Goal: Task Accomplishment & Management: Manage account settings

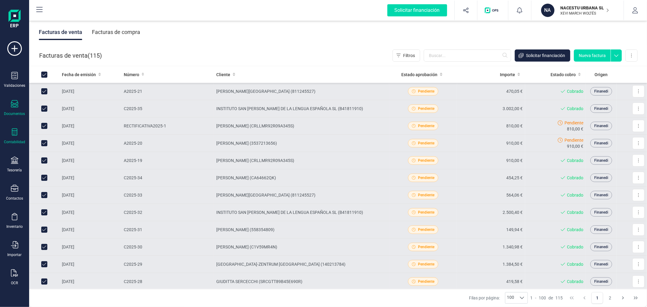
click at [14, 131] on icon at bounding box center [14, 131] width 5 height 7
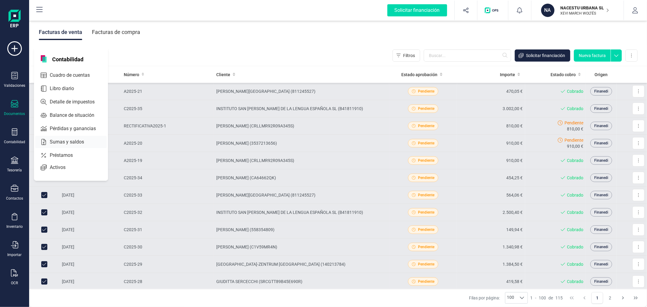
drag, startPoint x: 64, startPoint y: 87, endPoint x: 76, endPoint y: 140, distance: 54.1
click at [76, 140] on div "Contabilidad Cuadro de cuentas Libro diario Detalle de impuestos Balance de sit…" at bounding box center [71, 113] width 74 height 133
click at [76, 140] on span "Sumas y saldos" at bounding box center [71, 141] width 48 height 7
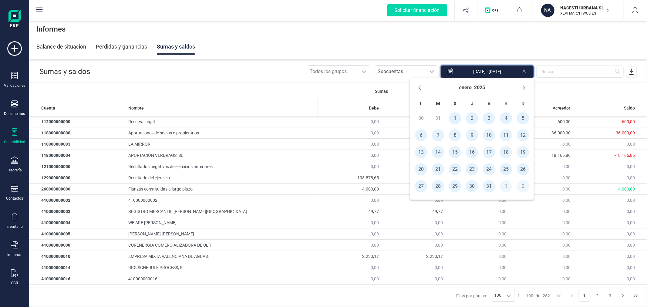
click at [496, 74] on input "[DATE] - [DATE]" at bounding box center [486, 71] width 93 height 13
click at [422, 86] on icon "Previous Month" at bounding box center [419, 87] width 5 height 5
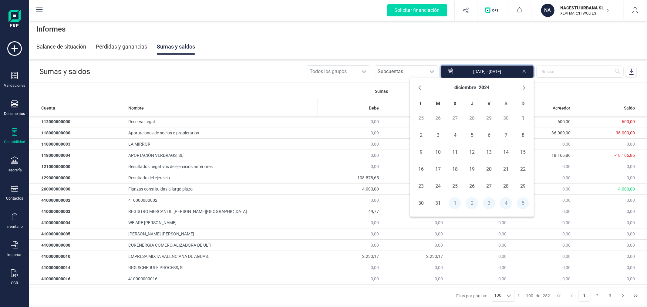
click at [422, 86] on icon "Previous Month" at bounding box center [419, 87] width 5 height 5
click at [419, 87] on icon "Previous Month" at bounding box center [419, 87] width 5 height 5
click at [523, 85] on icon "Next Month" at bounding box center [523, 87] width 5 height 5
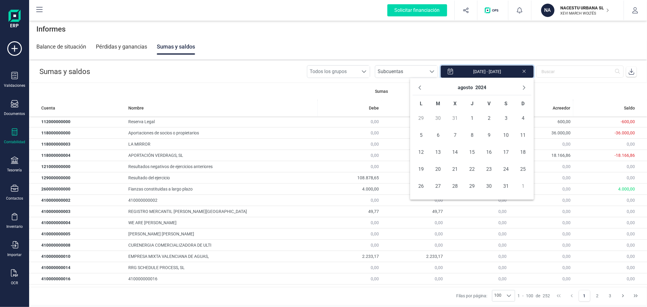
click at [523, 85] on button "Next Month" at bounding box center [524, 88] width 10 height 10
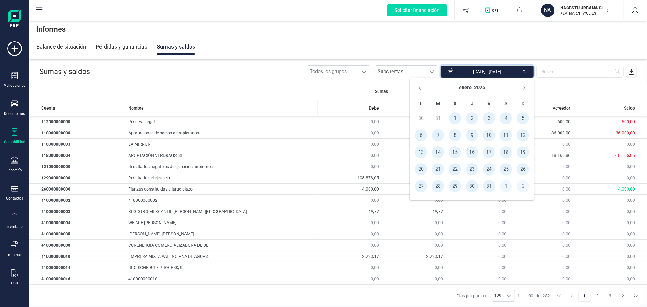
click at [523, 85] on button "Next Month" at bounding box center [524, 88] width 10 height 10
click at [523, 84] on button "Next Month" at bounding box center [524, 88] width 10 height 10
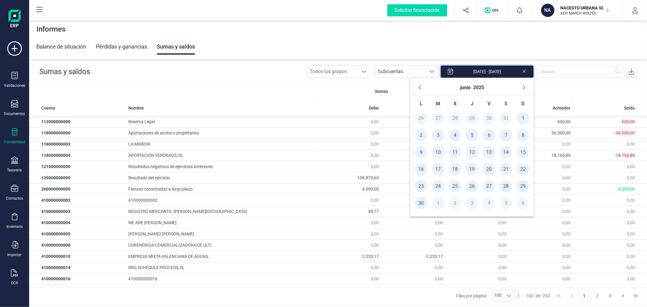
click at [524, 117] on span "1" at bounding box center [523, 118] width 12 height 12
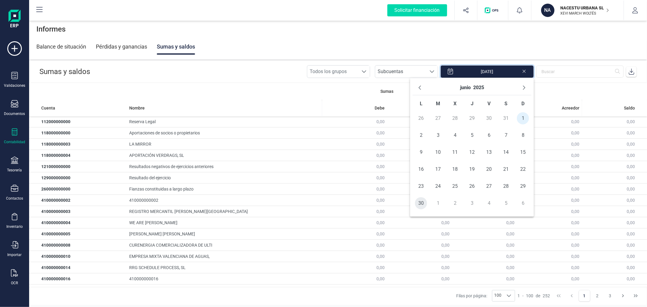
click at [420, 202] on span "30" at bounding box center [421, 203] width 12 height 12
type input "01/06/2025 - 30/06/2025"
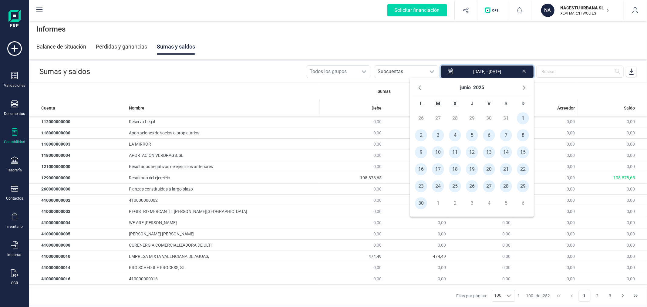
click at [630, 73] on icon at bounding box center [631, 72] width 6 height 6
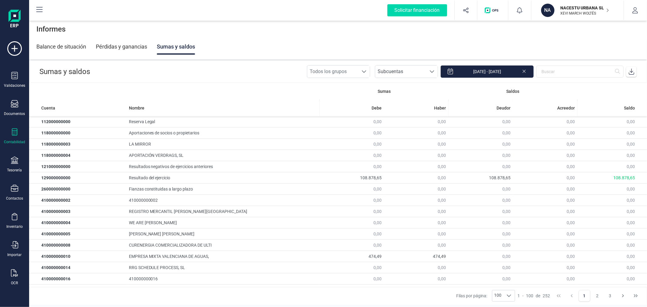
click at [17, 132] on icon at bounding box center [14, 131] width 7 height 7
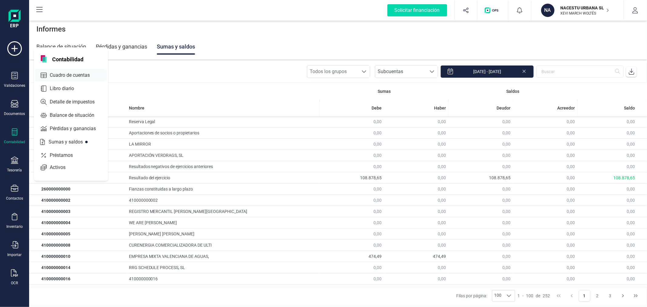
click at [57, 75] on span "Cuadro de cuentas" at bounding box center [73, 75] width 53 height 7
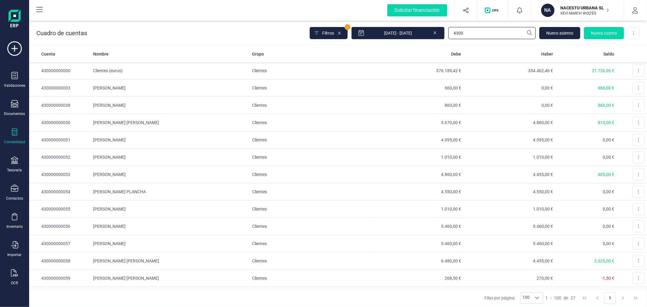
click at [505, 34] on input "4300" at bounding box center [491, 33] width 87 height 12
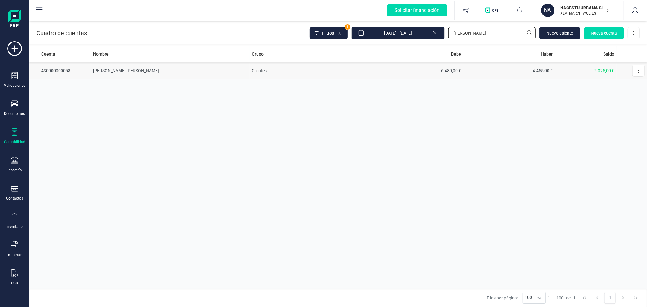
type input "[PERSON_NAME]"
click at [256, 70] on td "Clientes" at bounding box center [310, 70] width 122 height 17
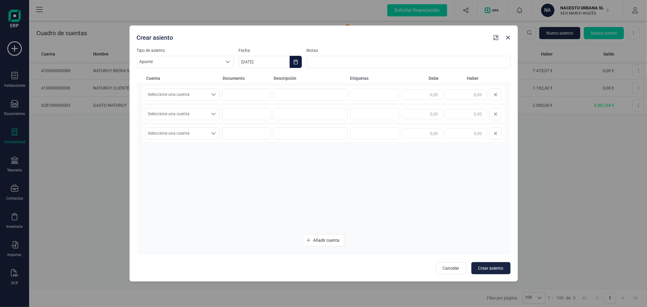
click at [296, 60] on icon "Choose Date" at bounding box center [295, 61] width 4 height 5
click at [250, 79] on icon "Previous Month" at bounding box center [250, 80] width 2 height 4
click at [384, 184] on span "31" at bounding box center [384, 183] width 12 height 12
type input "[DATE]"
click at [184, 95] on span "Seleccione una cuenta" at bounding box center [177, 95] width 62 height 12
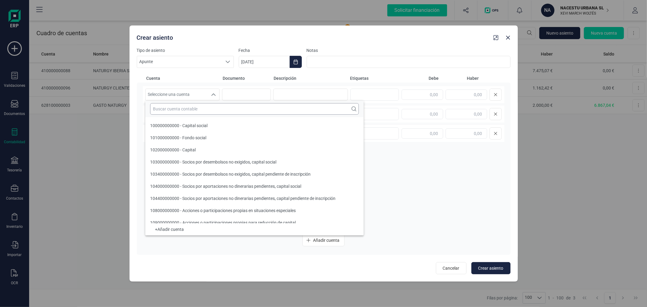
click at [182, 109] on input "text" at bounding box center [254, 109] width 209 height 12
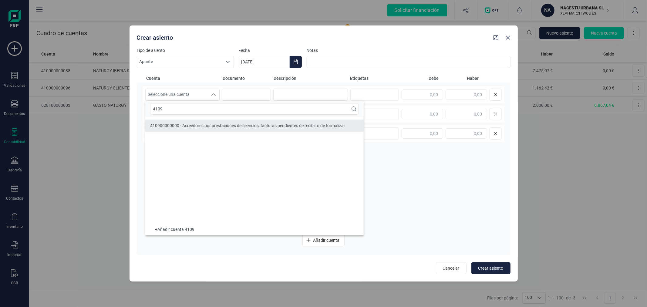
type input "4109"
click at [196, 129] on div "410900000000 - Acreedores por prestaciones de servicios, facturas pendientes de…" at bounding box center [247, 125] width 195 height 6
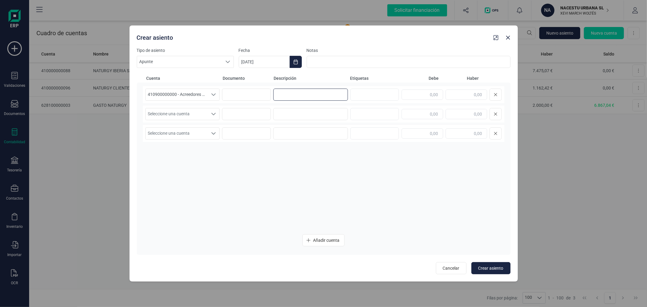
click at [289, 92] on input at bounding box center [310, 95] width 75 height 12
type input "A"
type input "CORRECCION CORTA ESTANCIA JUNIO"
type input "254,31"
click at [187, 113] on span "Seleccione una cuenta" at bounding box center [177, 114] width 62 height 12
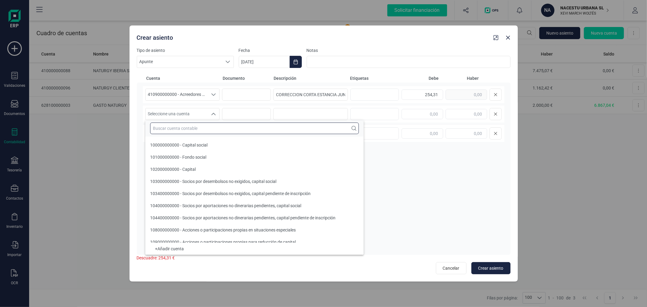
click at [189, 123] on input "text" at bounding box center [254, 128] width 209 height 12
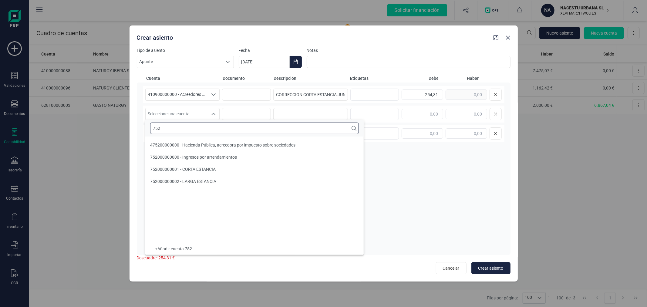
type input "752"
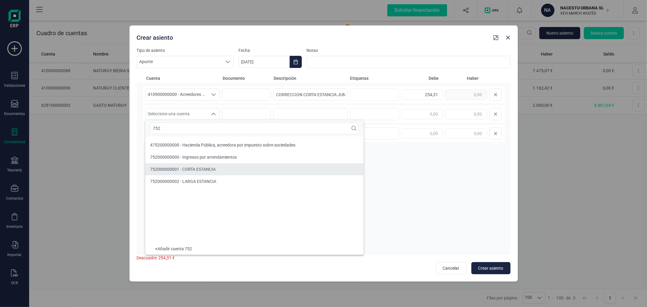
click at [202, 168] on span "752000000001 - CORTA ESTANCIA" at bounding box center [182, 169] width 65 height 5
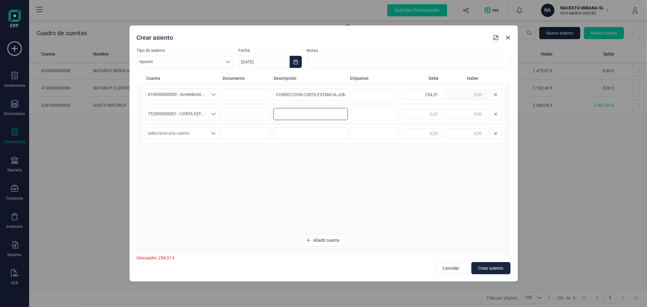
click at [283, 113] on input at bounding box center [310, 114] width 75 height 12
paste input "CORRECCION CORTA ESTANCIA JUNIO"
type input "CORRECCION CORTA ESTANCIA JUNIO"
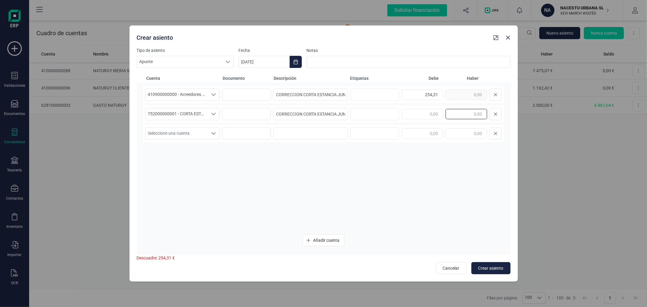
click at [464, 115] on input "text" at bounding box center [466, 114] width 42 height 10
type input "254,31"
click at [297, 63] on icon "Choose Date" at bounding box center [295, 61] width 4 height 5
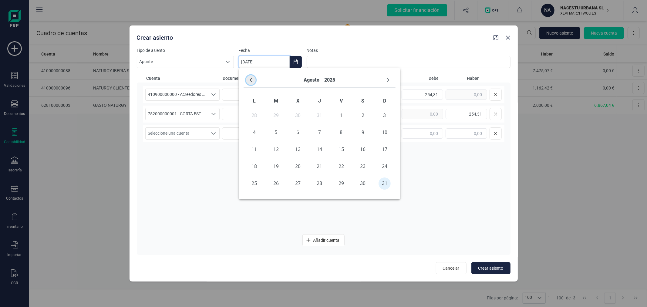
click at [251, 82] on icon "Previous Month" at bounding box center [250, 80] width 2 height 4
click at [258, 199] on span "30" at bounding box center [254, 200] width 12 height 12
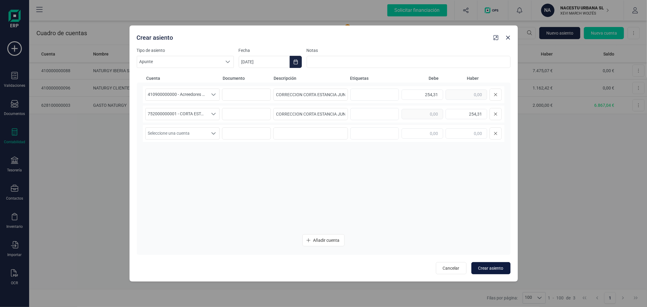
click at [489, 268] on span "Crear asiento" at bounding box center [490, 268] width 25 height 6
type input "[DATE]"
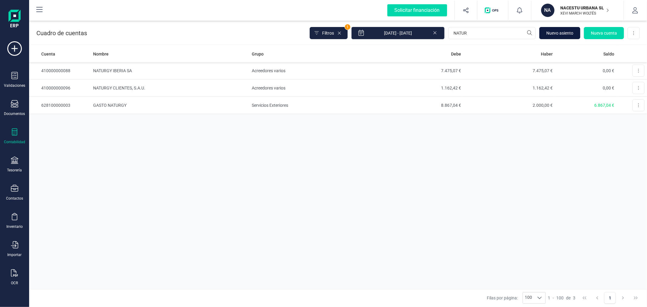
click at [557, 33] on span "Nuevo asiento" at bounding box center [559, 33] width 27 height 6
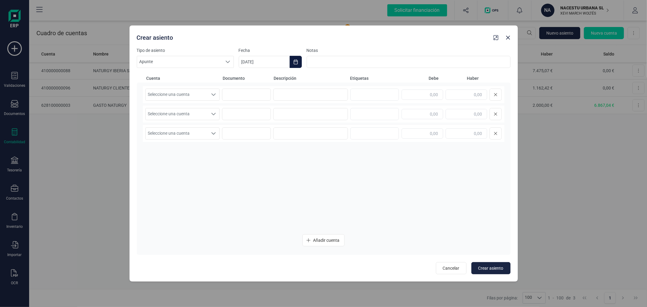
click at [297, 59] on icon "Choose Date" at bounding box center [295, 61] width 5 height 5
click at [246, 78] on button "Previous Month" at bounding box center [251, 80] width 10 height 10
click at [338, 114] on span "1" at bounding box center [341, 115] width 12 height 12
type input "[DATE]"
click at [176, 94] on span "Seleccione una cuenta" at bounding box center [177, 95] width 62 height 12
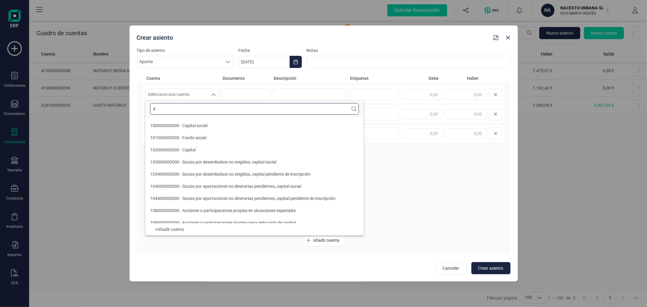
scroll to position [2, 0]
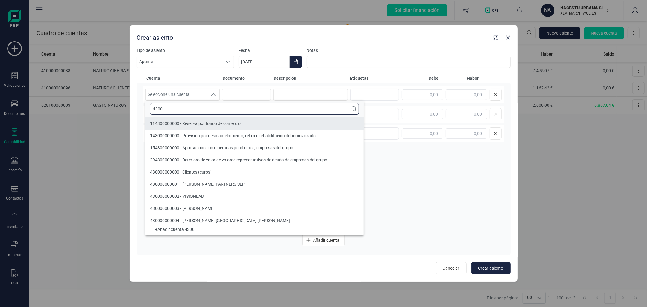
type input "4300"
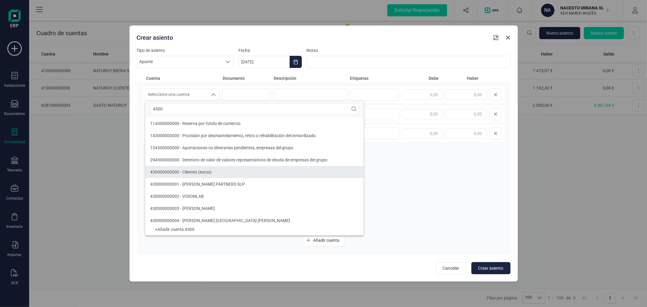
click at [198, 170] on span "430000000000 - Clientes (euros)" at bounding box center [181, 171] width 62 height 5
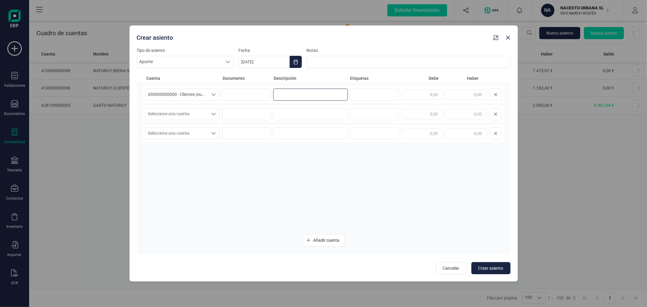
click at [299, 92] on input at bounding box center [310, 95] width 75 height 12
paste input "CORRECCION CORTA ESTANCIA JUNIO"
type input "CORRECCION CORTA ESTANCIA JUNIO"
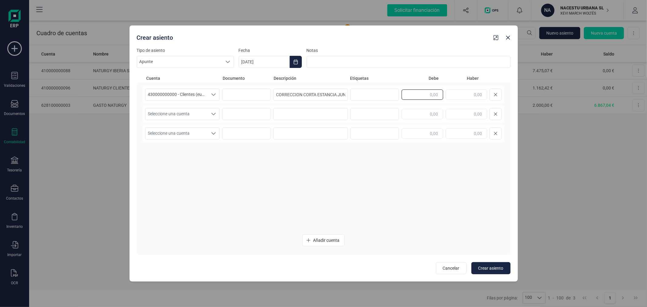
click at [427, 96] on input "text" at bounding box center [422, 94] width 42 height 10
click at [213, 94] on icon "Seleccione una cuenta" at bounding box center [213, 94] width 5 height 5
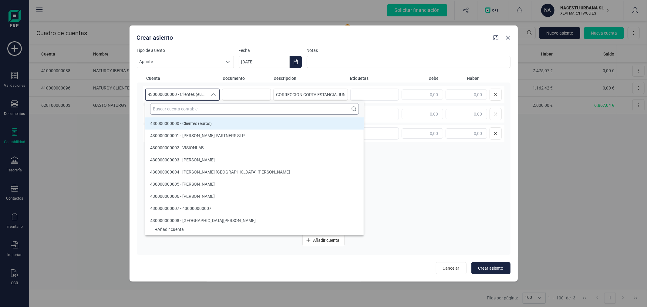
click at [207, 109] on input "text" at bounding box center [254, 109] width 209 height 12
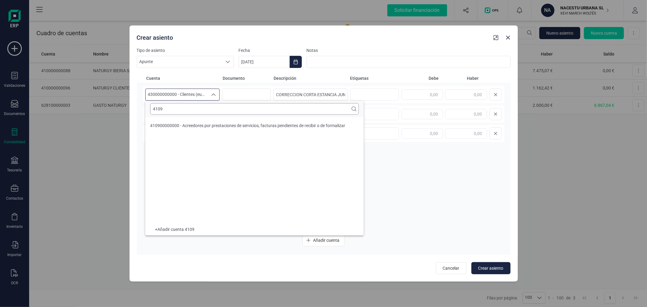
scroll to position [0, 0]
type input "4109"
click at [219, 124] on span "410900000000 - Acreedores por prestaciones de servicios, facturas pendientes de…" at bounding box center [247, 125] width 195 height 5
drag, startPoint x: 463, startPoint y: 99, endPoint x: 462, endPoint y: 93, distance: 6.7
click at [462, 95] on input "text" at bounding box center [466, 94] width 42 height 10
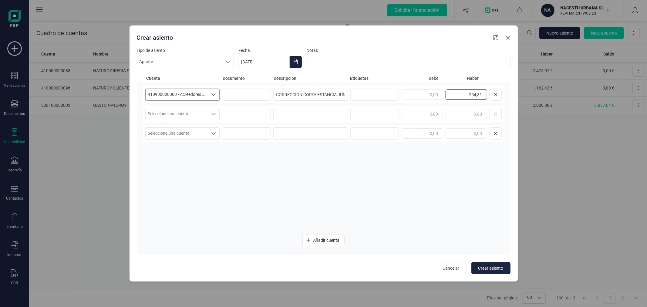
type input "254,31"
click at [185, 111] on span "Seleccione una cuenta" at bounding box center [177, 114] width 62 height 12
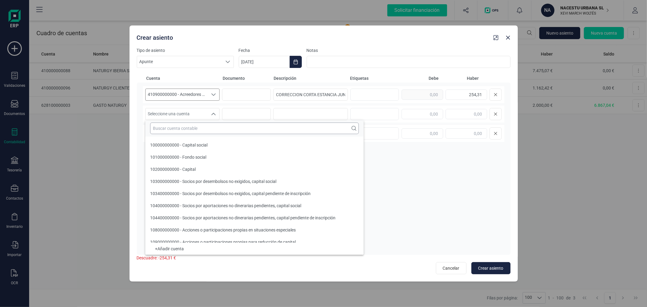
click at [196, 130] on input "text" at bounding box center [254, 128] width 209 height 12
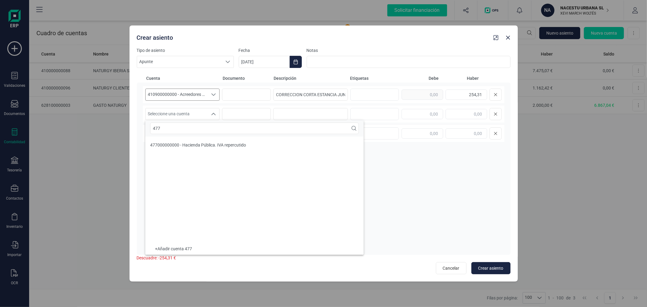
type input "477"
click at [209, 144] on span "477000000000 - Hacienda Pública. IVA repercutido" at bounding box center [198, 144] width 96 height 5
click at [461, 114] on input "text" at bounding box center [466, 114] width 42 height 10
click at [459, 114] on input "text" at bounding box center [466, 114] width 42 height 10
type input "25,43"
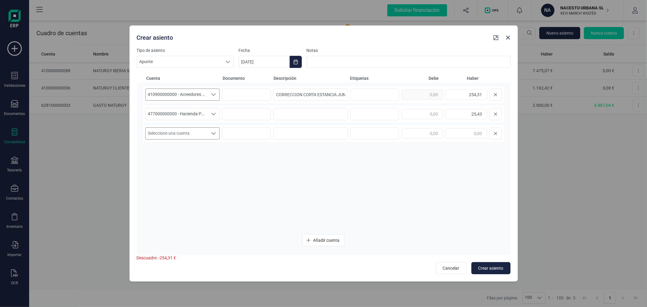
click at [165, 129] on span "Seleccione una cuenta" at bounding box center [177, 134] width 62 height 12
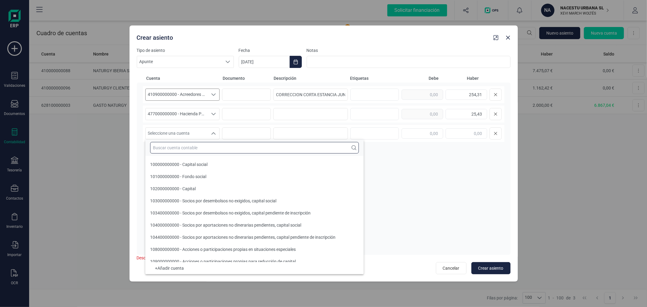
click at [168, 143] on input "text" at bounding box center [254, 148] width 209 height 12
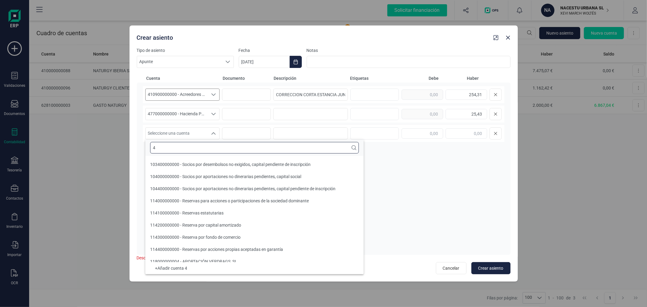
scroll to position [2, 0]
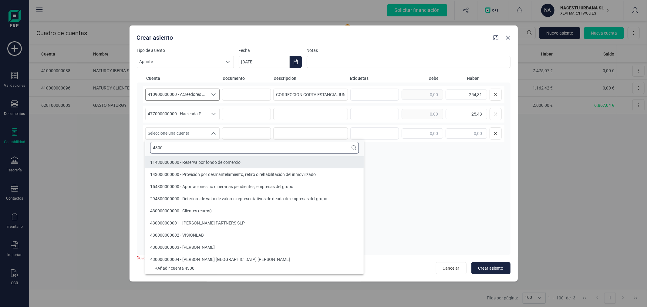
type input "4300"
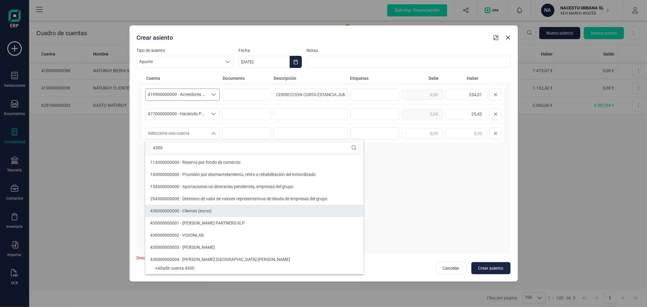
click at [196, 207] on li "430000000000 - Clientes (euros)" at bounding box center [254, 211] width 218 height 12
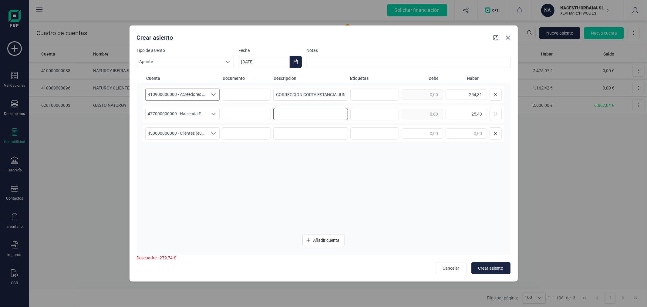
click at [322, 110] on input at bounding box center [310, 114] width 75 height 12
paste input "CORRECCION CORTA ESTANCIA JUNIO"
type input "CORRECCION CORTA ESTANCIA JUNIO"
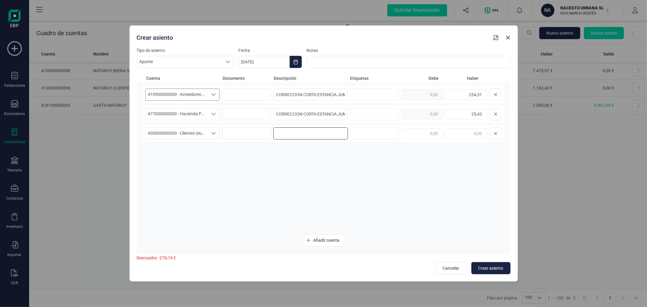
click at [311, 137] on input at bounding box center [310, 133] width 75 height 12
paste input "CORRECCION CORTA ESTANCIA JUNIO"
type input "CORRECCION CORTA ESTANCIA JUNIO"
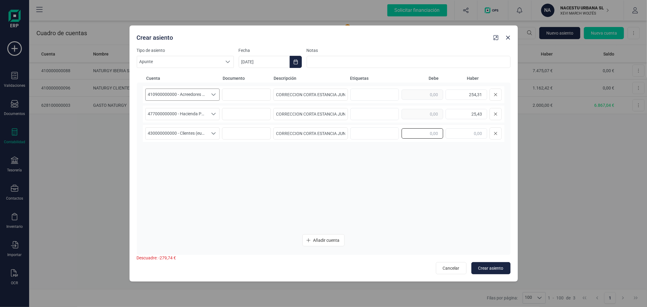
click at [424, 132] on input "text" at bounding box center [422, 133] width 42 height 10
type input "279,74"
click at [487, 265] on span "Crear asiento" at bounding box center [490, 268] width 25 height 6
type input "[DATE]"
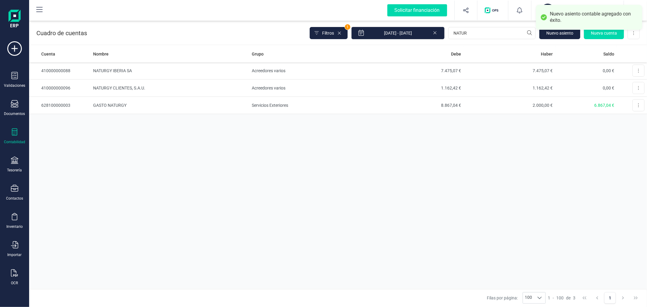
click at [349, 216] on div "Cuenta Nombre Grupo Debe Haber Saldo 410000000088 NATURGY IBERIA SA Acreedores …" at bounding box center [337, 166] width 617 height 243
click at [555, 32] on span "Nuevo asiento" at bounding box center [559, 33] width 27 height 6
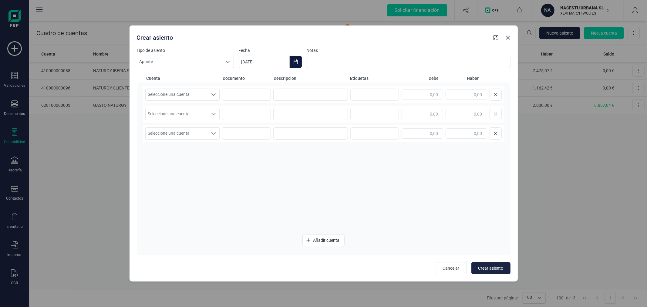
click at [294, 62] on icon "Choose Date" at bounding box center [295, 61] width 5 height 5
click at [449, 268] on span "Cancelar" at bounding box center [451, 268] width 17 height 6
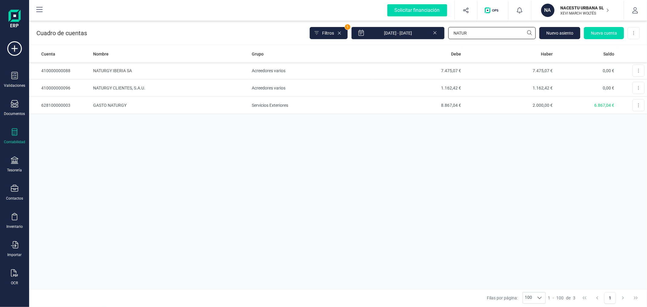
click at [473, 30] on input "NATUR" at bounding box center [491, 33] width 87 height 12
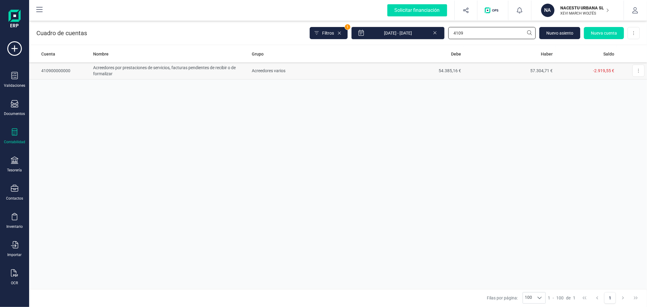
type input "4109"
click at [369, 73] on td "Acreedores varios" at bounding box center [310, 70] width 122 height 17
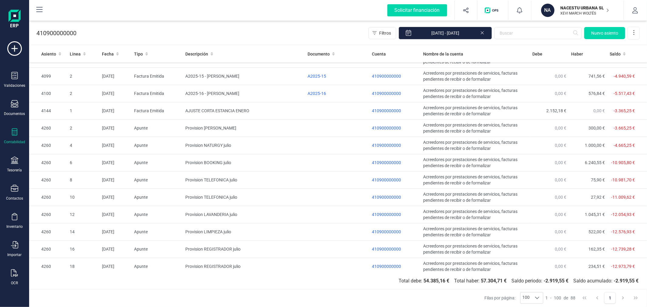
scroll to position [1313, 0]
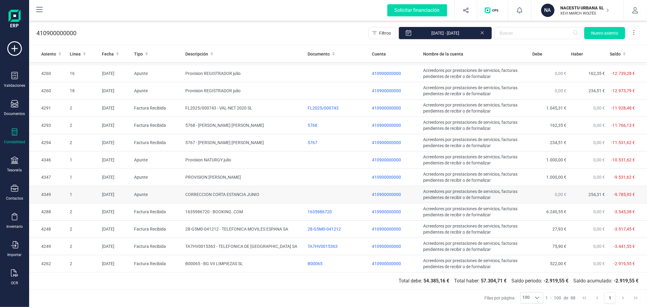
click at [252, 193] on td "CORRECCION CORTA ESTANCIA JUNIO" at bounding box center [244, 194] width 122 height 17
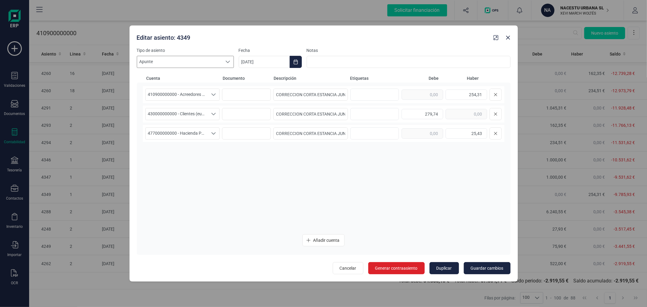
click at [192, 56] on span "Apunte" at bounding box center [179, 62] width 85 height 12
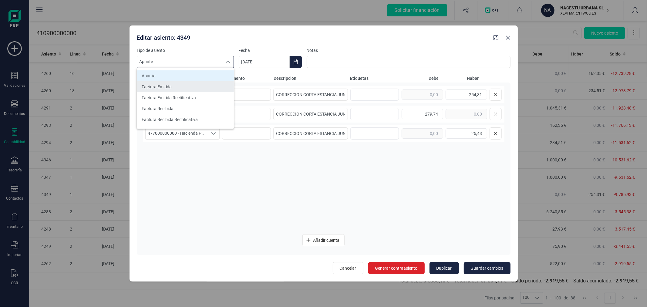
click at [189, 86] on li "Factura Emitida" at bounding box center [185, 86] width 97 height 11
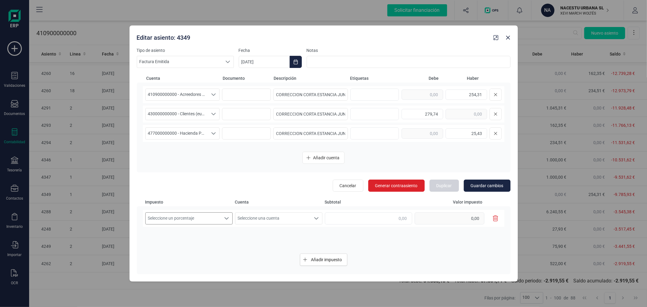
click at [220, 218] on span "Seleccione un porcentaje" at bounding box center [183, 218] width 75 height 12
drag, startPoint x: 198, startPoint y: 249, endPoint x: 197, endPoint y: 261, distance: 11.6
click at [186, 257] on li "IVA 10%" at bounding box center [188, 256] width 87 height 11
click at [288, 215] on span "Seleccione una cuenta" at bounding box center [272, 218] width 75 height 12
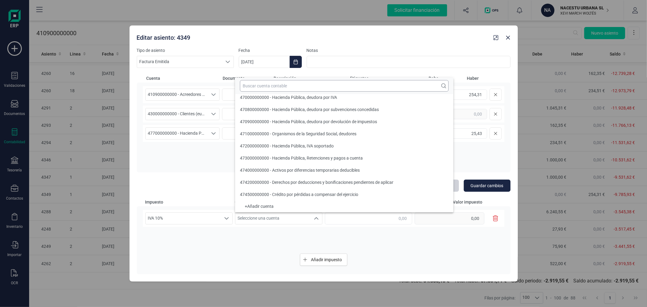
scroll to position [2, 0]
click at [286, 89] on input "text" at bounding box center [344, 86] width 209 height 12
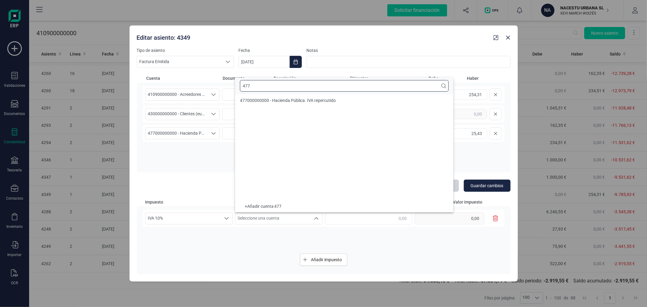
scroll to position [0, 0]
type input "477"
click at [284, 102] on span "477000000000 - Hacienda Pública. IVA repercutido" at bounding box center [288, 102] width 96 height 5
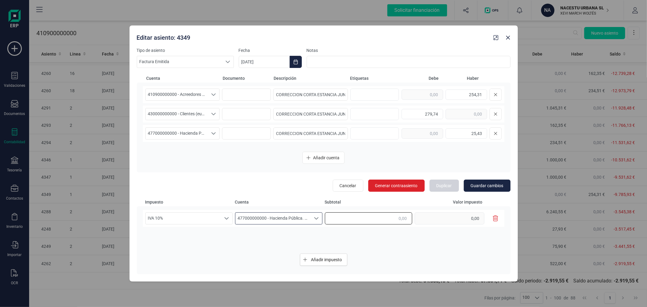
click at [398, 219] on input "text" at bounding box center [368, 218] width 87 height 12
type input "254,31"
type input "25,43"
click at [416, 241] on div "IVA 10% IVA 10% IVA 10% 477000000000 - Hacienda Pública. IVA repercutido 477000…" at bounding box center [323, 229] width 361 height 39
click at [480, 188] on span "Guardar cambios" at bounding box center [486, 185] width 33 height 6
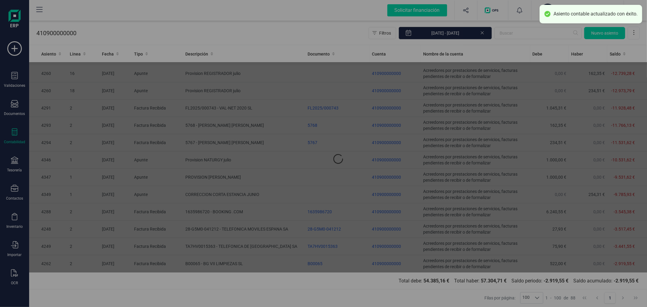
type input "[DATE]"
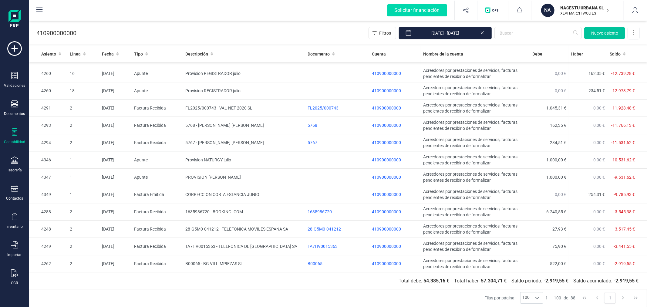
click at [594, 35] on span "Nuevo asiento" at bounding box center [604, 33] width 27 height 6
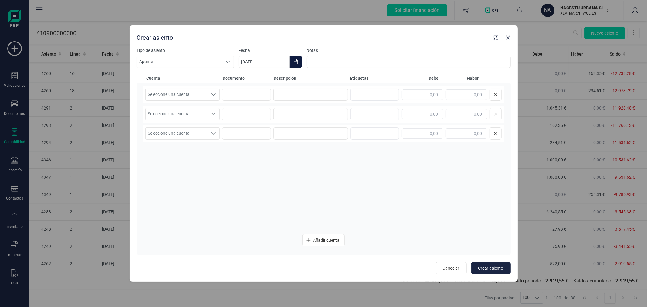
click at [297, 62] on icon "Choose Date" at bounding box center [295, 61] width 4 height 5
click at [249, 82] on icon "Previous Month" at bounding box center [250, 80] width 5 height 5
click at [252, 206] on span "30" at bounding box center [254, 200] width 12 height 12
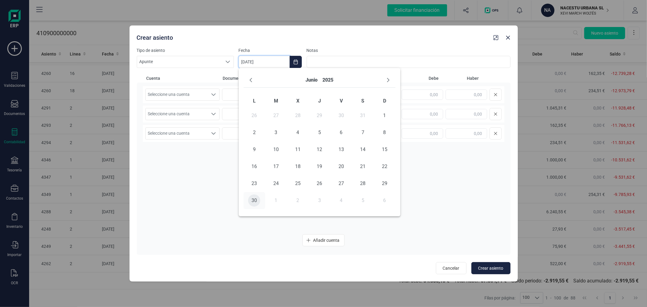
type input "[DATE]"
click at [201, 100] on span "Seleccione una cuenta" at bounding box center [177, 95] width 62 height 12
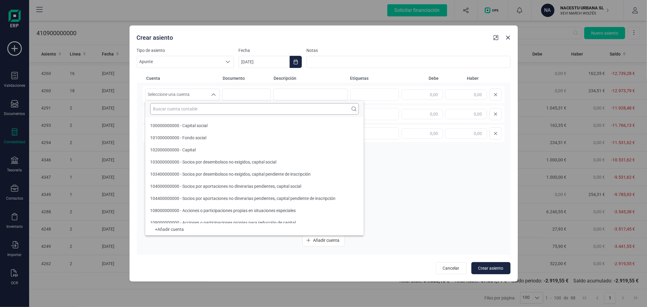
click at [199, 107] on input "text" at bounding box center [254, 109] width 209 height 12
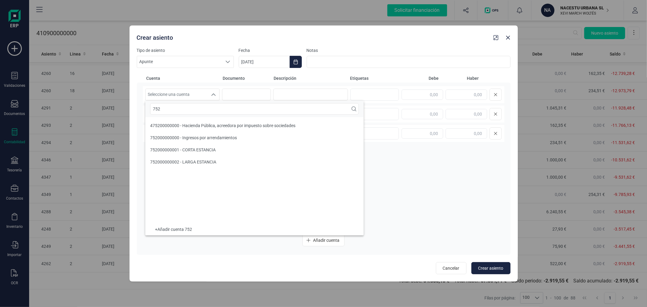
type input "752"
drag, startPoint x: 203, startPoint y: 149, endPoint x: 203, endPoint y: 160, distance: 11.2
click at [203, 160] on ul "475200000000 - Hacienda Pública, acreedora por impuesto sobre sociedades 752000…" at bounding box center [254, 170] width 218 height 106
click at [216, 162] on li "752000000002 - LARGA ESTANCIA" at bounding box center [254, 162] width 218 height 12
click at [299, 94] on input at bounding box center [310, 95] width 75 height 12
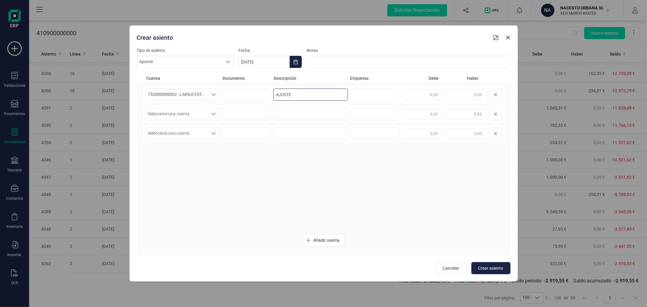
type input "AJUSTE"
type input "57,67"
click at [171, 117] on span "Seleccione una cuenta" at bounding box center [177, 114] width 62 height 12
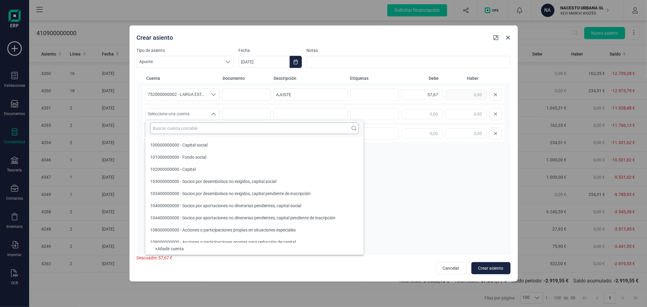
click at [184, 128] on input "text" at bounding box center [254, 128] width 209 height 12
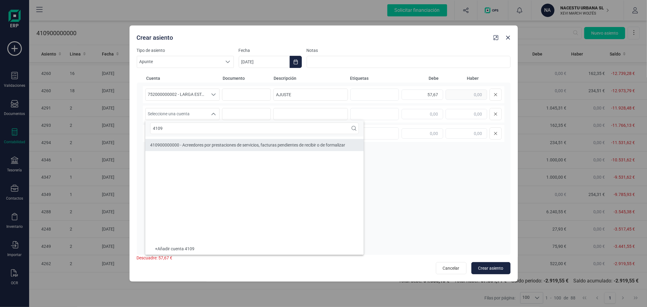
type input "4109"
click at [192, 143] on span "410900000000 - Acreedores por prestaciones de servicios, facturas pendientes de…" at bounding box center [247, 144] width 195 height 5
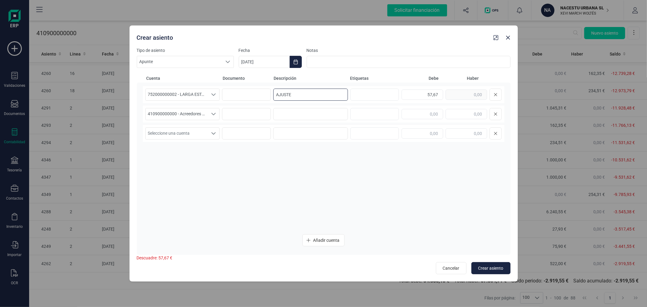
click at [335, 96] on input "AJUSTE" at bounding box center [310, 95] width 75 height 12
click at [318, 111] on input at bounding box center [310, 114] width 75 height 12
paste input "AJUSTE"
type input "AJUSTE"
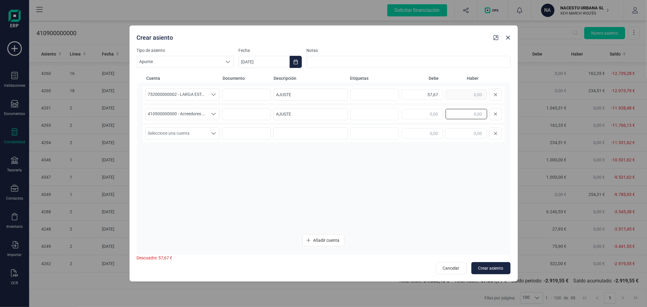
click at [473, 117] on input "text" at bounding box center [466, 114] width 42 height 10
type input "57,67"
click at [490, 267] on span "Crear asiento" at bounding box center [490, 268] width 25 height 6
type input "[DATE]"
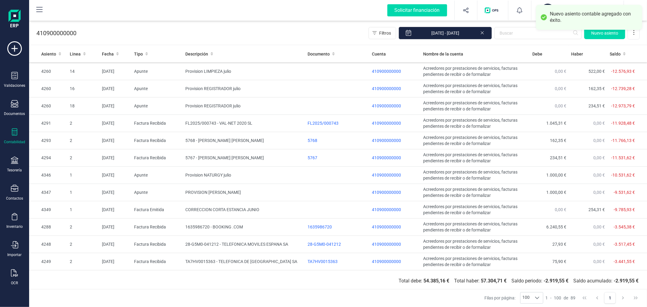
scroll to position [1330, 0]
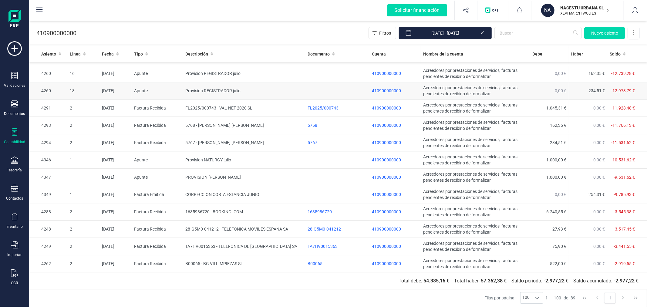
drag, startPoint x: 368, startPoint y: 105, endPoint x: 370, endPoint y: 92, distance: 13.3
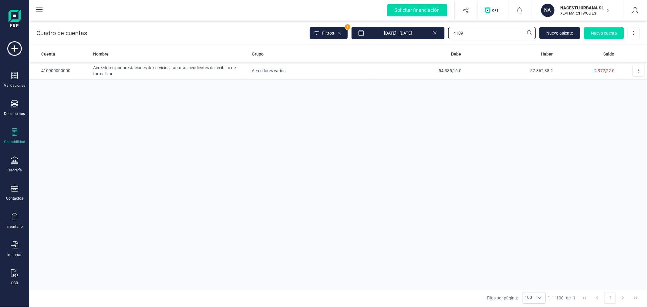
click at [490, 29] on input "4109" at bounding box center [491, 33] width 87 height 12
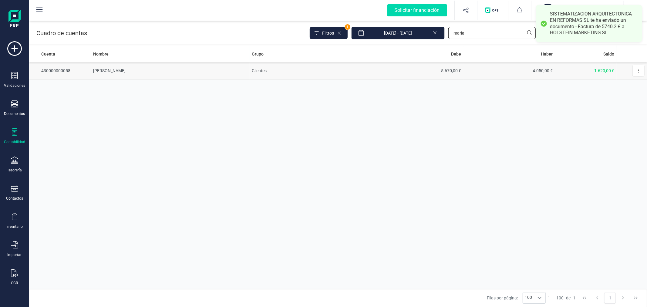
type input "maria"
click at [286, 69] on td "Clientes" at bounding box center [310, 70] width 122 height 17
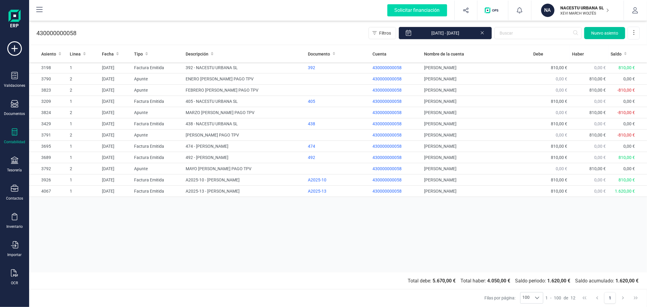
click at [599, 29] on button "Nuevo asiento" at bounding box center [604, 33] width 41 height 12
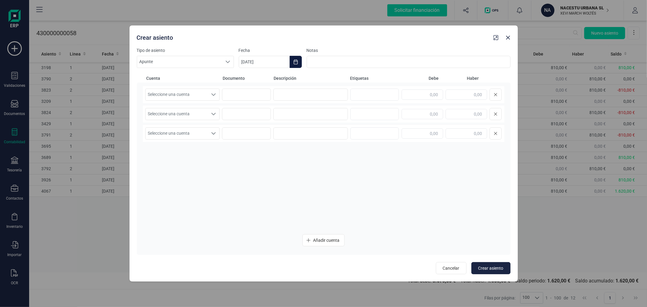
click at [296, 62] on icon "Choose Date" at bounding box center [295, 61] width 4 height 5
click at [252, 80] on icon "Previous Month" at bounding box center [250, 80] width 5 height 5
click at [275, 132] on span "3" at bounding box center [276, 132] width 12 height 12
type input "[DATE]"
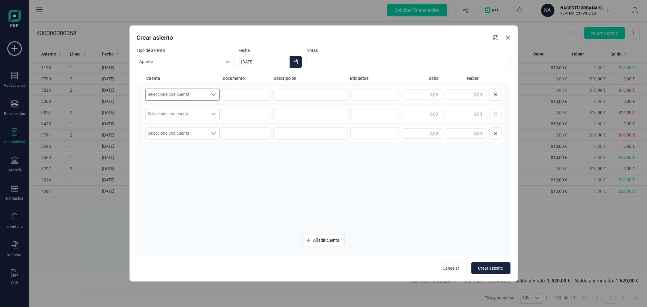
click at [203, 99] on span "Seleccione una cuenta" at bounding box center [177, 95] width 62 height 12
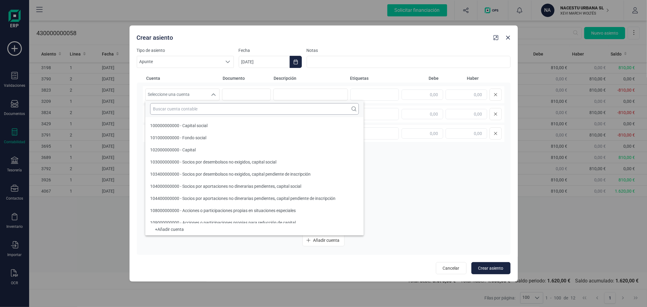
click at [205, 109] on input "text" at bounding box center [254, 109] width 209 height 12
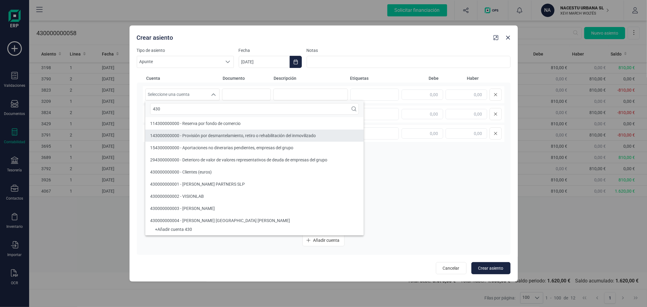
type input "430"
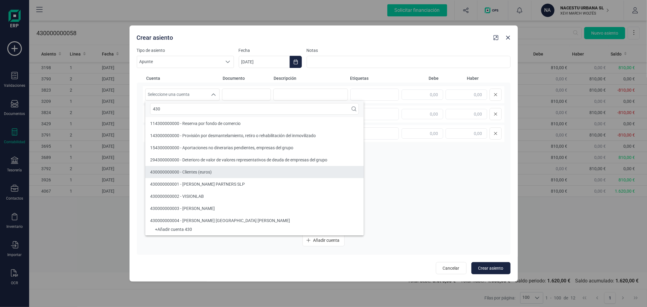
click at [213, 170] on li "430000000000 - Clientes (euros)" at bounding box center [254, 172] width 218 height 12
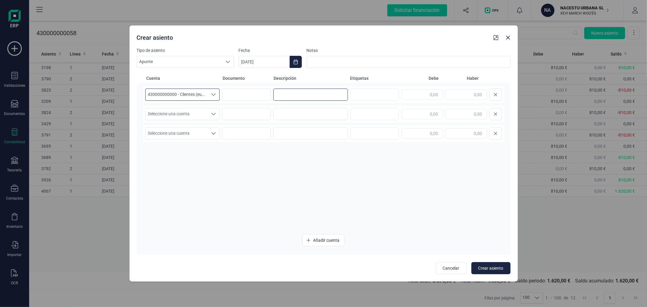
click at [307, 95] on input at bounding box center [310, 95] width 75 height 12
click at [307, 95] on input "PAGO [PERSON_NAME] LE" at bounding box center [310, 95] width 75 height 12
type input "PAGO [PERSON_NAME] LE"
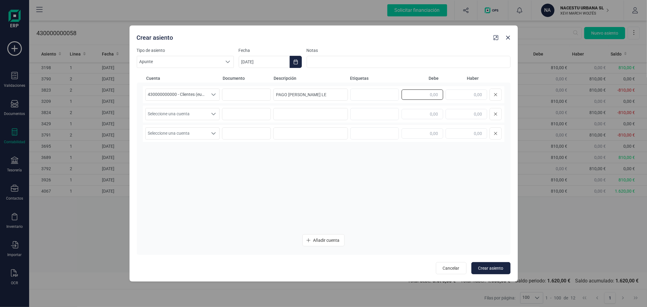
click at [428, 96] on input "text" at bounding box center [422, 94] width 42 height 10
type input "405,00"
click at [180, 119] on span "Seleccione una cuenta" at bounding box center [177, 114] width 62 height 12
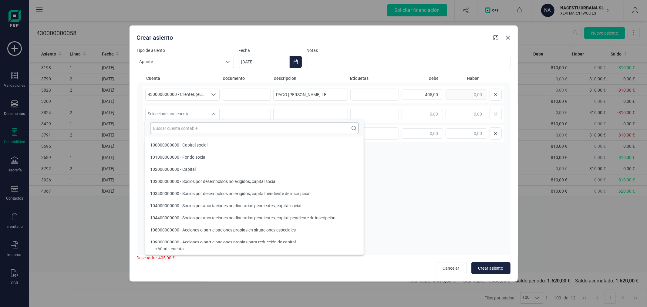
click at [184, 125] on input "text" at bounding box center [254, 128] width 209 height 12
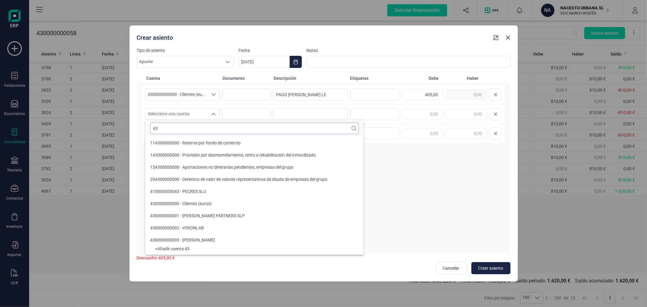
type input "4"
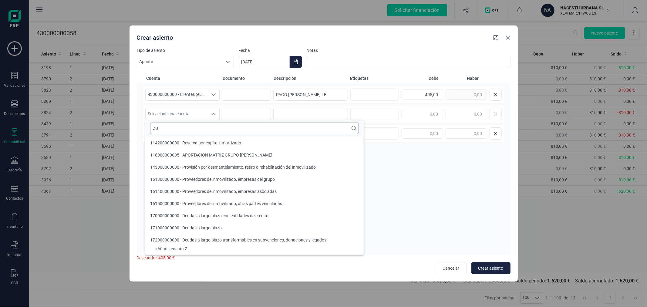
scroll to position [0, 0]
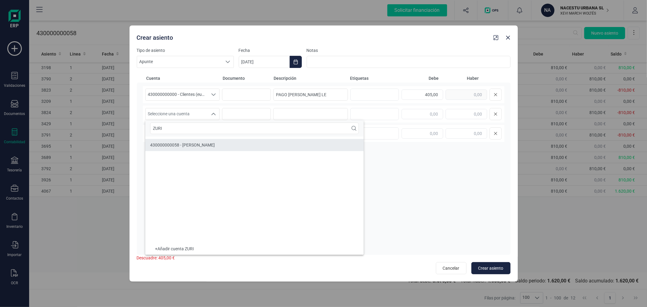
type input "ZURI"
click at [207, 145] on span "430000000058 - [PERSON_NAME]" at bounding box center [182, 144] width 65 height 5
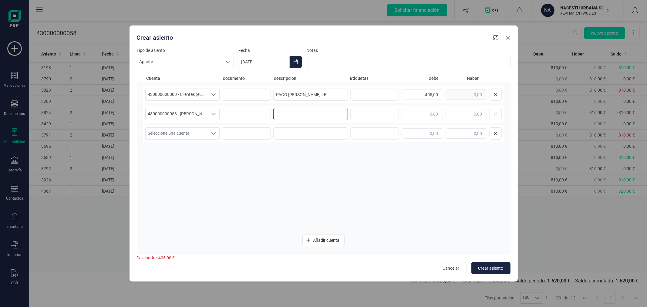
paste input "PAGO [PERSON_NAME] LE"
type input "PAGO [PERSON_NAME] LE"
type input "405,00"
click at [499, 267] on span "Crear asiento" at bounding box center [490, 268] width 25 height 6
type input "[DATE]"
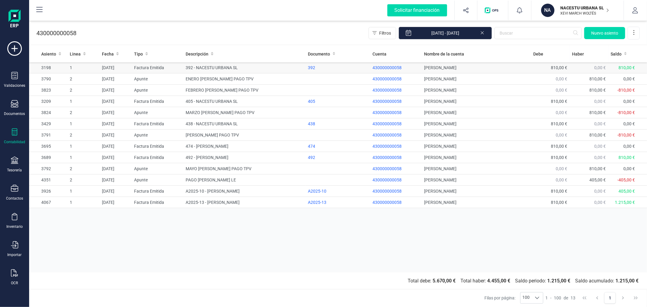
drag, startPoint x: 453, startPoint y: 61, endPoint x: 460, endPoint y: 66, distance: 8.4
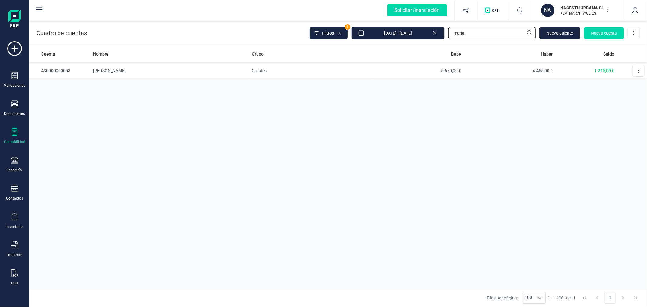
click at [483, 28] on input "maria" at bounding box center [491, 33] width 87 height 12
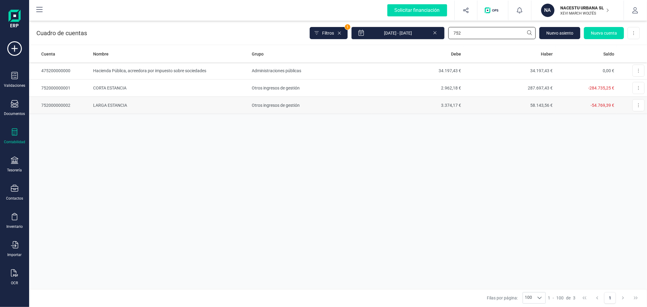
type input "752"
click at [287, 105] on td "Otros ingresos de gestión" at bounding box center [310, 105] width 122 height 17
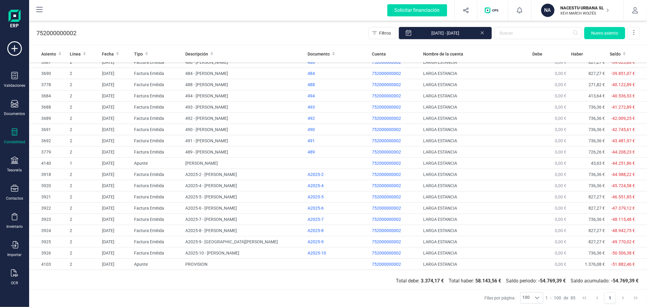
scroll to position [751, 0]
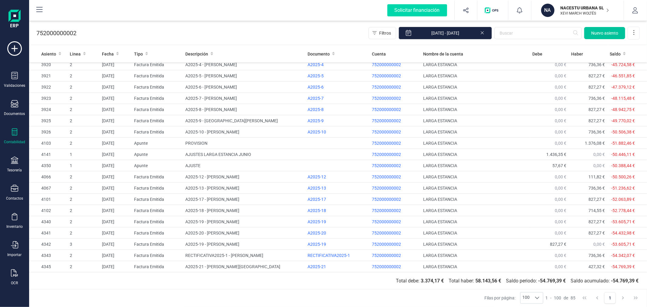
click at [606, 29] on button "Nuevo asiento" at bounding box center [604, 33] width 41 height 12
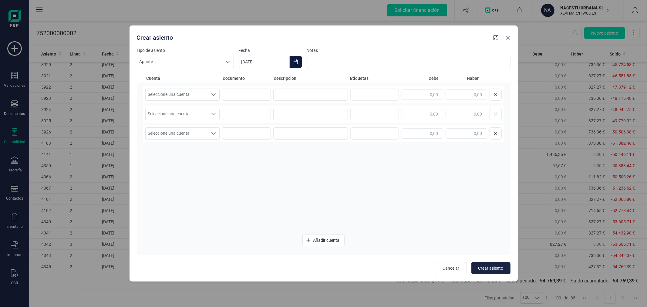
click at [296, 61] on icon "Choose Date" at bounding box center [295, 61] width 5 height 5
click at [252, 80] on icon "Previous Month" at bounding box center [250, 80] width 5 height 5
click at [322, 186] on span "31" at bounding box center [319, 183] width 12 height 12
type input "[DATE]"
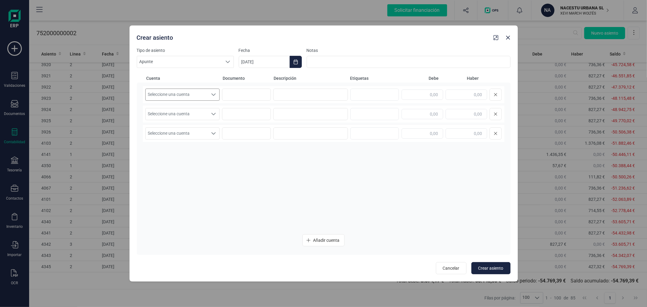
click at [197, 92] on span "Seleccione una cuenta" at bounding box center [177, 95] width 62 height 12
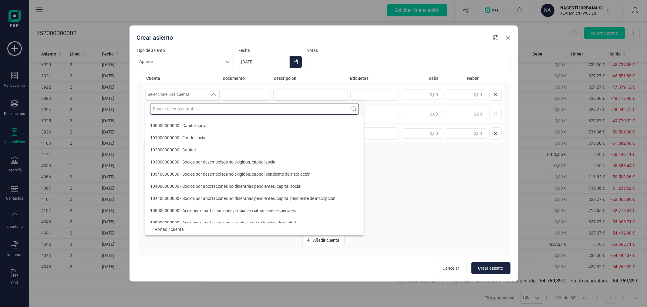
click at [199, 107] on input "text" at bounding box center [254, 109] width 209 height 12
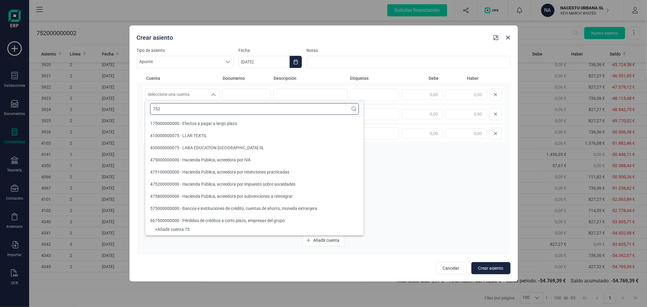
scroll to position [0, 0]
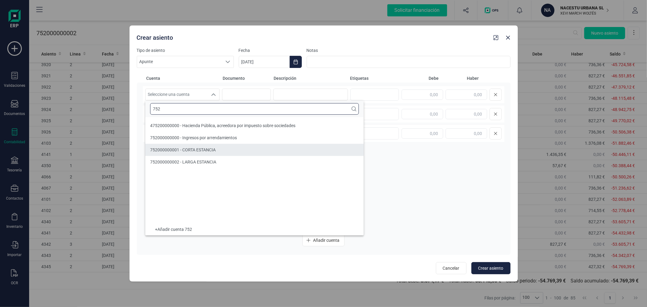
type input "752"
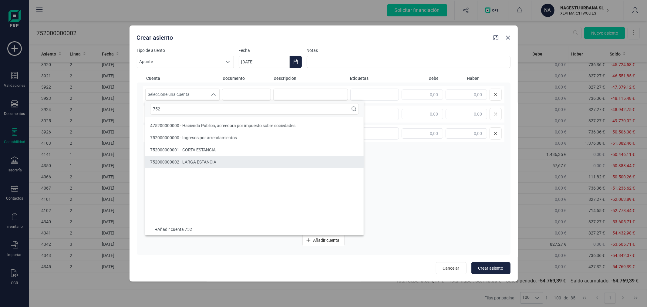
click at [214, 160] on span "752000000002 - LARGA ESTANCIA" at bounding box center [183, 161] width 66 height 5
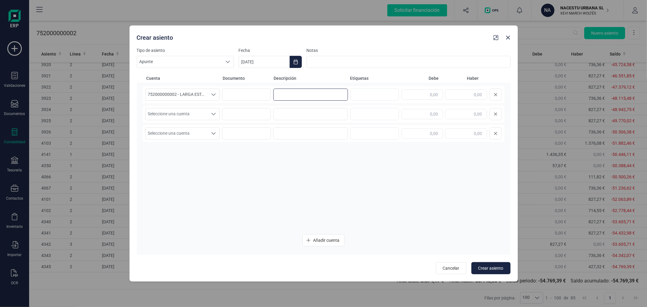
click at [281, 96] on input at bounding box center [310, 95] width 75 height 12
type input "ABONO [PERSON_NAME]"
type input "736,36"
click at [182, 112] on span "Seleccione una cuenta" at bounding box center [177, 114] width 62 height 12
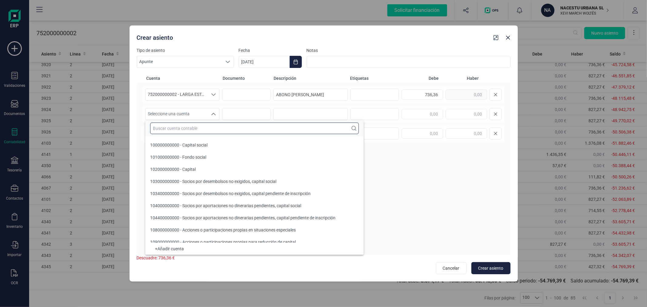
click at [182, 124] on input "text" at bounding box center [254, 128] width 209 height 12
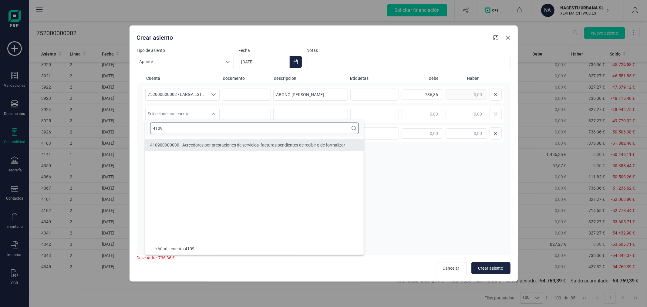
type input "4109"
click at [186, 139] on li "410900000000 - Acreedores por prestaciones de servicios, facturas pendientes de…" at bounding box center [254, 145] width 218 height 12
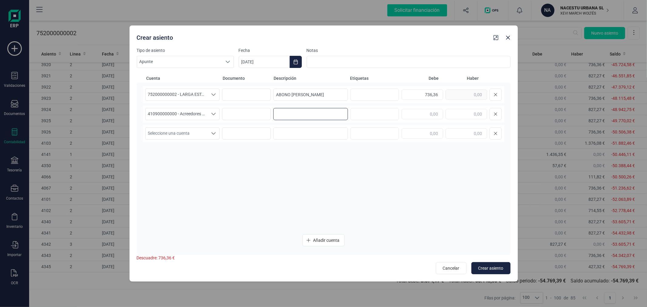
paste input "ABONO [PERSON_NAME]"
type input "ABONO [PERSON_NAME]"
type input "736,36"
click at [492, 269] on span "Crear asiento" at bounding box center [490, 268] width 25 height 6
type input "[DATE]"
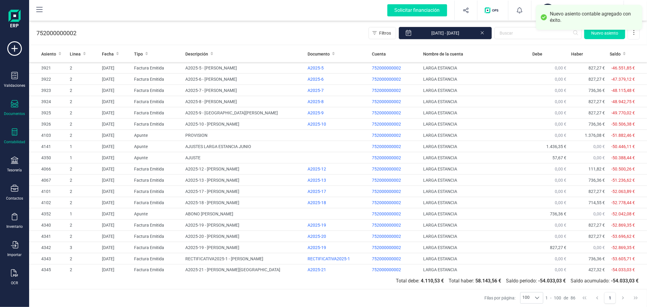
click at [7, 109] on div "Documentos" at bounding box center [14, 108] width 24 height 16
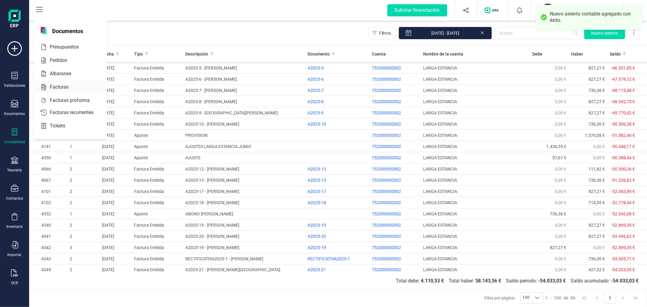
click at [62, 85] on span "Facturas" at bounding box center [63, 86] width 32 height 7
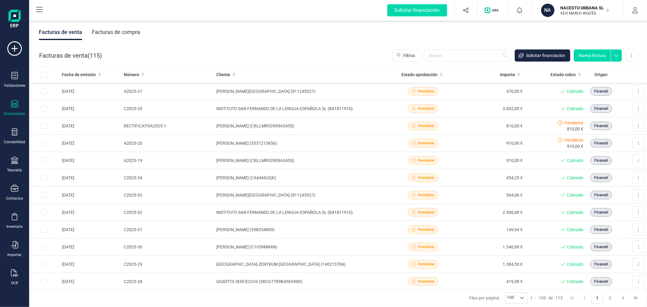
click at [590, 53] on button "Nueva factura" at bounding box center [592, 55] width 37 height 12
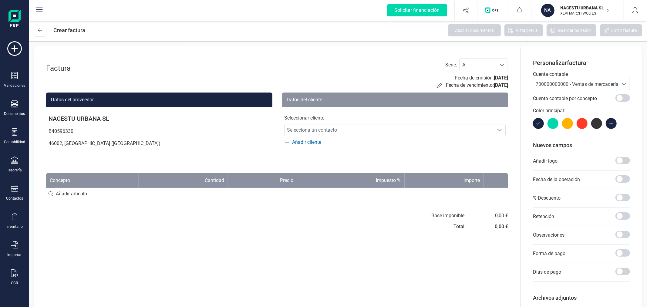
click at [562, 83] on span "700000000000 - Ventas de mercaderías" at bounding box center [577, 84] width 85 height 6
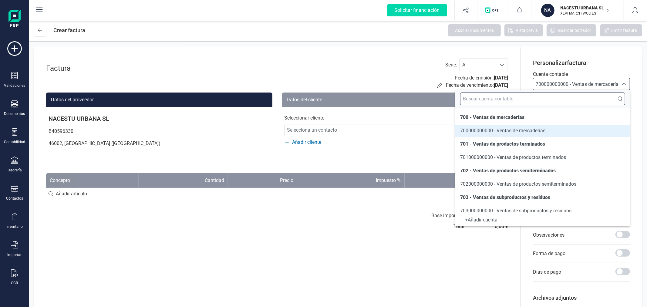
click at [555, 101] on input "text" at bounding box center [542, 98] width 165 height 13
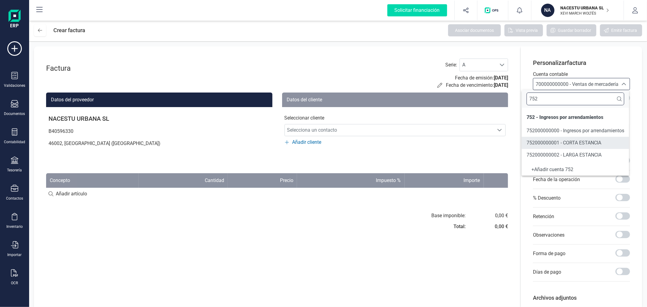
type input "752"
click at [561, 155] on span "752000000002 - LARGA ESTANCIA" at bounding box center [563, 155] width 75 height 6
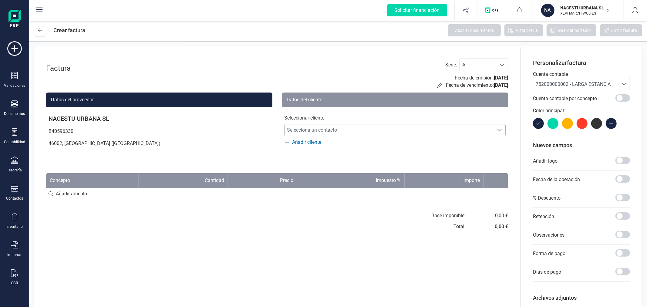
click at [361, 131] on span "Selecciona un contacto" at bounding box center [389, 130] width 209 height 12
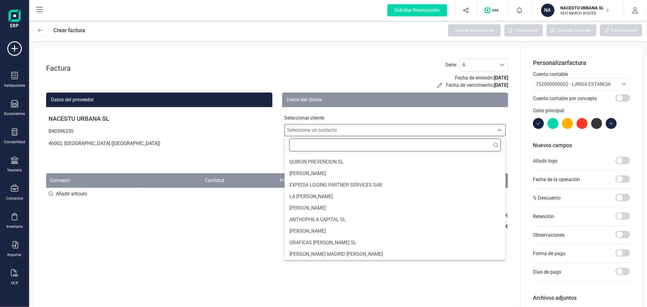
click at [343, 141] on input "text" at bounding box center [395, 145] width 212 height 13
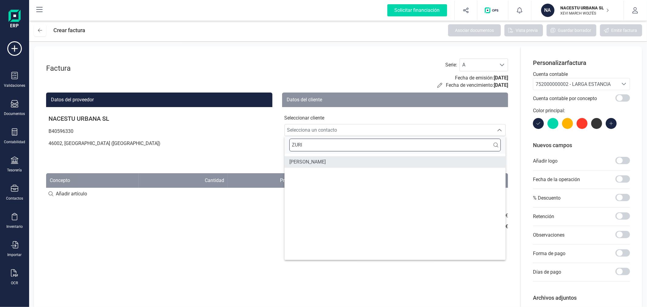
type input "ZURI"
click at [326, 163] on span "[PERSON_NAME]" at bounding box center [307, 161] width 36 height 7
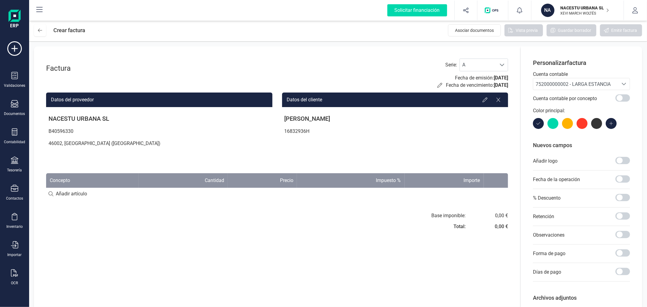
click at [74, 193] on input at bounding box center [277, 194] width 462 height 12
type input "ABONO FACTURA JULIO"
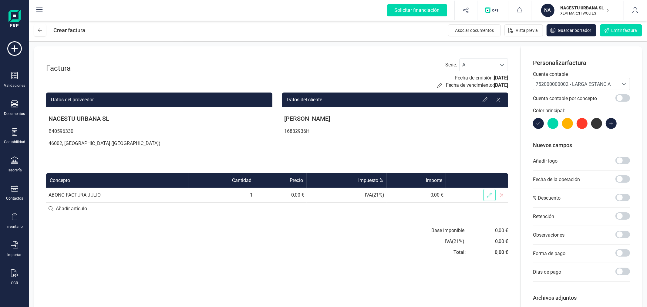
click at [483, 197] on span at bounding box center [489, 195] width 12 height 12
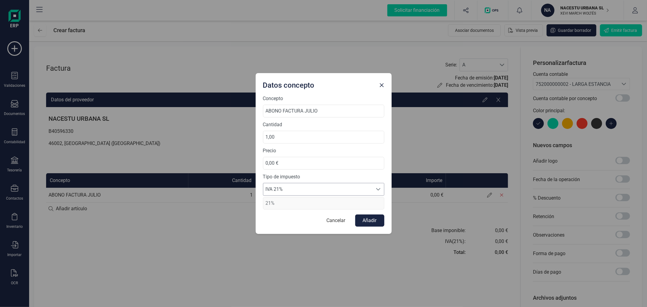
click at [321, 186] on span "IVA 21%" at bounding box center [317, 189] width 109 height 12
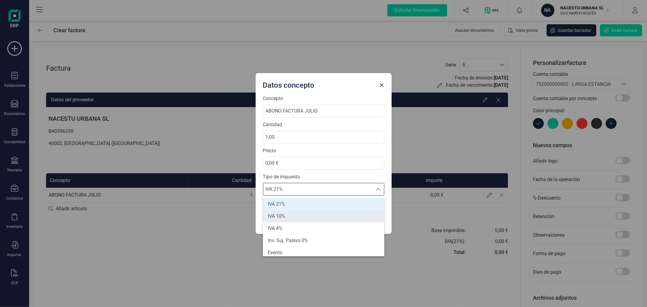
click at [308, 216] on li "IVA 10%" at bounding box center [323, 216] width 121 height 12
type input "10%"
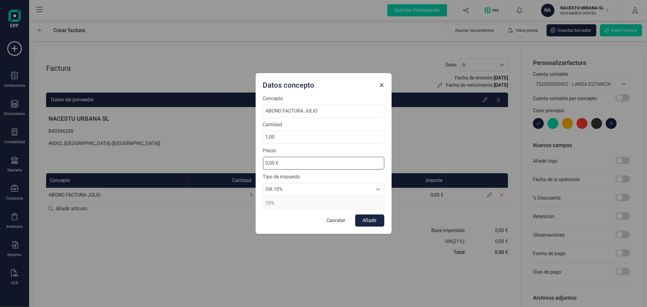
drag, startPoint x: 310, startPoint y: 164, endPoint x: 257, endPoint y: 163, distance: 53.1
click at [257, 163] on div "Concepto ABONO FACTURA JULIO Cantidad 1,00 Precio 0,00 € Tipo de impuesto IVA 1…" at bounding box center [324, 164] width 136 height 139
type input "736,36 €"
click at [369, 219] on button "Añadir" at bounding box center [369, 220] width 29 height 12
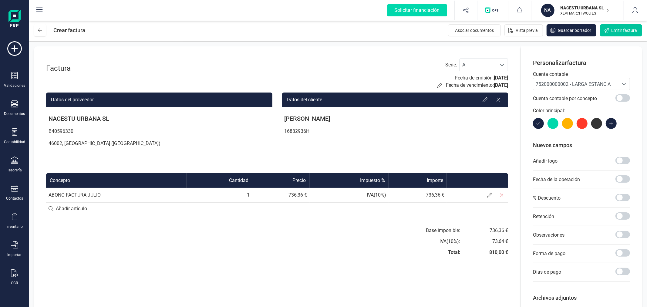
click at [613, 26] on button "Emitir factura" at bounding box center [621, 30] width 42 height 12
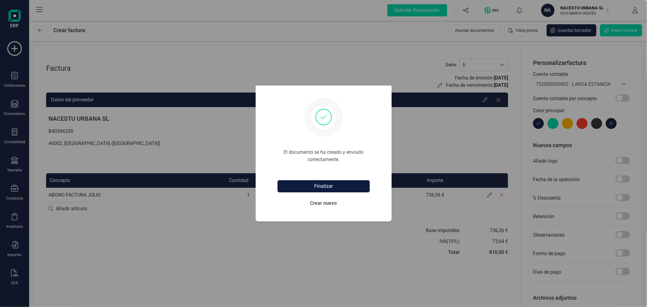
click at [324, 183] on button "Finalizar" at bounding box center [323, 186] width 92 height 12
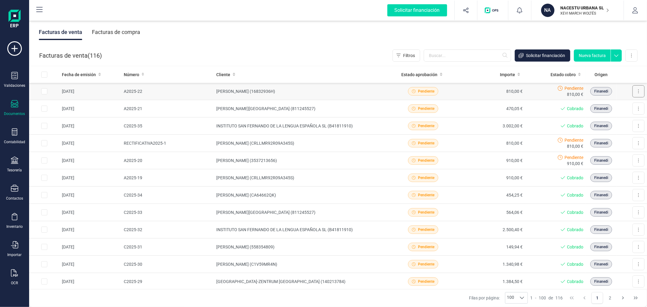
click at [638, 89] on button at bounding box center [638, 91] width 12 height 12
click at [602, 119] on span "Crear factura rectificativa" at bounding box center [615, 118] width 48 height 6
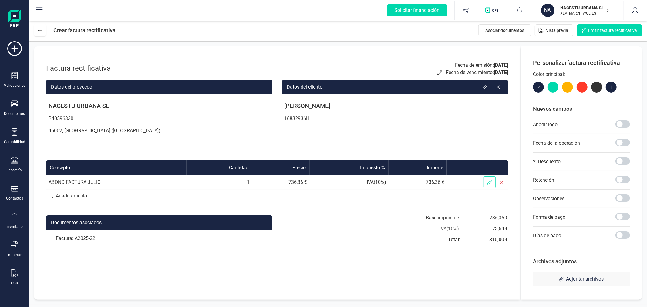
click at [490, 180] on icon at bounding box center [489, 182] width 5 height 5
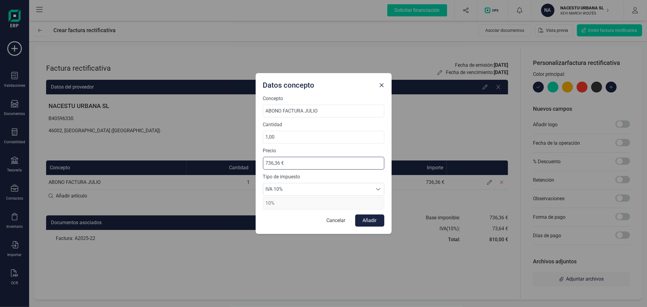
click at [265, 164] on input "736,36 €" at bounding box center [323, 163] width 121 height 13
click at [269, 163] on input "736,36 €" at bounding box center [323, 163] width 121 height 13
type input "736,36 €"
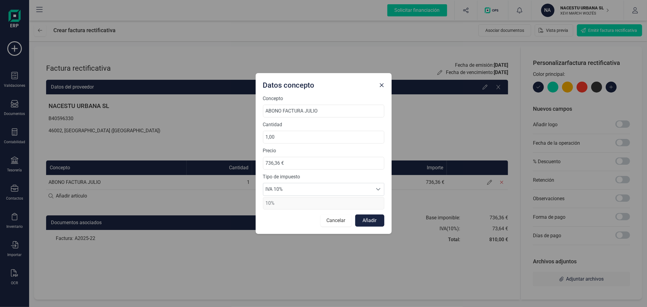
click at [343, 219] on button "Cancelar" at bounding box center [335, 220] width 31 height 12
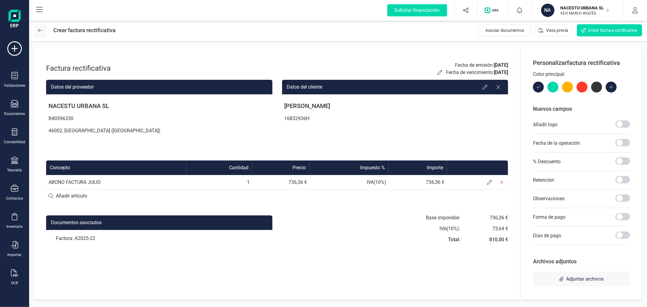
click at [40, 34] on button at bounding box center [40, 30] width 12 height 12
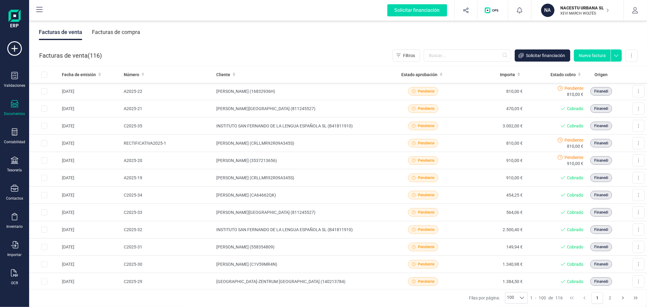
click at [588, 59] on button "Nueva factura" at bounding box center [592, 55] width 37 height 12
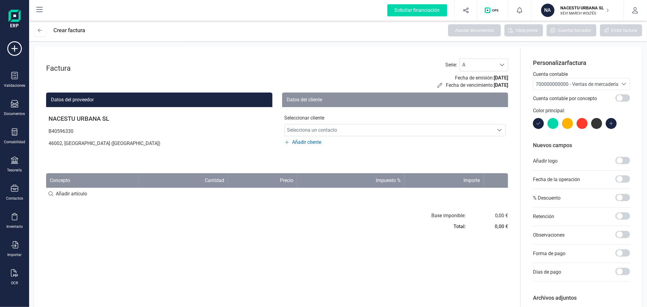
click at [554, 86] on span "700000000000 - Ventas de mercaderías" at bounding box center [577, 84] width 85 height 6
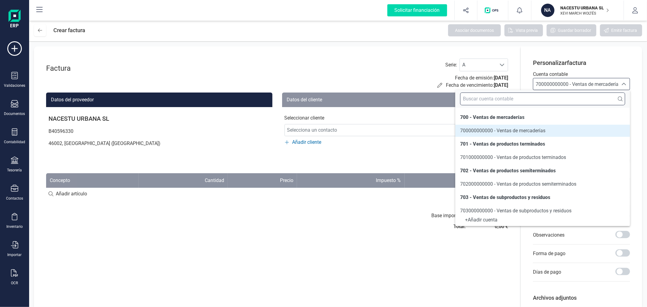
click at [517, 100] on input "text" at bounding box center [542, 98] width 165 height 13
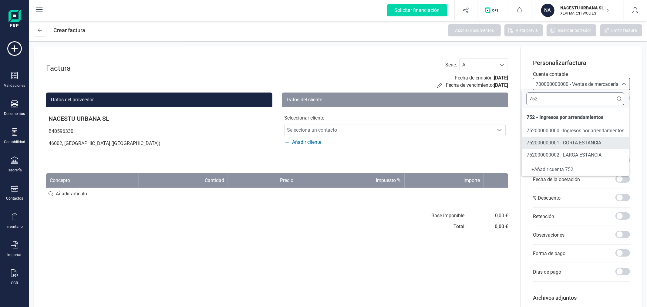
type input "752"
click at [540, 152] on span "752000000002 - LARGA ESTANCIA" at bounding box center [563, 155] width 75 height 6
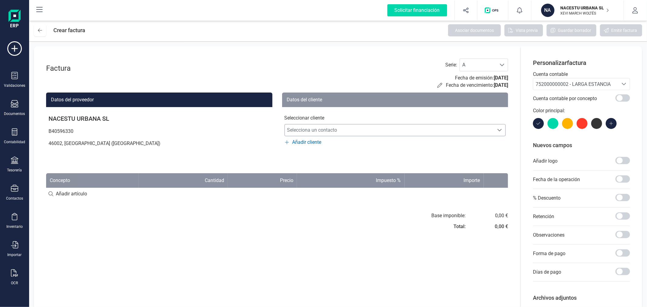
click at [342, 127] on span "Selecciona un contacto" at bounding box center [389, 130] width 209 height 12
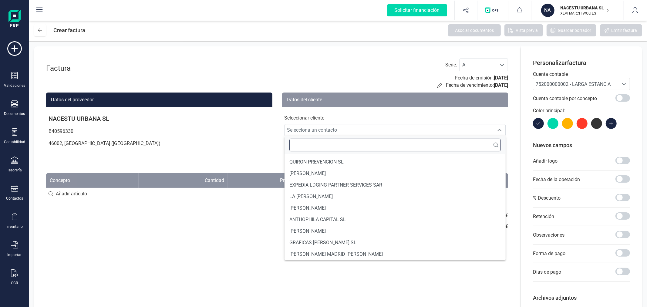
click at [326, 146] on input "text" at bounding box center [395, 145] width 212 height 13
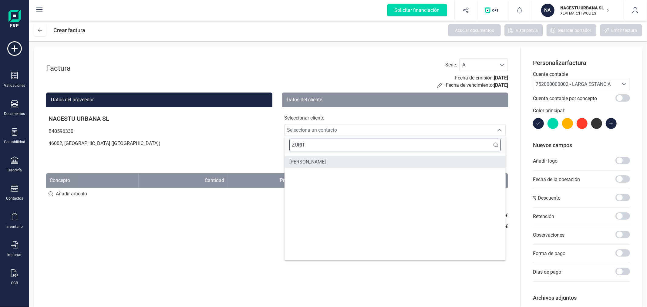
type input "ZURIT"
click at [318, 159] on span "[PERSON_NAME]" at bounding box center [307, 161] width 36 height 7
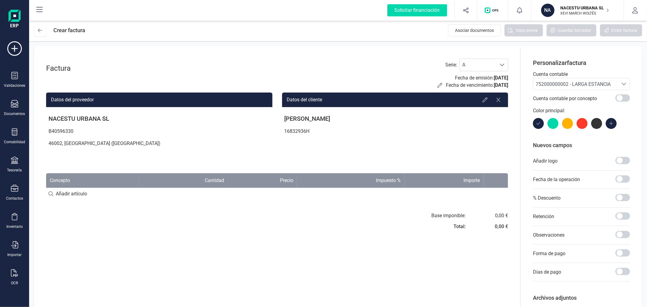
click at [63, 193] on input at bounding box center [277, 194] width 462 height 12
type input "ABONOS"
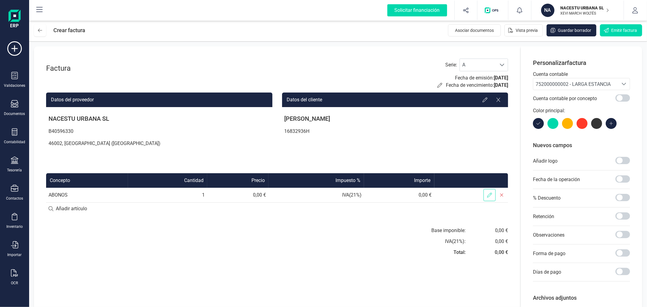
click at [492, 195] on icon at bounding box center [489, 194] width 5 height 5
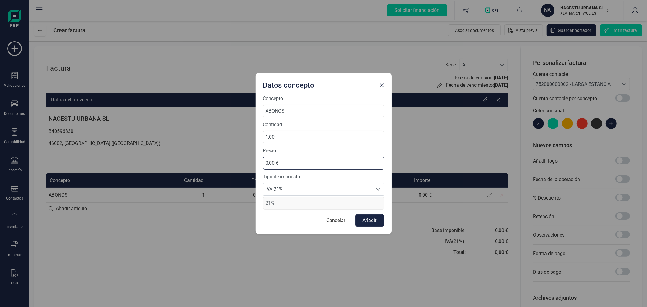
drag, startPoint x: 286, startPoint y: 159, endPoint x: 229, endPoint y: 162, distance: 57.1
click at [229, 162] on div "Datos concepto Concepto ABONOS Cantidad 1,00 Precio 0,00 € Tipo de impuesto IVA…" at bounding box center [323, 153] width 647 height 307
drag, startPoint x: 303, startPoint y: 162, endPoint x: 259, endPoint y: 158, distance: 44.1
click at [259, 158] on div "Concepto ABONOS Cantidad 1,00 Precio -736,36 € Tipo de impuesto IVA 21% IVA 21%…" at bounding box center [324, 164] width 136 height 139
paste input "1.472,72"
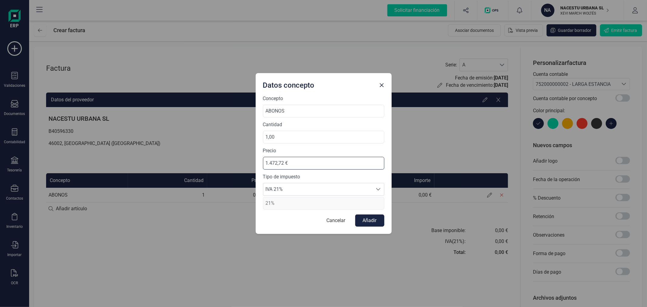
click at [266, 164] on input "1.472,72 €" at bounding box center [323, 163] width 121 height 13
type input "-1.472,72 €"
click at [368, 219] on button "Añadir" at bounding box center [369, 220] width 29 height 12
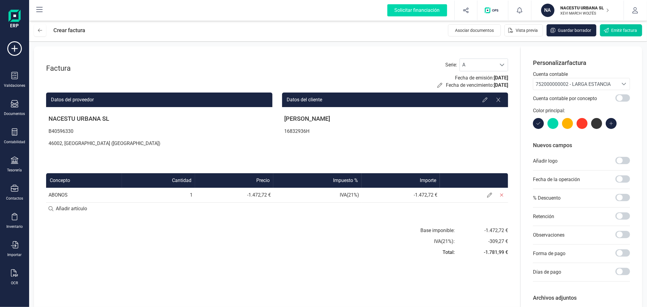
click at [614, 29] on span "Emitir factura" at bounding box center [624, 30] width 26 height 6
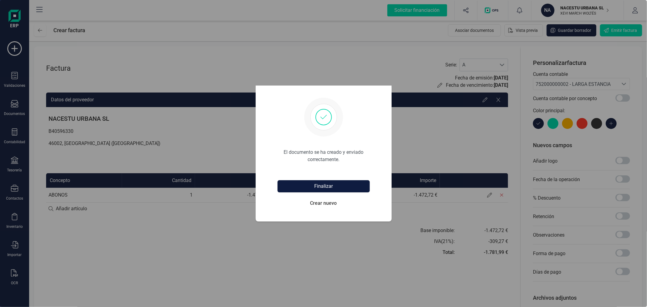
click at [338, 182] on button "Finalizar" at bounding box center [323, 186] width 92 height 12
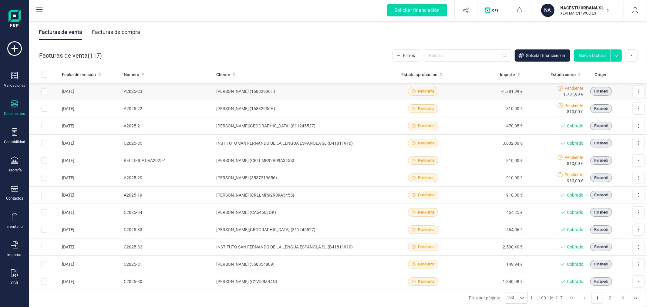
click at [310, 86] on td "[PERSON_NAME] (16832936H)" at bounding box center [301, 91] width 175 height 17
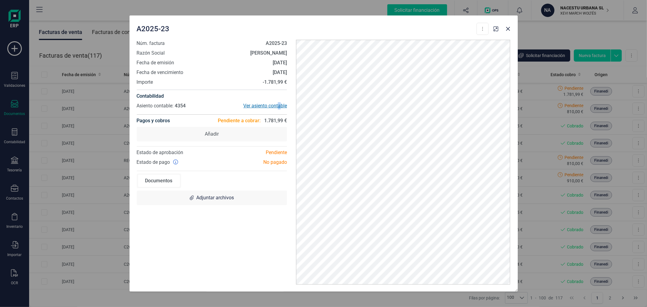
click at [280, 107] on div "Ver asiento contable" at bounding box center [249, 105] width 75 height 7
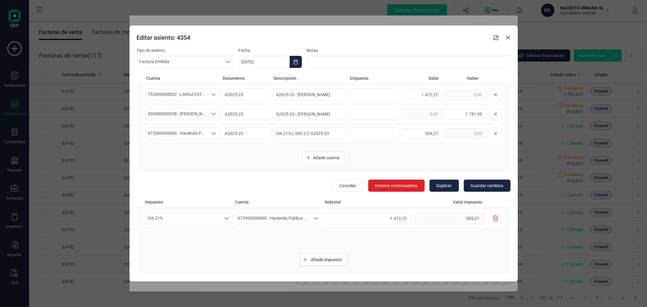
click at [505, 38] on icon "button" at bounding box center [507, 37] width 5 height 5
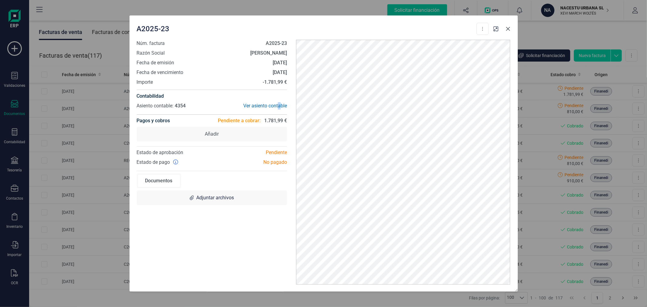
click at [510, 29] on button "button" at bounding box center [508, 29] width 10 height 10
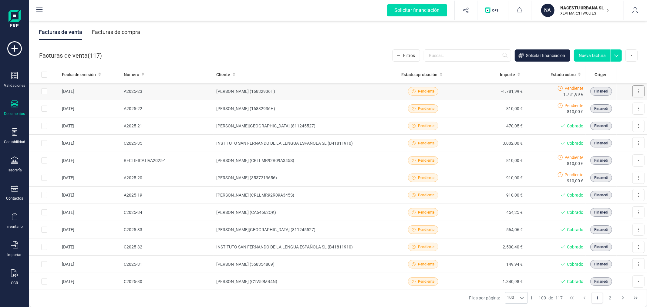
click at [636, 89] on button at bounding box center [638, 91] width 12 height 12
click at [608, 119] on span "Crear factura rectificativa" at bounding box center [615, 118] width 48 height 6
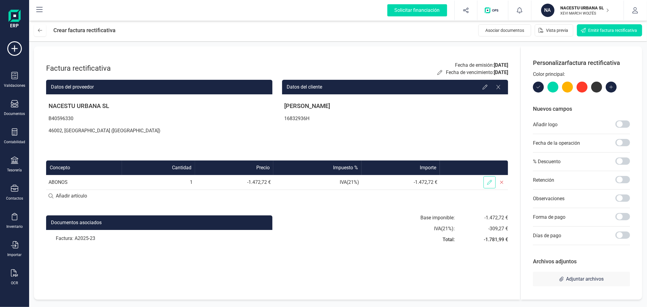
click at [486, 179] on span at bounding box center [489, 182] width 12 height 12
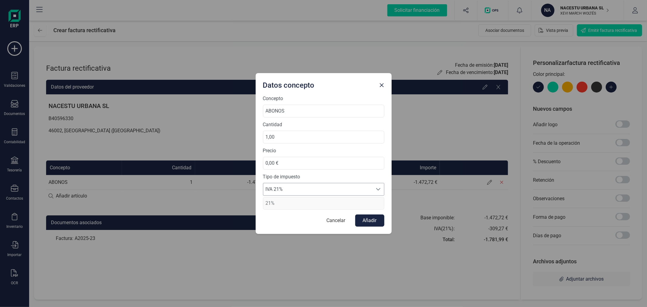
click at [318, 191] on span "IVA 21%" at bounding box center [317, 189] width 109 height 12
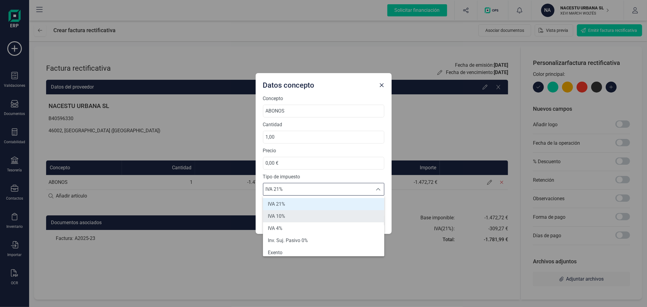
click at [303, 216] on li "IVA 10%" at bounding box center [323, 216] width 121 height 12
type input "10%"
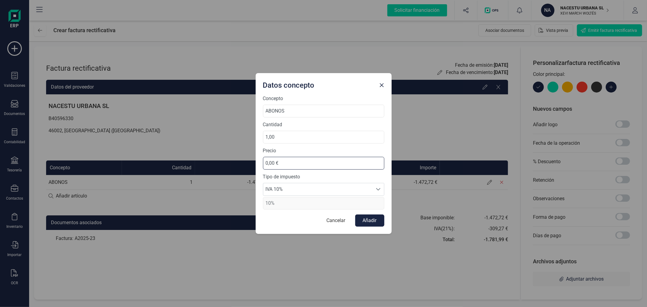
drag, startPoint x: 297, startPoint y: 164, endPoint x: 249, endPoint y: 162, distance: 47.6
click at [249, 162] on div "Datos concepto Concepto ABONOS Cantidad 1,00 Precio 0,00 € Tipo de impuesto IVA…" at bounding box center [323, 153] width 647 height 307
type input "147.272,00 €"
click at [338, 220] on button "Cancelar" at bounding box center [335, 220] width 31 height 12
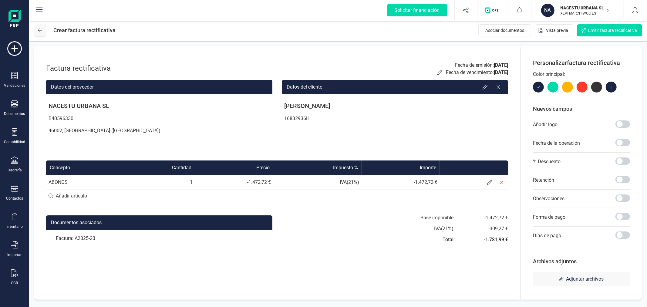
click at [40, 31] on icon at bounding box center [40, 30] width 4 height 5
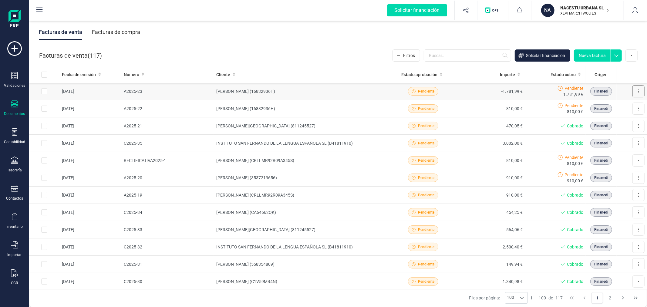
click at [634, 89] on button at bounding box center [638, 91] width 12 height 12
click at [610, 119] on span "Crear factura rectificativa" at bounding box center [615, 118] width 48 height 6
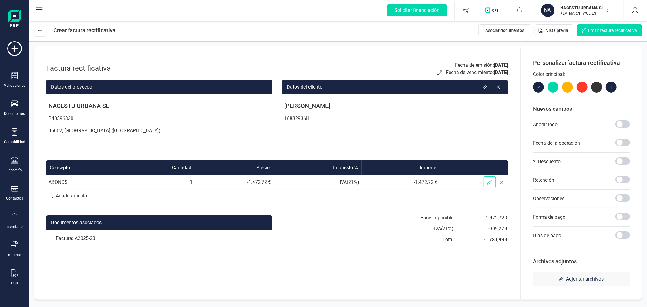
click at [492, 179] on span at bounding box center [489, 182] width 12 height 12
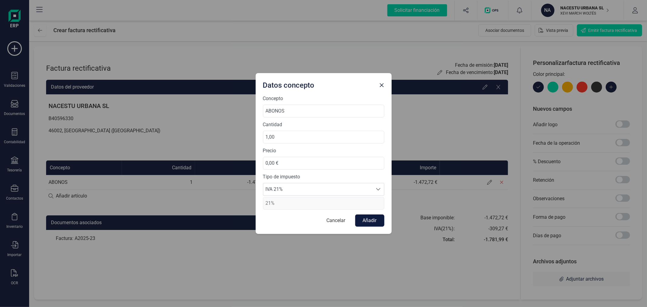
click at [367, 219] on button "Añadir" at bounding box center [369, 220] width 29 height 12
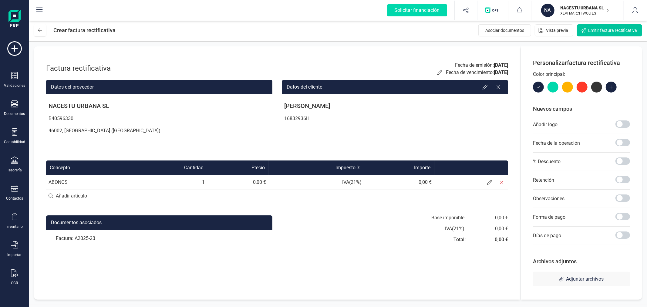
click at [618, 28] on span "Emitir factura rectificativa" at bounding box center [612, 30] width 49 height 6
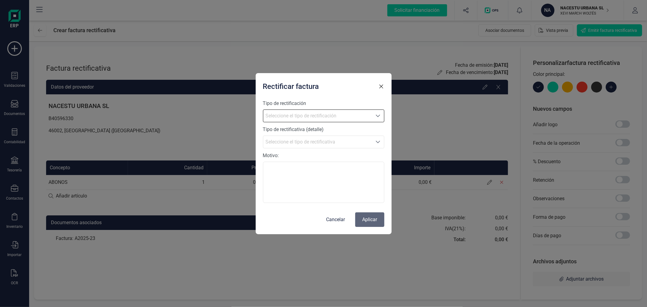
click at [328, 111] on span "Seleccione el tipo de rectificación" at bounding box center [317, 116] width 109 height 12
click at [322, 130] on li "Sustitutiva" at bounding box center [323, 129] width 121 height 12
click at [333, 140] on span "Seleccione el tipo de rectificativa" at bounding box center [317, 142] width 109 height 12
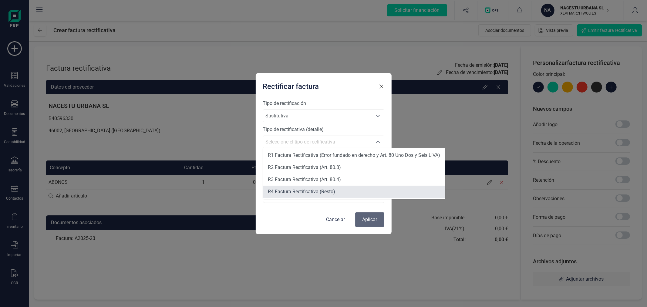
click at [323, 193] on span "R4 Factura Rectificativa (Resto)" at bounding box center [302, 192] width 68 height 6
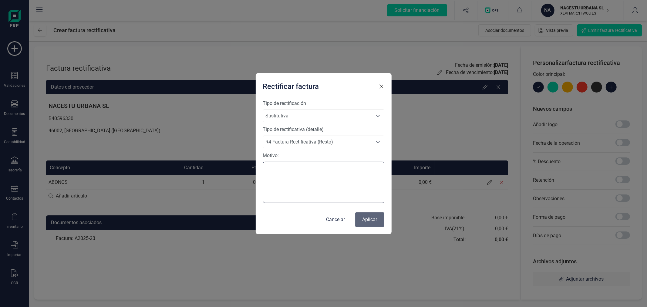
click at [325, 180] on textarea "Motivo:" at bounding box center [323, 182] width 121 height 41
type textarea "[PERSON_NAME]"
click at [366, 219] on button "Aplicar" at bounding box center [369, 219] width 29 height 15
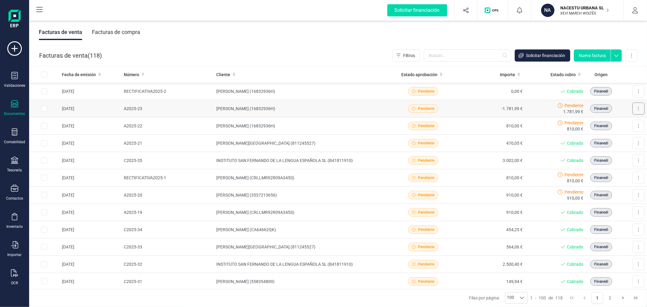
click at [632, 107] on button at bounding box center [638, 108] width 12 height 12
click at [604, 135] on span "Marcar como cobrada" at bounding box center [618, 136] width 42 height 6
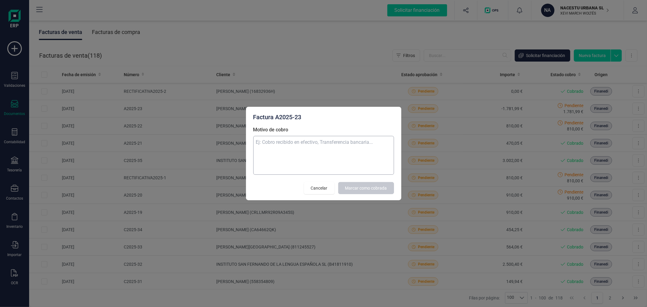
click at [326, 156] on textarea "Motivo de cobro" at bounding box center [323, 155] width 141 height 39
type textarea "MAL HECHA"
click at [360, 185] on span "Marcar como cobrada" at bounding box center [366, 188] width 42 height 6
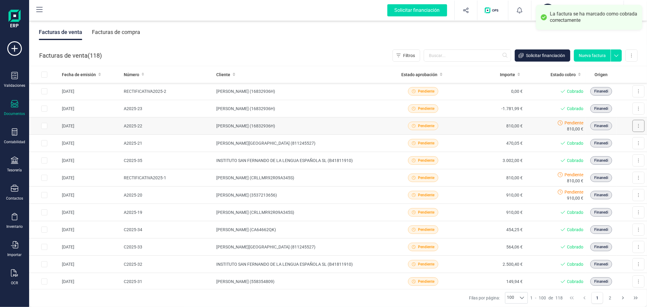
click at [634, 122] on button at bounding box center [638, 126] width 12 height 12
click at [599, 166] on span "Marcar como cobrada" at bounding box center [612, 165] width 42 height 6
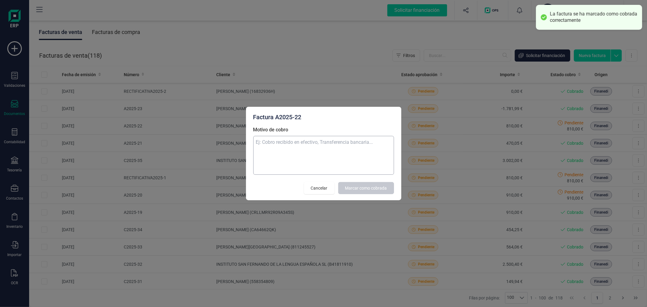
click at [329, 153] on textarea "Motivo de cobro" at bounding box center [323, 155] width 141 height 39
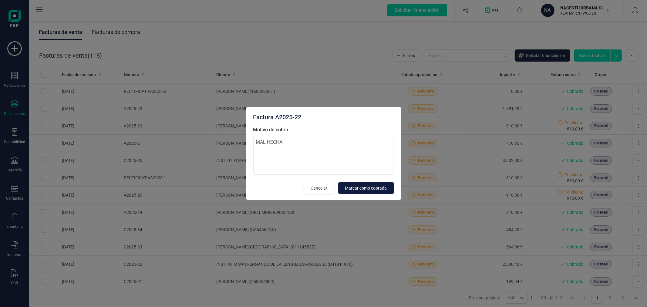
type textarea "MAL HECHA"
drag, startPoint x: 386, startPoint y: 190, endPoint x: 490, endPoint y: 174, distance: 105.1
click at [386, 190] on span "Marcar como cobrada" at bounding box center [366, 188] width 42 height 6
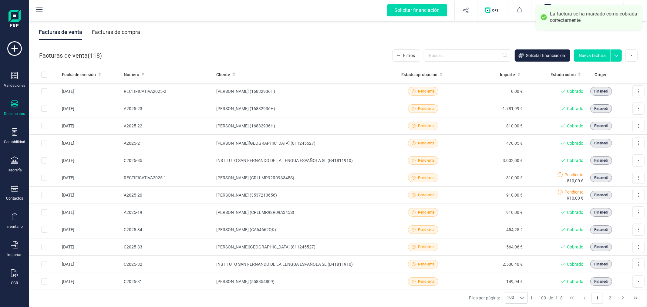
click at [599, 52] on button "Nueva factura" at bounding box center [592, 55] width 37 height 12
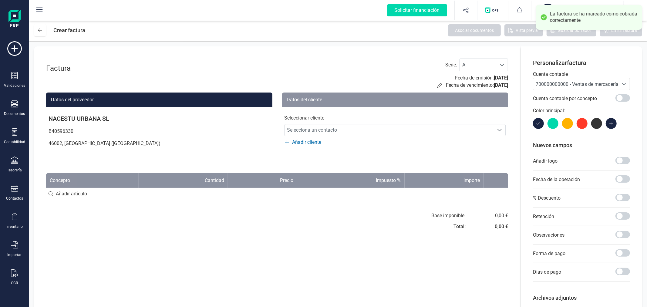
click at [545, 81] on span "700000000000 - Ventas de mercaderías" at bounding box center [577, 84] width 85 height 6
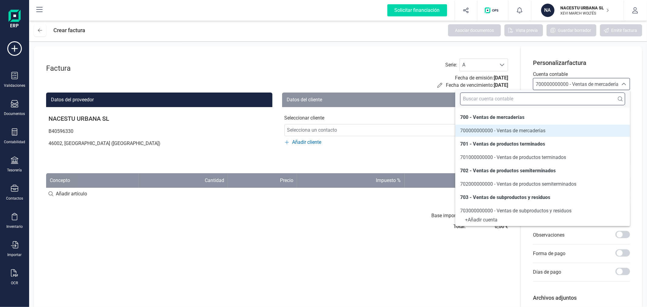
click at [543, 98] on input "text" at bounding box center [542, 98] width 165 height 13
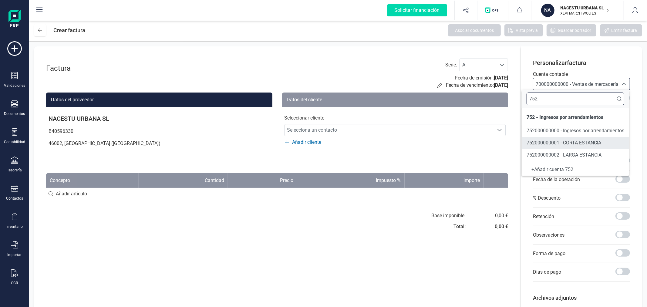
type input "752"
click at [557, 154] on span "752000000002 - LARGA ESTANCIA" at bounding box center [563, 155] width 75 height 6
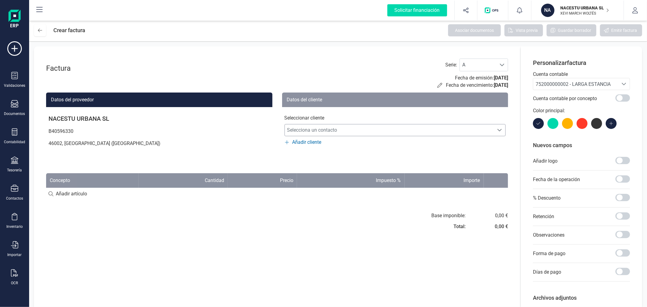
click at [350, 129] on span "Selecciona un contacto" at bounding box center [389, 130] width 209 height 12
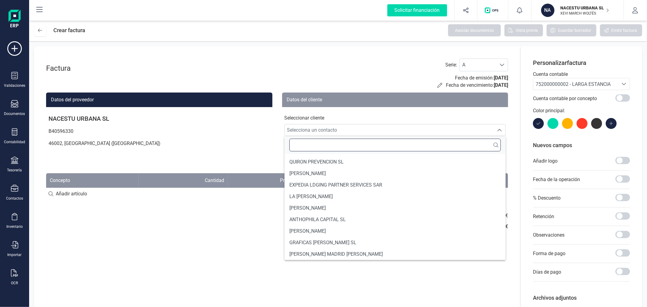
click at [331, 150] on input "text" at bounding box center [395, 145] width 212 height 13
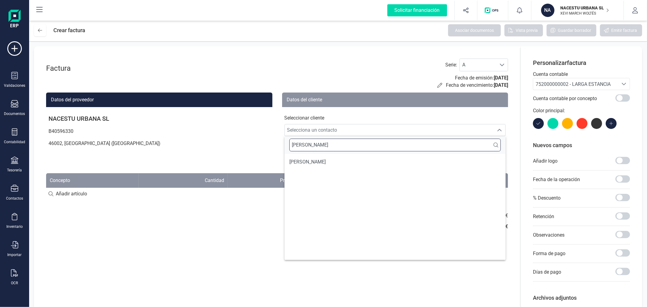
type input "[PERSON_NAME]"
click at [324, 159] on span "[PERSON_NAME]" at bounding box center [307, 161] width 36 height 7
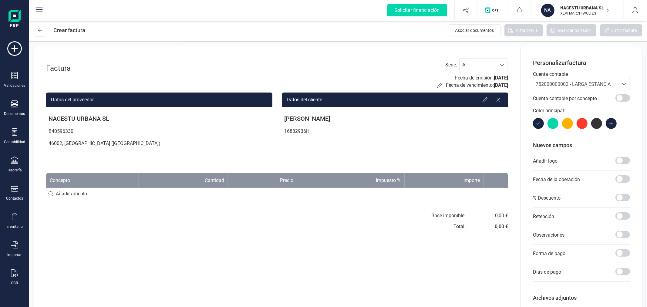
click at [74, 195] on input at bounding box center [277, 194] width 462 height 12
type input "ABONOS"
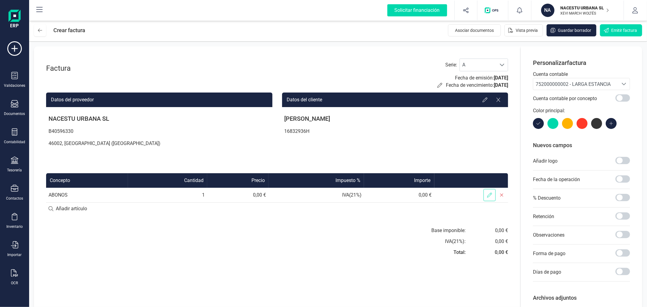
click at [490, 196] on icon at bounding box center [489, 194] width 5 height 5
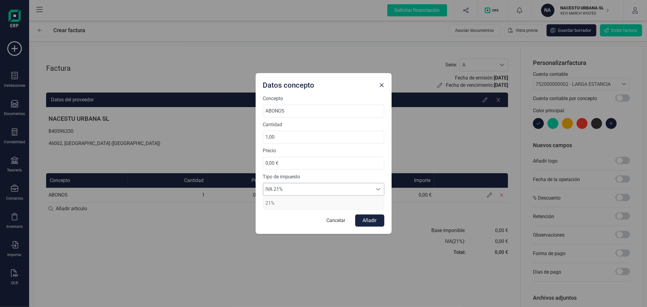
click at [330, 186] on span "IVA 21%" at bounding box center [317, 189] width 109 height 12
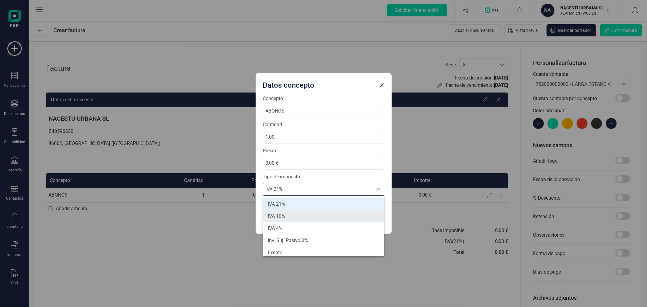
click at [313, 217] on li "IVA 10%" at bounding box center [323, 216] width 121 height 12
type input "10%"
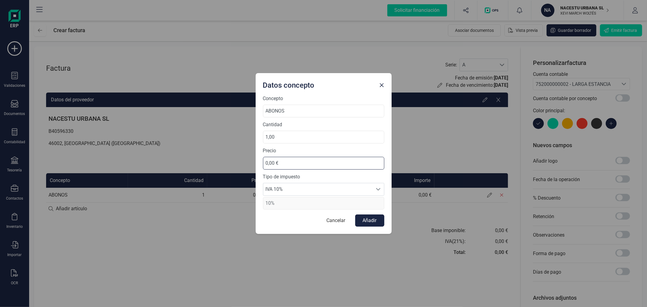
drag, startPoint x: 286, startPoint y: 162, endPoint x: 261, endPoint y: 163, distance: 24.6
click at [261, 163] on div "Concepto ABONOS Cantidad 1,00 Precio 0,00 € Tipo de impuesto IVA 10% IVA 10% IV…" at bounding box center [324, 164] width 136 height 139
type input "-1.472,72 €"
click at [364, 221] on button "Añadir" at bounding box center [369, 220] width 29 height 12
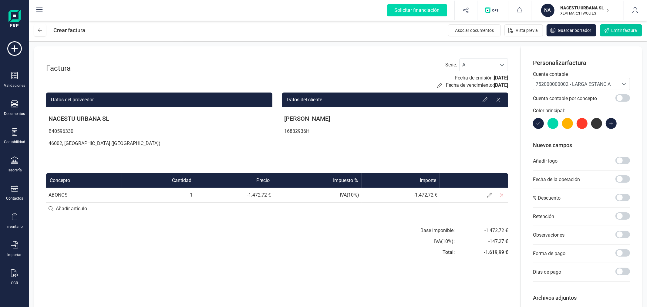
click at [619, 28] on span "Emitir factura" at bounding box center [624, 30] width 26 height 6
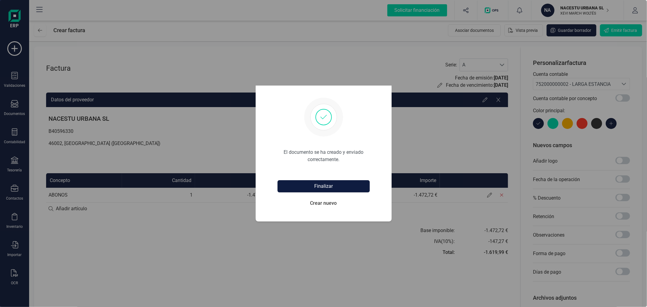
click at [353, 184] on button "Finalizar" at bounding box center [323, 186] width 92 height 12
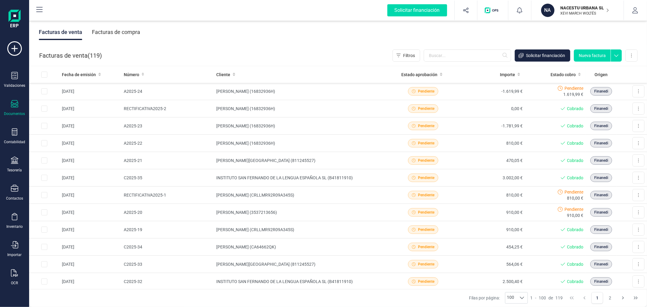
click at [589, 54] on button "Nueva factura" at bounding box center [592, 55] width 37 height 12
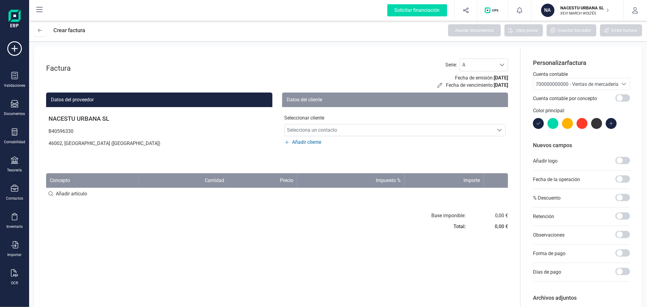
click at [548, 82] on span "700000000000 - Ventas de mercaderías" at bounding box center [577, 84] width 85 height 6
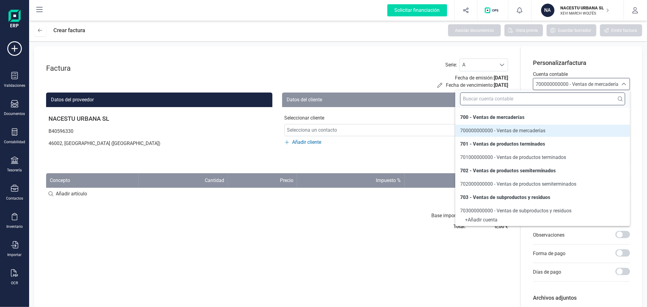
click at [546, 98] on input "text" at bounding box center [542, 98] width 165 height 13
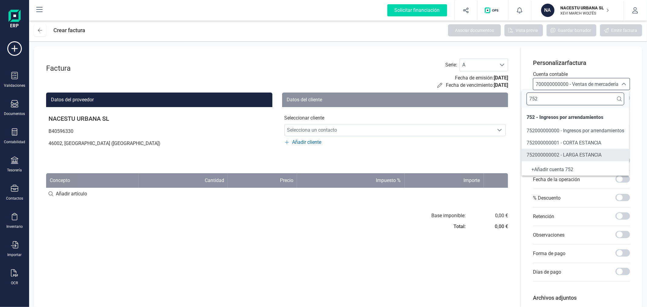
type input "752"
click at [552, 156] on span "752000000002 - LARGA ESTANCIA" at bounding box center [563, 155] width 75 height 6
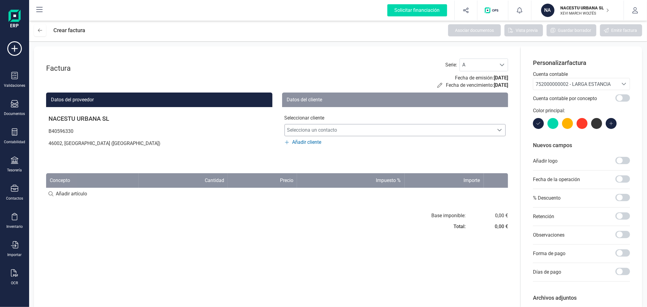
click at [352, 131] on span "Selecciona un contacto" at bounding box center [389, 130] width 209 height 12
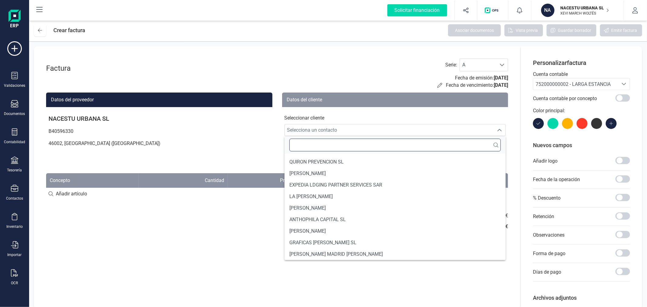
click at [345, 145] on input "text" at bounding box center [395, 145] width 212 height 13
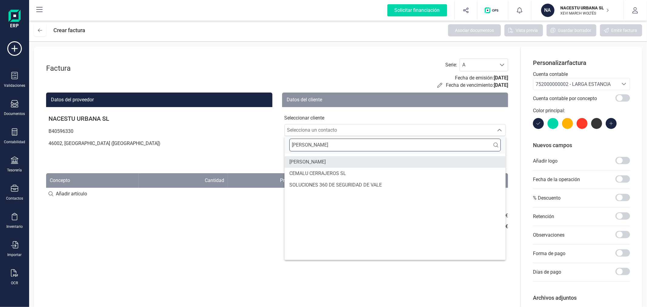
type input "[PERSON_NAME]"
click at [326, 162] on span "[PERSON_NAME]" at bounding box center [307, 161] width 36 height 7
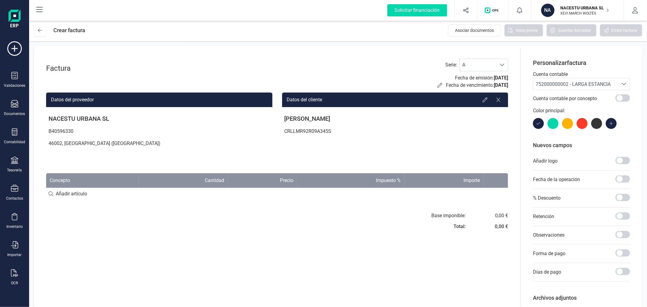
click at [66, 197] on input at bounding box center [277, 194] width 462 height 12
type input "Ajuste julio"
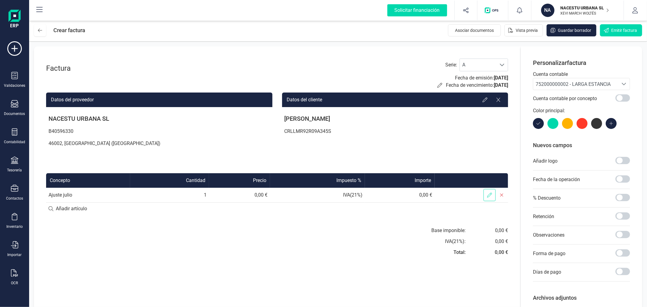
click at [487, 192] on icon at bounding box center [489, 194] width 5 height 5
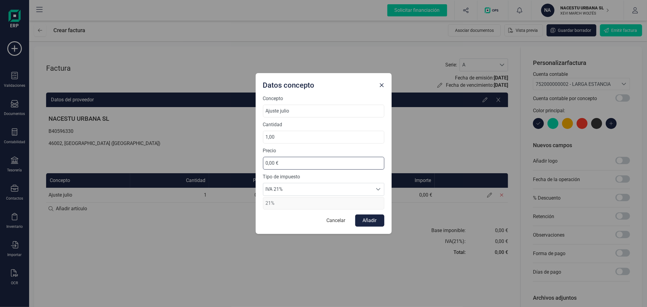
drag, startPoint x: 283, startPoint y: 165, endPoint x: 247, endPoint y: 161, distance: 35.9
click at [247, 161] on div "Datos concepto Concepto Ajuste julio Cantidad 1,00 Precio 0,00 € Tipo de impues…" at bounding box center [323, 153] width 647 height 307
type input "58,18 €"
click at [279, 183] on span "IVA 21%" at bounding box center [317, 189] width 109 height 12
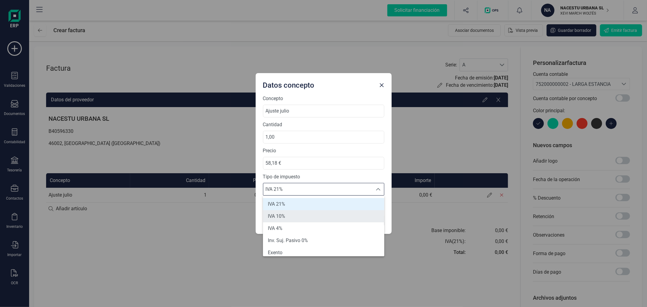
click at [286, 211] on li "IVA 10%" at bounding box center [323, 216] width 121 height 12
type input "10%"
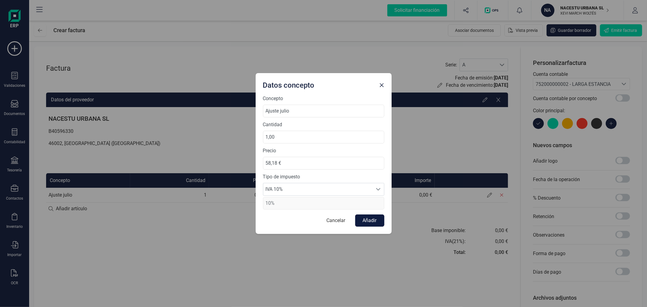
click at [378, 218] on button "Añadir" at bounding box center [369, 220] width 29 height 12
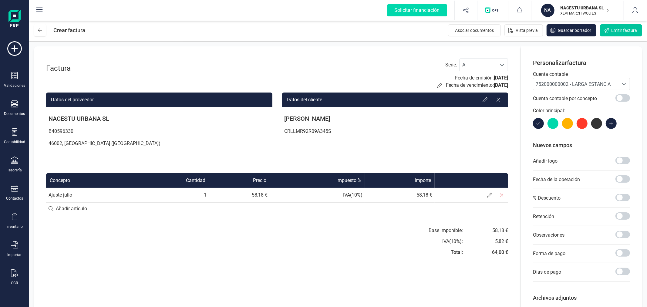
click at [617, 29] on span "Emitir factura" at bounding box center [624, 30] width 26 height 6
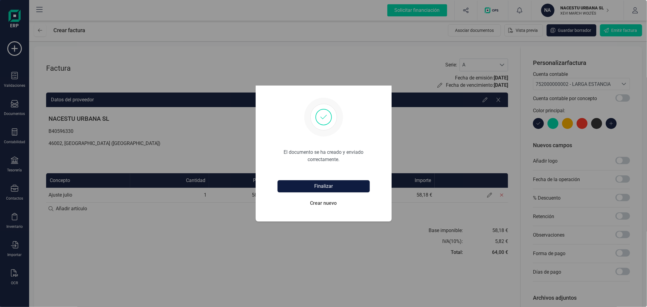
click at [346, 189] on button "Finalizar" at bounding box center [323, 186] width 92 height 12
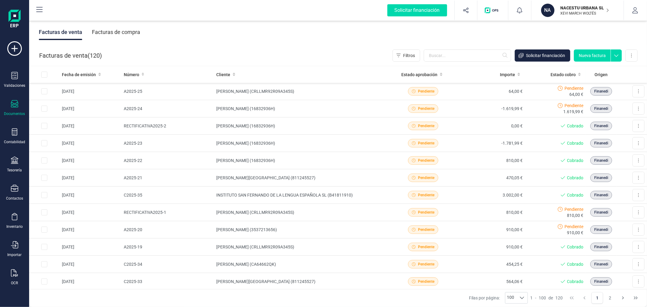
click at [569, 12] on p "XEVI MARCH WOLTÉS" at bounding box center [584, 13] width 49 height 5
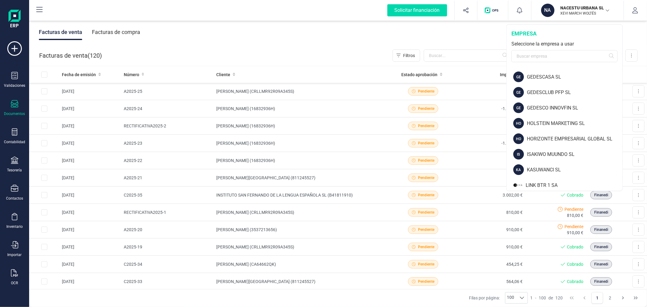
scroll to position [269, 0]
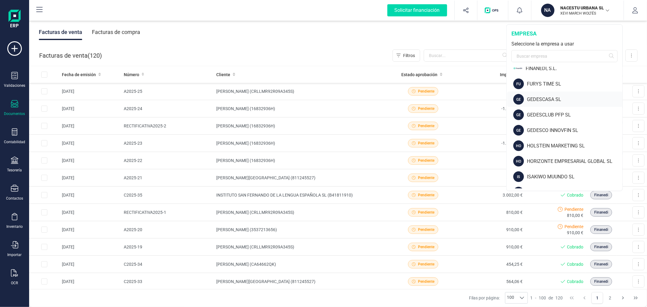
click at [541, 98] on div "GEDESCASA SL" at bounding box center [574, 99] width 95 height 7
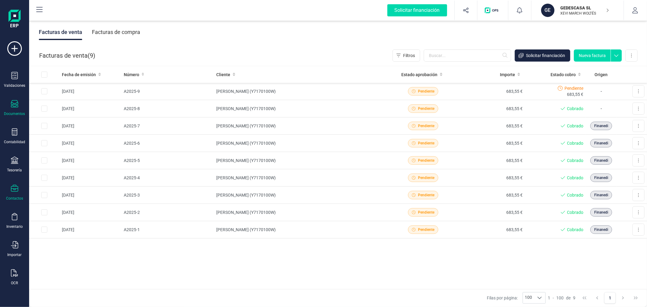
click at [10, 200] on div "Contactos" at bounding box center [14, 198] width 17 height 5
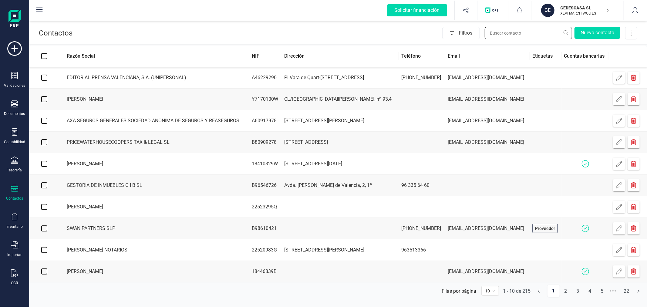
click at [526, 30] on input "text" at bounding box center [527, 33] width 87 height 12
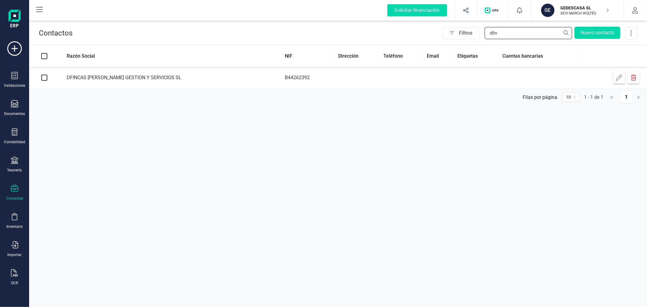
type input "dfin"
click at [15, 108] on div at bounding box center [14, 104] width 7 height 9
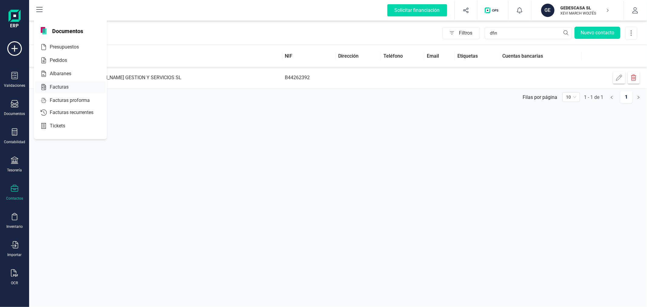
click at [61, 86] on span "Facturas" at bounding box center [63, 86] width 32 height 7
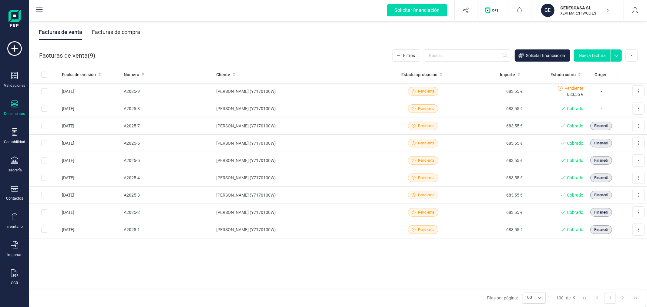
click at [128, 32] on div "Facturas de compra" at bounding box center [116, 32] width 48 height 16
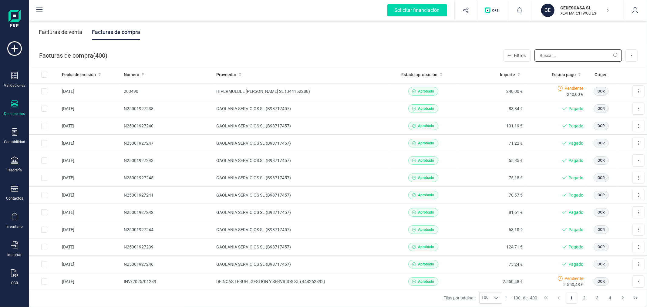
click at [559, 56] on input "text" at bounding box center [577, 55] width 87 height 12
click at [256, 279] on td "DFINCAS TERUEL GESTION Y SERVICIOS SL (B44262392)" at bounding box center [301, 281] width 175 height 17
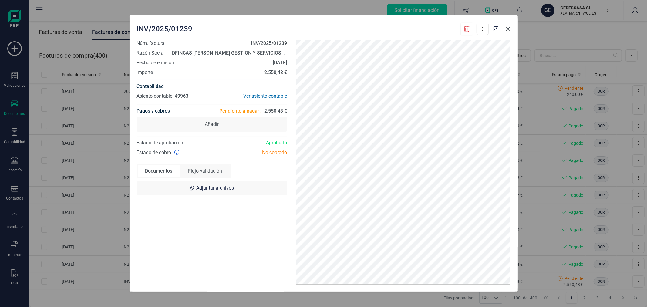
click at [507, 29] on icon "button" at bounding box center [507, 28] width 5 height 5
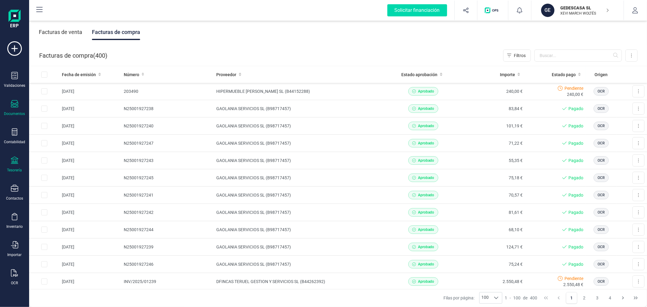
click at [9, 170] on div "Tesorería" at bounding box center [14, 170] width 15 height 5
click at [67, 103] on span "Cuentas bancarias" at bounding box center [73, 103] width 53 height 7
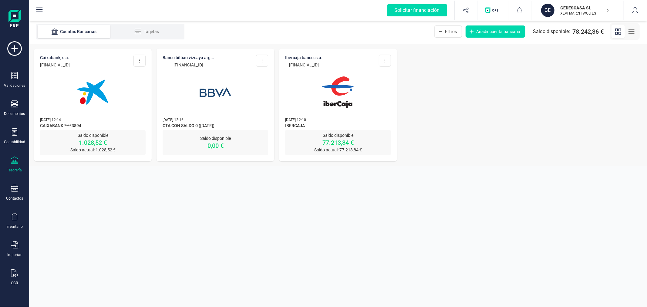
click at [105, 110] on img at bounding box center [92, 92] width 51 height 51
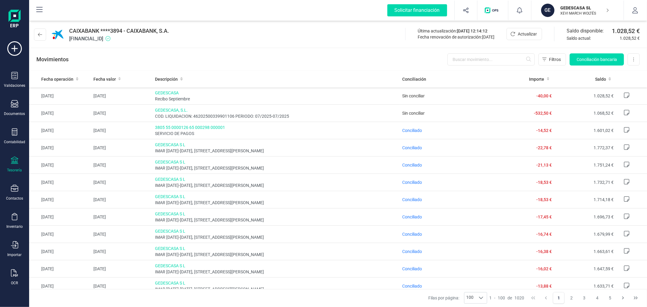
click at [584, 11] on p "XEVI MARCH WOLTÉS" at bounding box center [584, 13] width 49 height 5
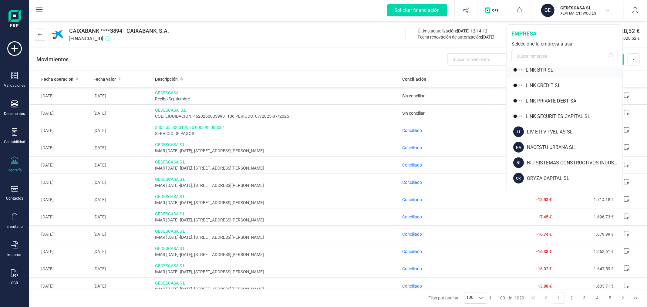
scroll to position [471, 0]
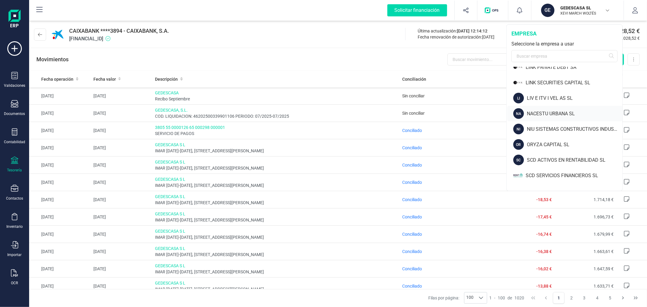
click at [564, 111] on div "NACESTU URBANA SL" at bounding box center [574, 113] width 95 height 7
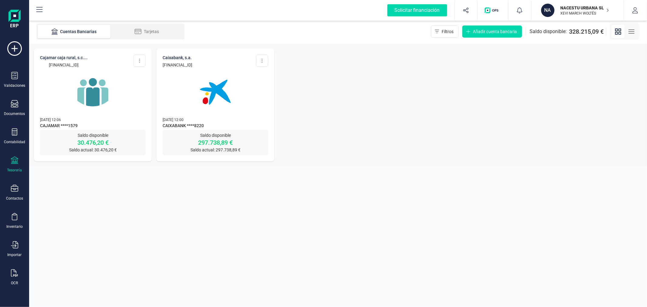
click at [580, 4] on div "NACESTU URBANA SL [PERSON_NAME] MARCH [PERSON_NAME]" at bounding box center [581, 10] width 47 height 13
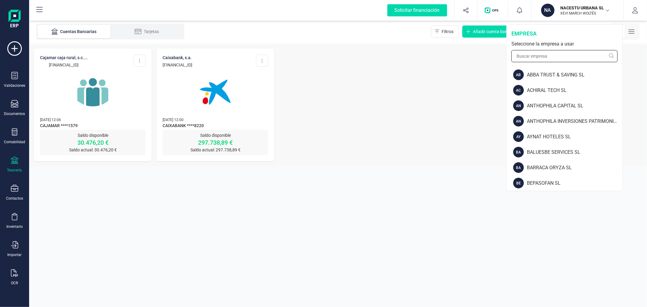
click at [551, 54] on input "text" at bounding box center [564, 56] width 106 height 12
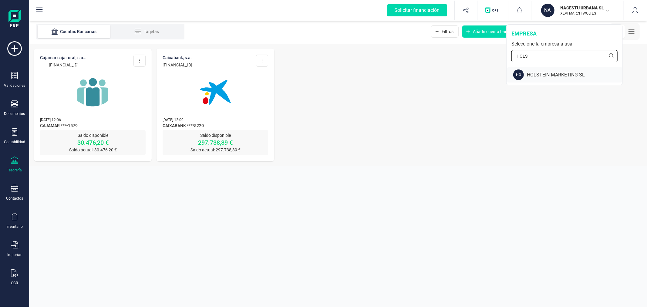
type input "HOLS"
click at [565, 73] on div "HOLSTEIN MARKETING SL" at bounding box center [574, 74] width 95 height 7
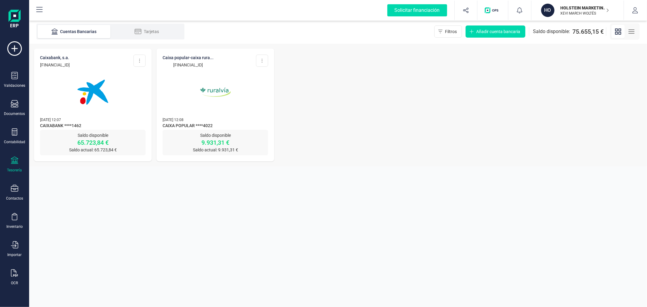
click at [565, 4] on div "[PERSON_NAME] MARKETING SL [PERSON_NAME] MARCH [PERSON_NAME]" at bounding box center [581, 10] width 47 height 13
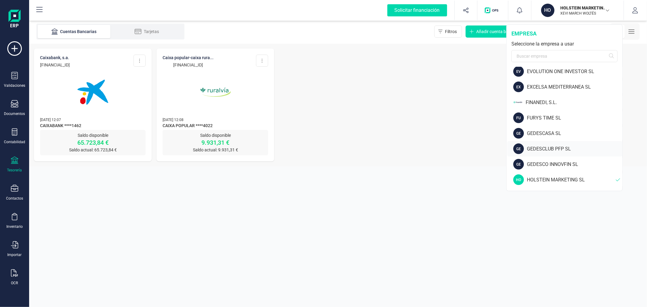
scroll to position [269, 0]
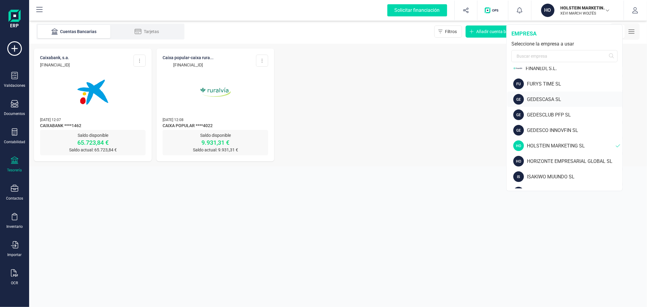
click at [534, 98] on div "GEDESCASA SL" at bounding box center [574, 99] width 95 height 7
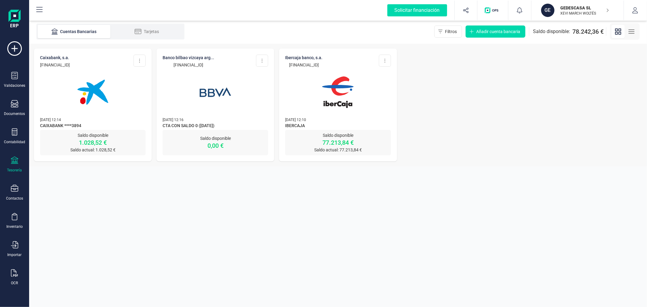
click at [338, 92] on img at bounding box center [337, 92] width 51 height 51
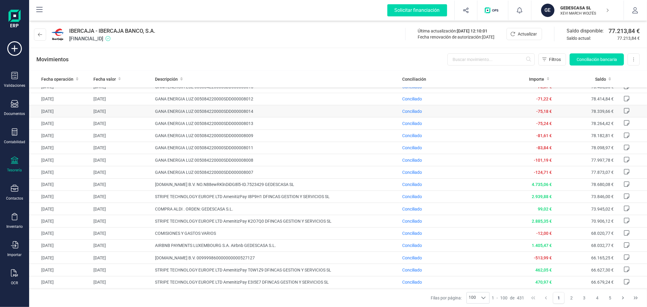
scroll to position [135, 0]
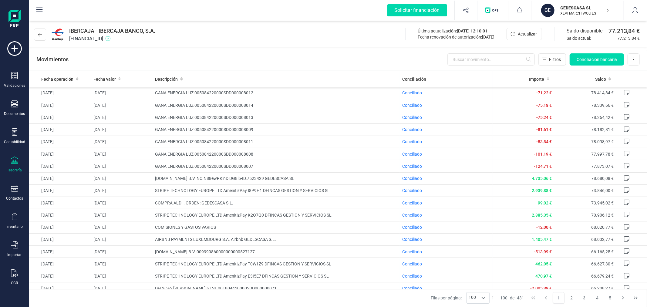
click at [585, 9] on p "GEDESCASA SL" at bounding box center [584, 8] width 49 height 6
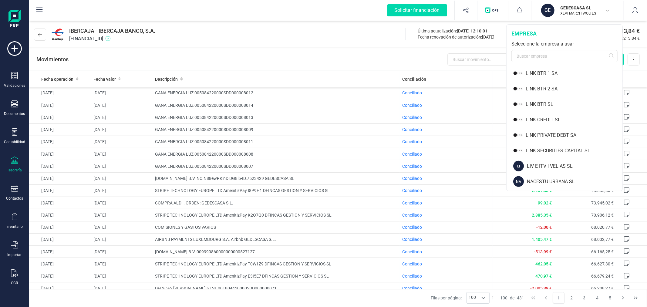
scroll to position [404, 0]
click at [553, 163] on div "LIV E ITV I VEL AS SL" at bounding box center [574, 165] width 95 height 7
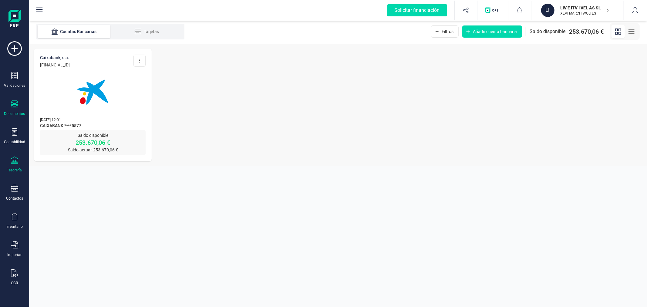
click at [12, 102] on icon at bounding box center [14, 103] width 7 height 7
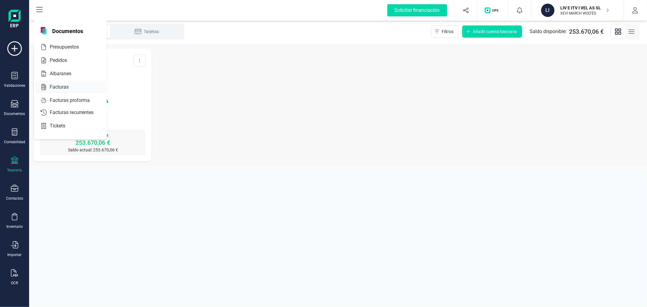
click at [55, 83] on span "Facturas" at bounding box center [63, 86] width 32 height 7
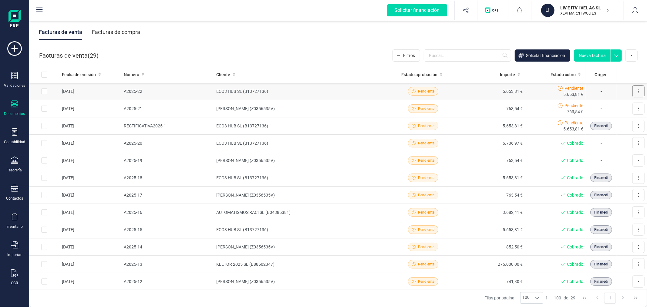
click at [635, 89] on button at bounding box center [638, 91] width 12 height 12
click at [615, 104] on span "Descargar documento" at bounding box center [612, 106] width 42 height 6
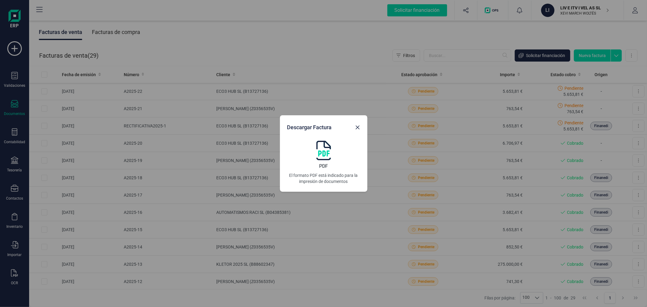
click at [323, 150] on img at bounding box center [323, 150] width 15 height 19
click at [634, 125] on div "Descargar Factura PDF El formato PDF está indicado para la impresión de documen…" at bounding box center [323, 153] width 647 height 307
click at [358, 128] on icon "button" at bounding box center [357, 127] width 4 height 4
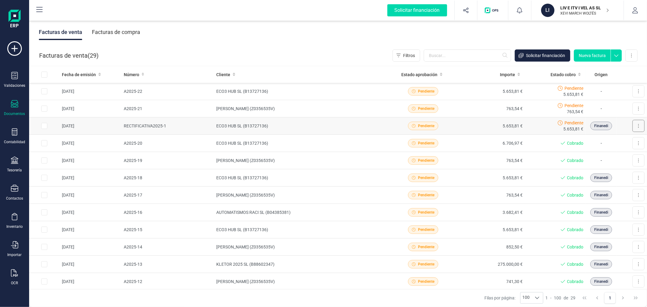
click at [635, 127] on button at bounding box center [638, 126] width 12 height 12
click at [603, 139] on span "Descargar documento" at bounding box center [618, 141] width 42 height 6
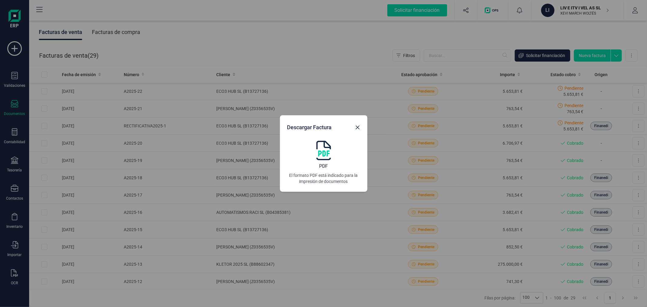
click at [326, 153] on img at bounding box center [323, 150] width 15 height 19
click at [359, 125] on icon "button" at bounding box center [357, 127] width 5 height 5
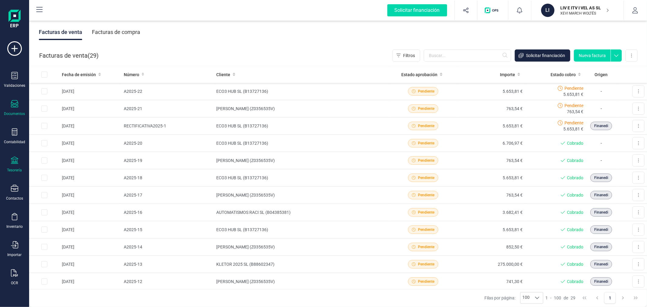
click at [18, 161] on icon at bounding box center [14, 159] width 7 height 7
click at [59, 131] on span "Cartera" at bounding box center [61, 129] width 29 height 7
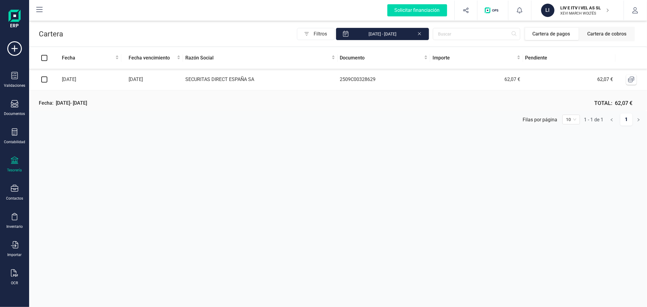
click at [21, 163] on div "Tesorería" at bounding box center [14, 164] width 24 height 16
click at [62, 104] on span "Cuentas bancarias" at bounding box center [73, 103] width 53 height 7
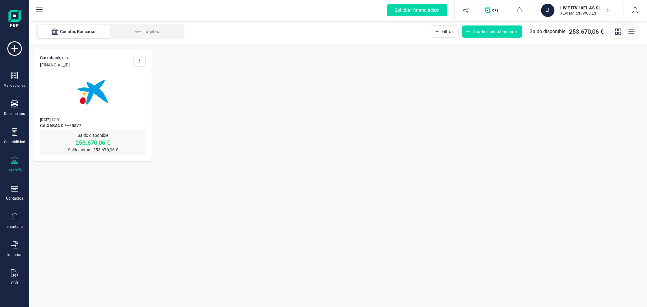
click at [120, 102] on div at bounding box center [92, 88] width 105 height 41
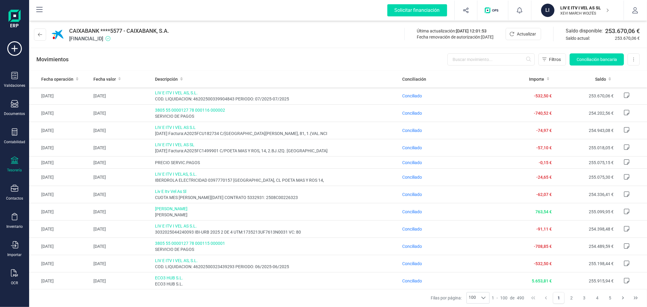
click at [565, 8] on p "LIV E ITV I VEL AS SL" at bounding box center [584, 8] width 49 height 6
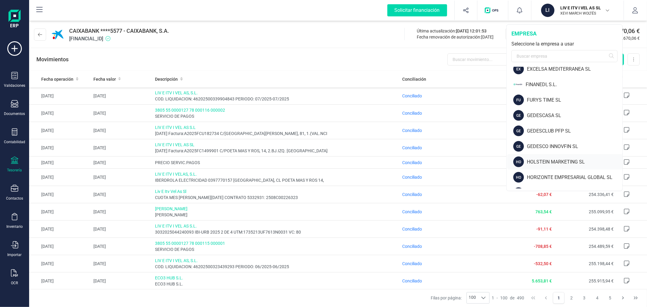
scroll to position [303, 0]
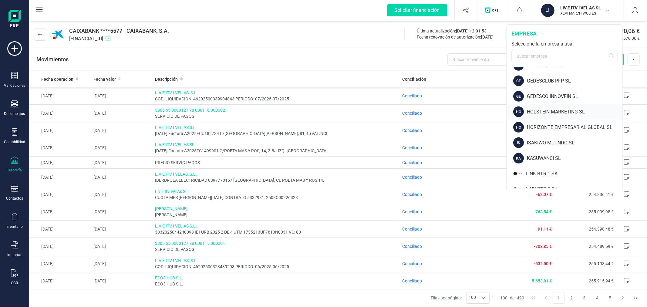
click at [545, 111] on div "HOLSTEIN MARKETING SL" at bounding box center [574, 111] width 95 height 7
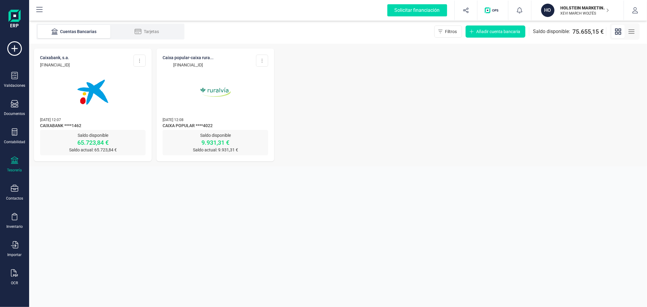
click at [111, 109] on img at bounding box center [92, 92] width 51 height 51
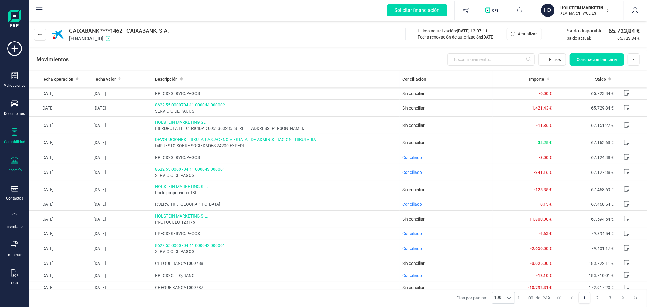
click at [14, 131] on icon at bounding box center [14, 131] width 5 height 7
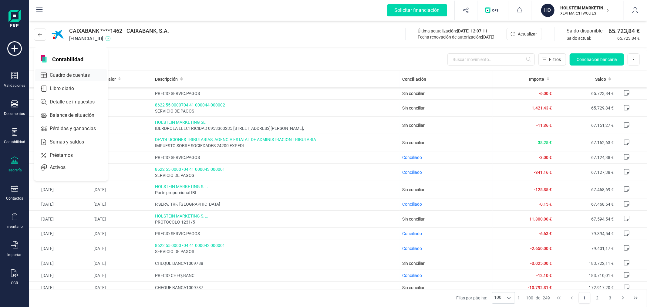
click at [65, 73] on span "Cuadro de cuentas" at bounding box center [73, 75] width 53 height 7
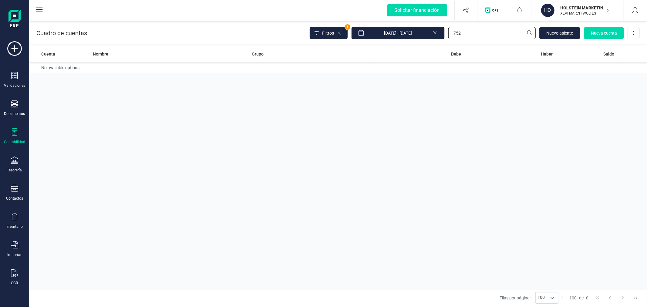
click at [494, 31] on input "752" at bounding box center [491, 33] width 87 height 12
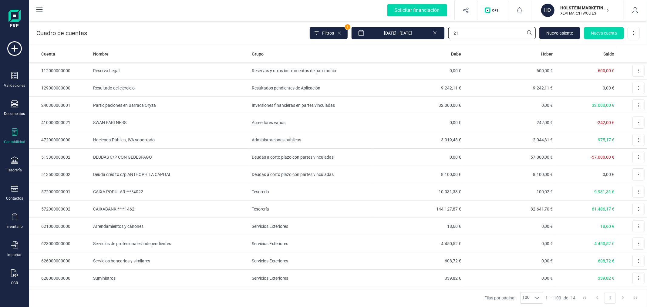
type input "211"
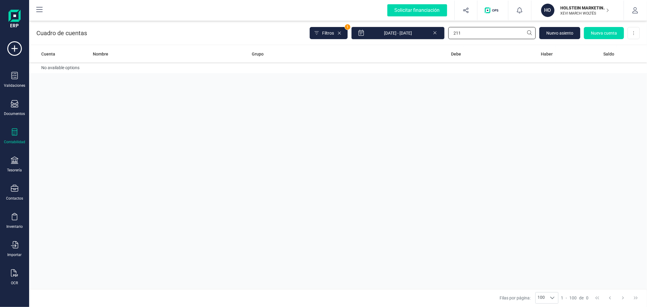
click at [492, 33] on input "211" at bounding box center [491, 33] width 87 height 12
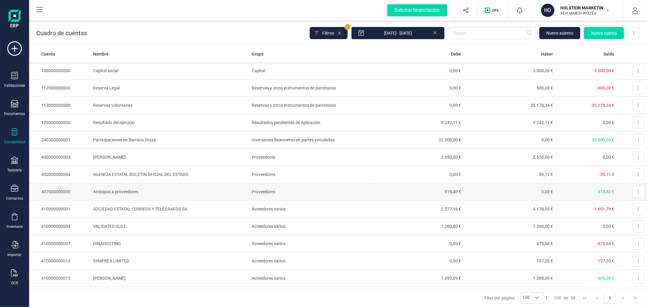
click at [178, 188] on td "Anticipos a proveedores" at bounding box center [170, 191] width 159 height 17
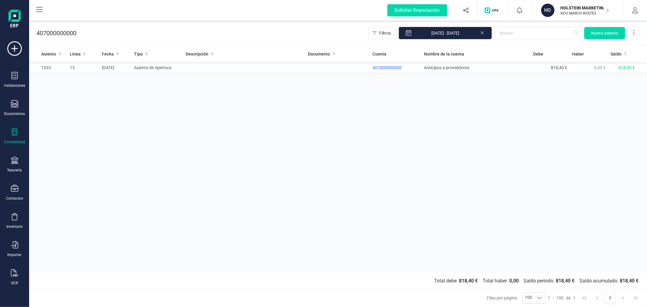
click at [480, 32] on icon at bounding box center [482, 32] width 5 height 6
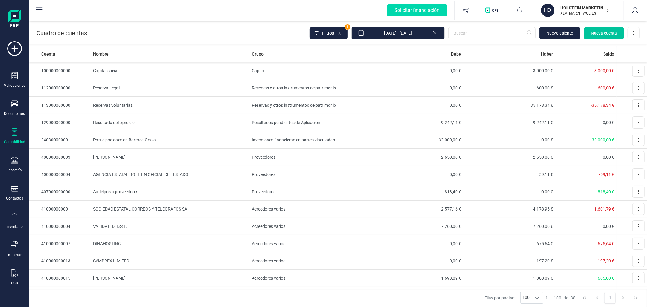
click at [600, 35] on span "Nueva cuenta" at bounding box center [603, 33] width 26 height 6
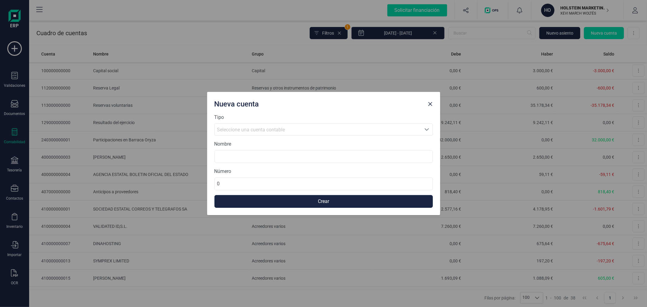
click at [327, 132] on div "Seleccione una cuenta contable" at bounding box center [317, 129] width 201 height 7
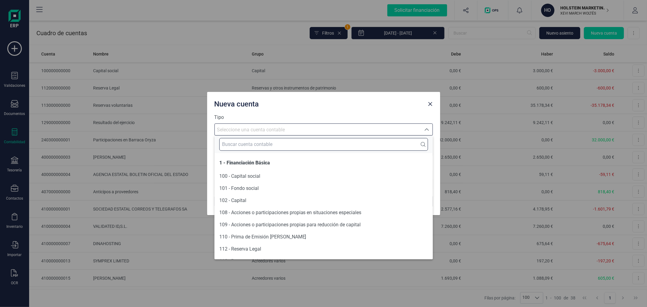
click at [323, 143] on input "text" at bounding box center [323, 144] width 209 height 13
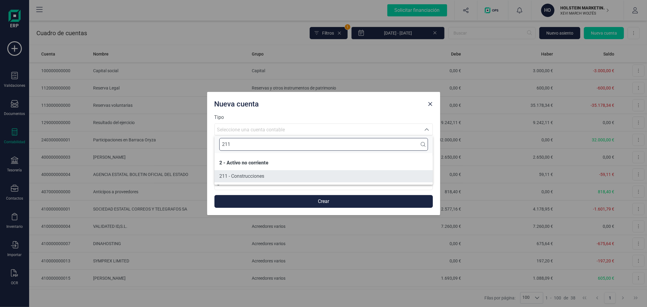
type input "211"
click at [292, 170] on li "211 - Construcciones" at bounding box center [323, 176] width 218 height 12
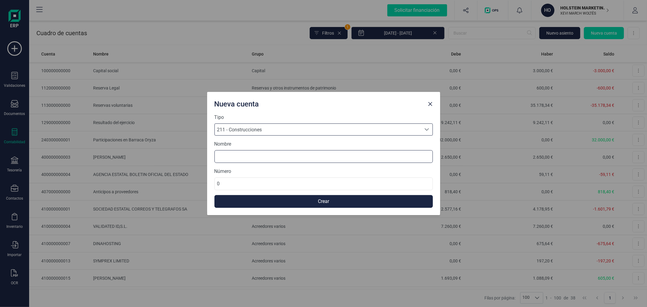
click at [275, 156] on input at bounding box center [323, 156] width 218 height 13
type input "VIVIENDA ALMUSSAFES"
click at [252, 183] on input "0" at bounding box center [323, 183] width 218 height 13
type input "211000000001"
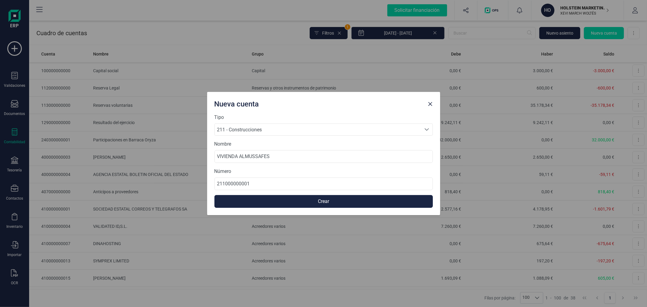
click at [262, 199] on button "Crear" at bounding box center [323, 201] width 218 height 13
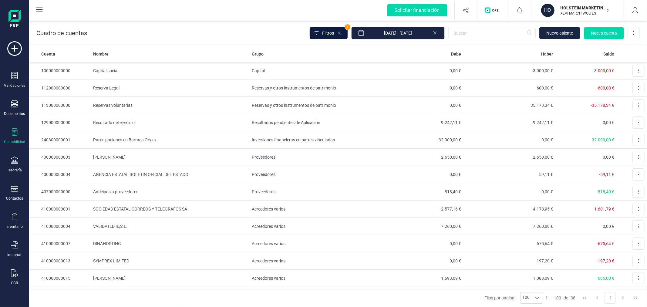
click at [333, 35] on span "Filtros" at bounding box center [328, 33] width 12 height 6
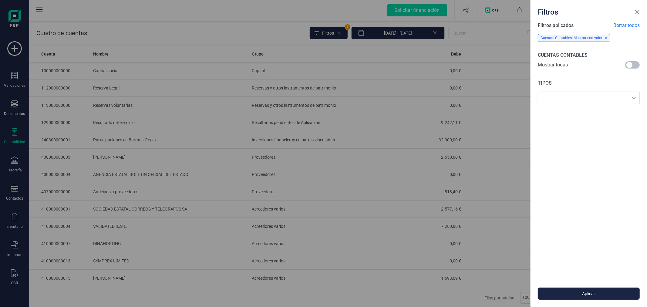
click at [630, 61] on span at bounding box center [632, 64] width 15 height 7
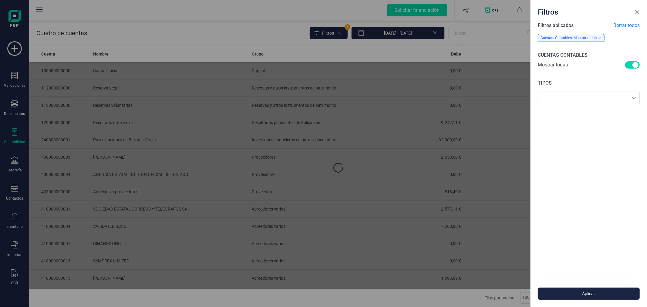
scroll to position [3, 2]
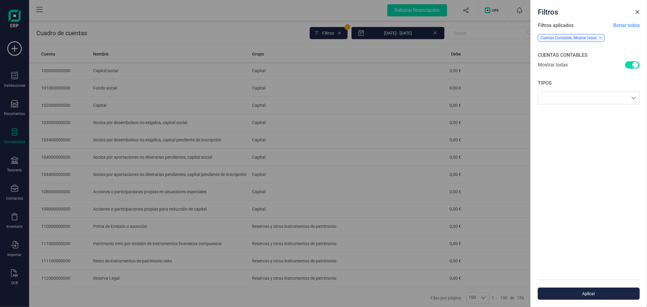
click at [578, 299] on div "Aplicar" at bounding box center [588, 292] width 116 height 27
click at [574, 296] on span "Aplicar" at bounding box center [588, 293] width 88 height 6
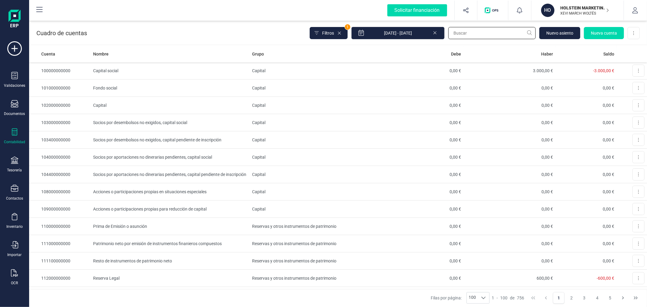
click at [480, 38] on input "text" at bounding box center [491, 33] width 87 height 12
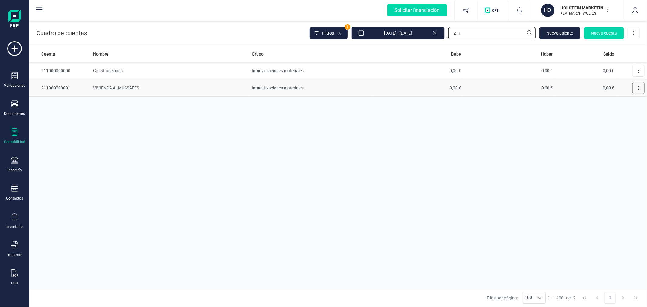
type input "211"
click at [636, 86] on button at bounding box center [638, 88] width 12 height 12
click at [626, 100] on span "Editar" at bounding box center [629, 103] width 11 height 6
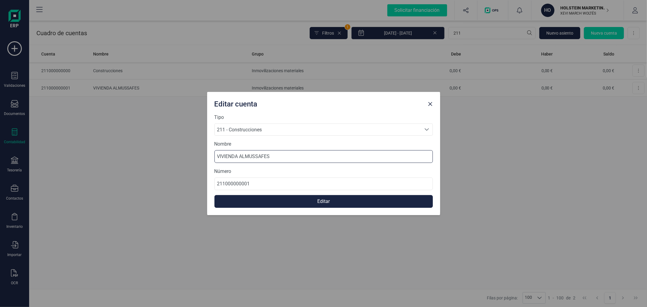
click at [241, 154] on input "VIVIENDA ALMUSSAFES" at bounding box center [323, 156] width 218 height 13
drag, startPoint x: 277, startPoint y: 154, endPoint x: 202, endPoint y: 151, distance: 74.9
click at [202, 151] on div "Editar cuenta Tipo 211 - Construcciones 211 - Construcciones 211 - Construccion…" at bounding box center [323, 153] width 647 height 307
click at [240, 156] on input "VIVIENDA ALMUSSAFES" at bounding box center [323, 156] width 218 height 13
type input "VIVIENDA [STREET_ADDRESS][DEMOGRAPHIC_DATA][PERSON_NAME]"
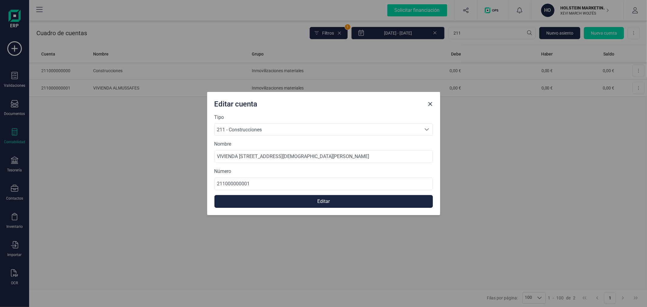
click at [314, 199] on button "Editar" at bounding box center [323, 201] width 218 height 13
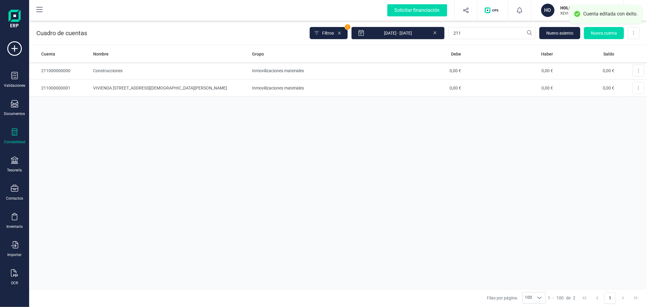
click at [256, 174] on div "Cuenta Nombre Grupo Debe Haber Saldo 211000000000 Construcciones Inmovilizacion…" at bounding box center [337, 166] width 617 height 243
click at [18, 164] on div "Tesorería" at bounding box center [14, 164] width 24 height 16
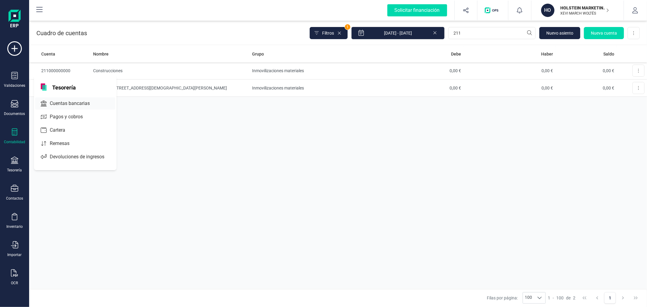
click at [79, 102] on span "Cuentas bancarias" at bounding box center [73, 103] width 53 height 7
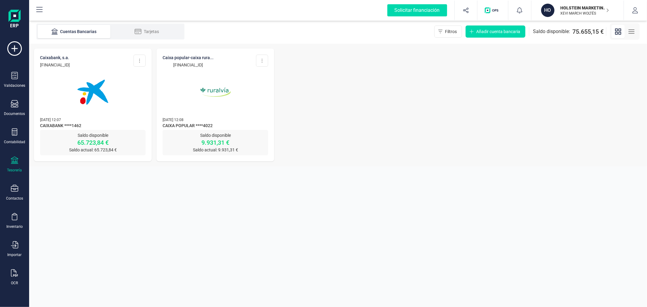
click at [96, 77] on img at bounding box center [92, 92] width 51 height 51
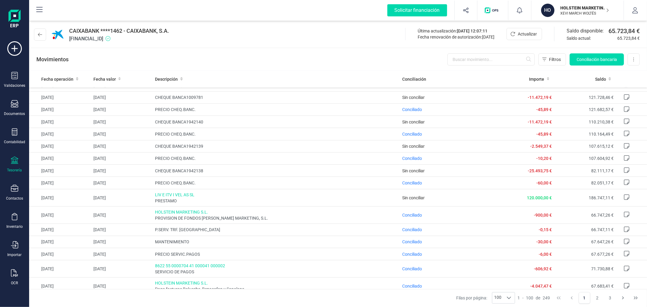
scroll to position [337, 0]
click at [624, 172] on icon at bounding box center [626, 169] width 5 height 5
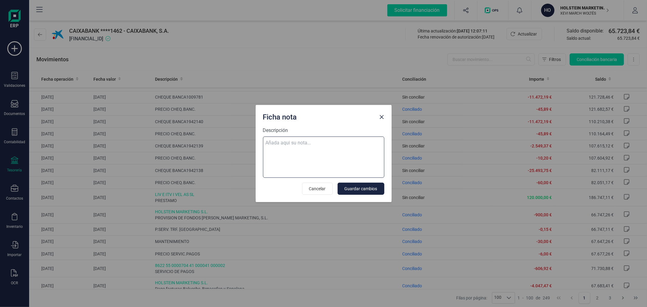
click at [306, 148] on textarea "Descripción" at bounding box center [323, 156] width 121 height 41
type textarea "[PERSON_NAME] ALOS [PERSON_NAME]"
click at [360, 192] on button "Guardar cambios" at bounding box center [360, 188] width 47 height 12
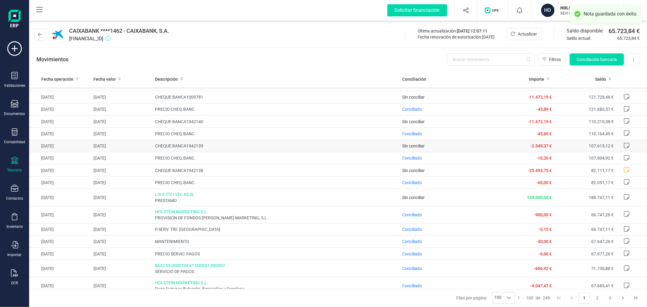
click at [623, 149] on icon at bounding box center [626, 145] width 6 height 6
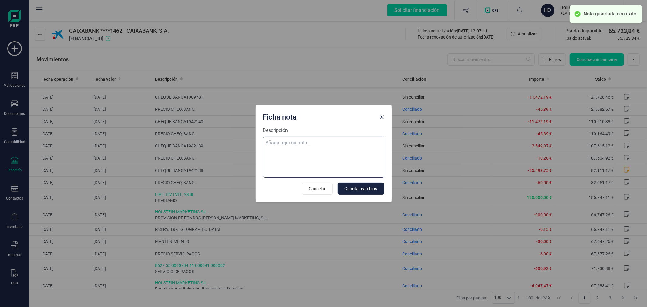
click at [320, 152] on textarea "Descripción" at bounding box center [323, 156] width 121 height 41
type textarea "[PERSON_NAME]"
click at [375, 186] on span "Guardar cambios" at bounding box center [360, 189] width 33 height 6
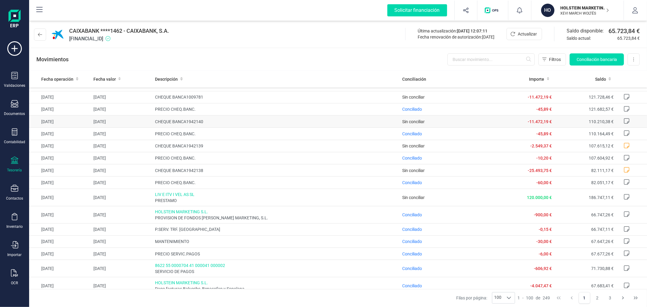
click at [623, 123] on icon at bounding box center [626, 121] width 6 height 6
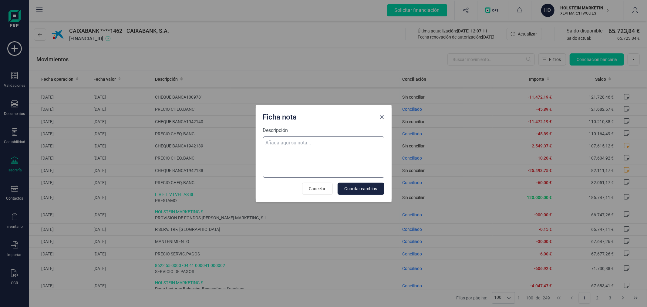
click at [335, 150] on textarea "Descripción" at bounding box center [323, 156] width 121 height 41
type textarea "[PERSON_NAME]"
click at [372, 192] on button "Guardar cambios" at bounding box center [360, 188] width 47 height 12
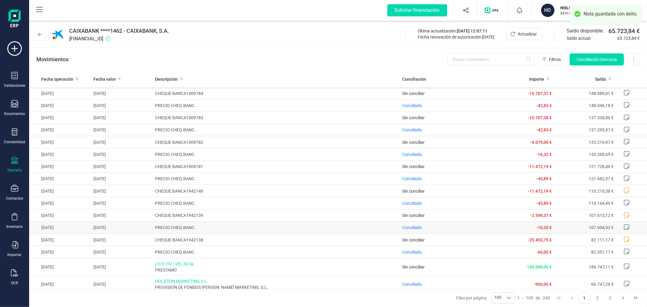
scroll to position [236, 0]
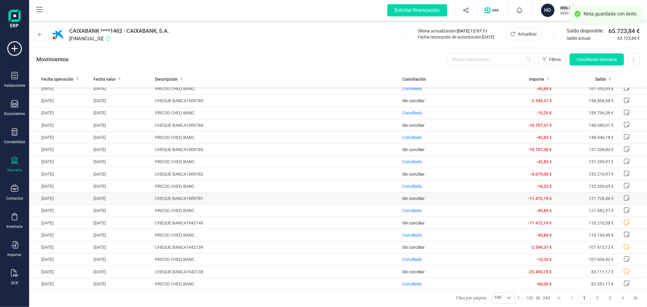
click at [623, 201] on icon at bounding box center [626, 198] width 6 height 6
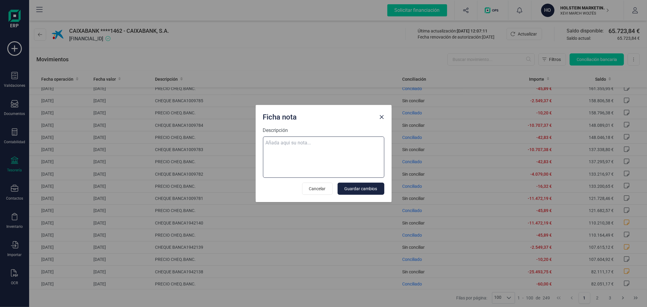
drag, startPoint x: 307, startPoint y: 151, endPoint x: 303, endPoint y: 154, distance: 5.6
click at [307, 151] on textarea "Descripción" at bounding box center [323, 156] width 121 height 41
type textarea "[PERSON_NAME]"
click at [372, 191] on span "Guardar cambios" at bounding box center [360, 189] width 33 height 6
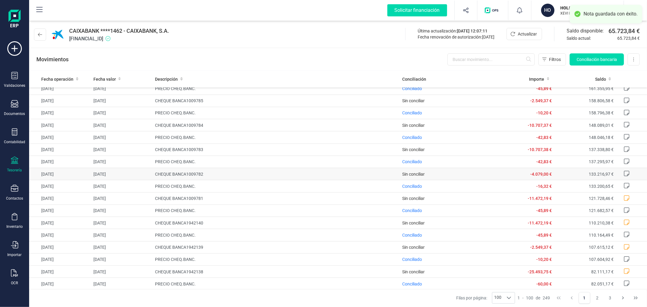
click at [623, 176] on icon at bounding box center [626, 173] width 6 height 6
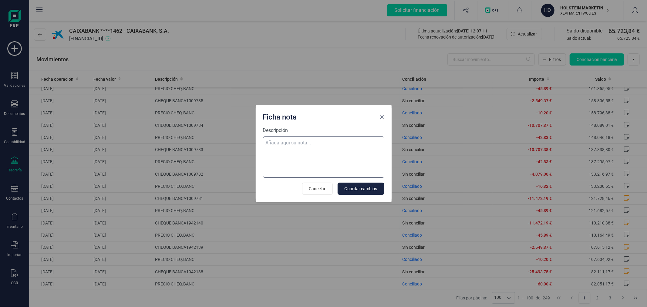
click at [315, 164] on textarea "Descripción" at bounding box center [323, 156] width 121 height 41
click at [329, 158] on textarea "Descripción" at bounding box center [323, 156] width 121 height 41
type textarea "[PERSON_NAME] DEL [PERSON_NAME]"
click at [357, 187] on span "Guardar cambios" at bounding box center [360, 189] width 33 height 6
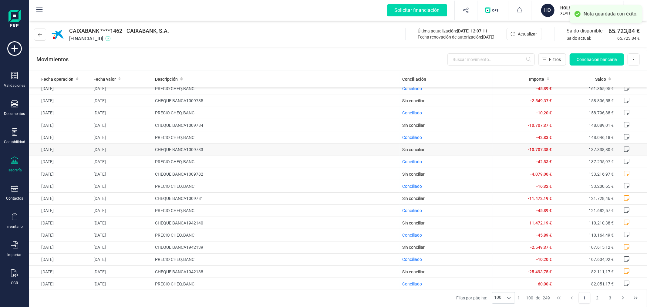
click at [624, 149] on icon at bounding box center [626, 148] width 5 height 5
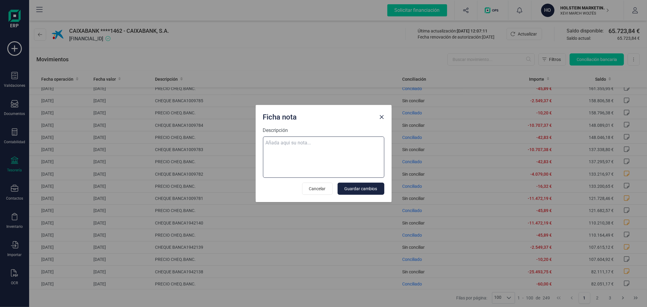
click at [345, 146] on textarea "Descripción" at bounding box center [323, 156] width 121 height 41
type textarea "[PERSON_NAME] ALOS [PERSON_NAME]"
click at [362, 190] on span "Guardar cambios" at bounding box center [360, 189] width 33 height 6
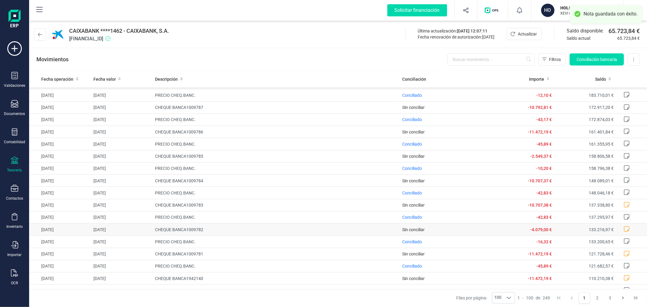
scroll to position [168, 0]
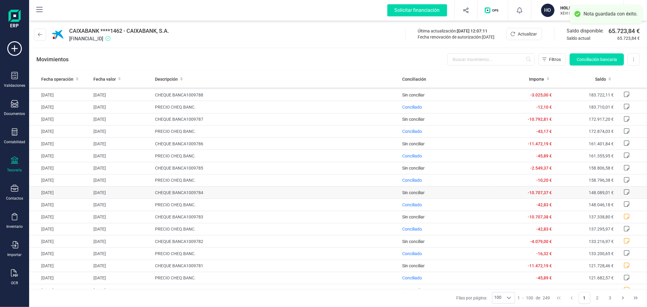
click at [623, 193] on icon at bounding box center [626, 192] width 6 height 6
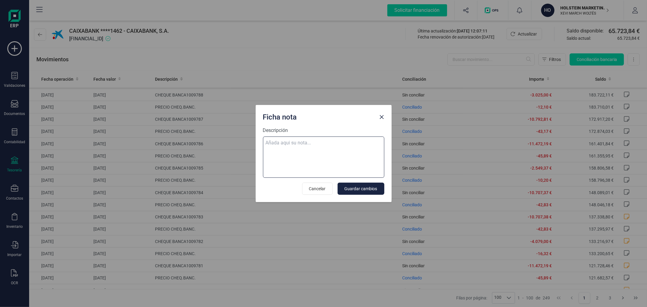
click at [346, 144] on textarea "Descripción" at bounding box center [323, 156] width 121 height 41
type textarea "[PERSON_NAME] ALOS [PERSON_NAME]"
click at [354, 186] on span "Guardar cambios" at bounding box center [360, 189] width 33 height 6
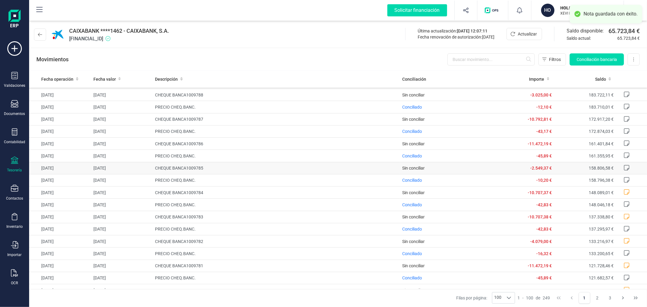
click at [623, 169] on icon at bounding box center [626, 168] width 6 height 6
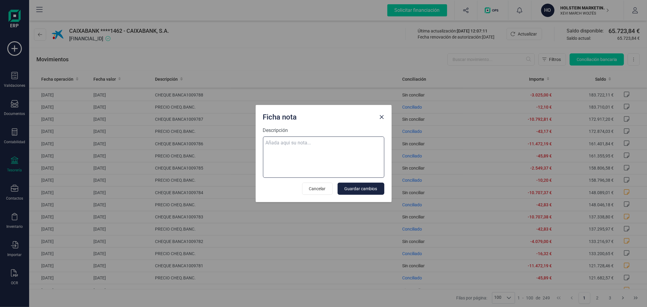
click at [315, 137] on textarea "Descripción" at bounding box center [323, 156] width 121 height 41
type textarea "[PERSON_NAME]"
click at [367, 187] on span "Guardar cambios" at bounding box center [360, 189] width 33 height 6
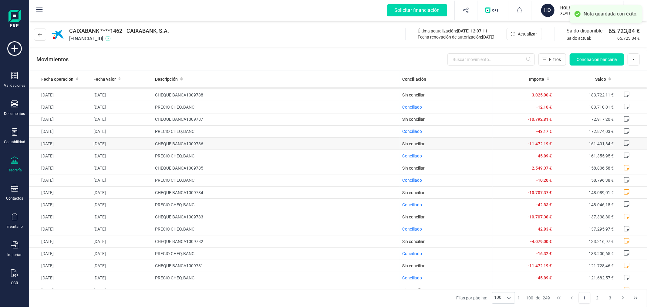
click at [623, 144] on icon at bounding box center [626, 143] width 6 height 6
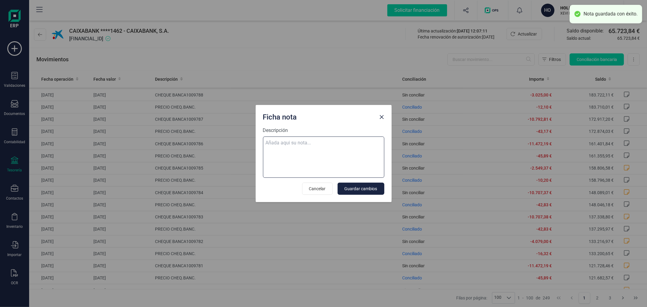
click at [342, 149] on textarea "Descripción" at bounding box center [323, 156] width 121 height 41
type textarea "[PERSON_NAME]"
click at [364, 186] on span "Guardar cambios" at bounding box center [360, 189] width 33 height 6
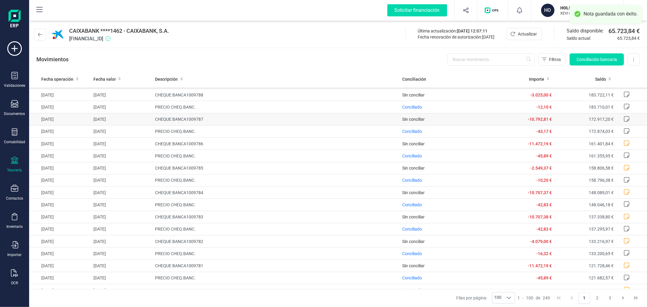
click at [624, 119] on icon at bounding box center [626, 118] width 5 height 5
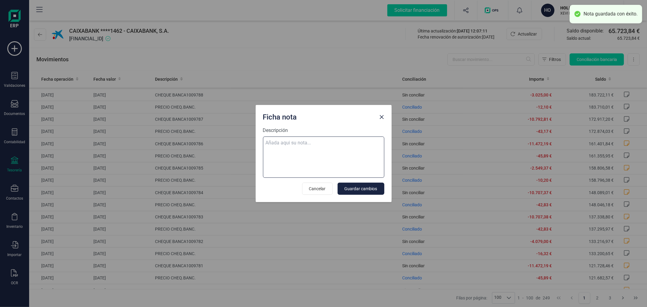
click at [334, 147] on textarea "Descripción" at bounding box center [323, 156] width 121 height 41
type textarea "[PERSON_NAME]"
click at [348, 190] on span "Guardar cambios" at bounding box center [360, 189] width 33 height 6
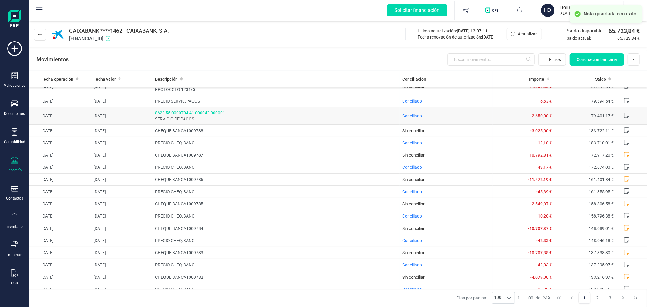
scroll to position [101, 0]
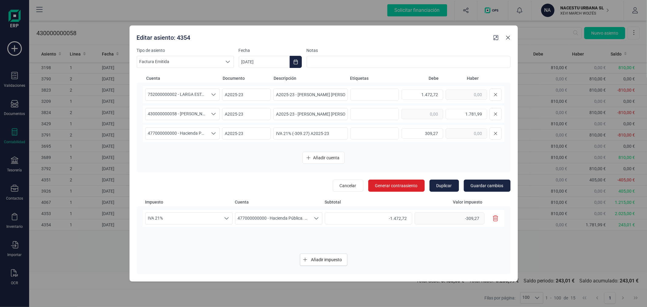
click at [507, 38] on icon "button" at bounding box center [508, 38] width 4 height 4
click at [173, 133] on span "752000000002 - LARGA ESTANCIA" at bounding box center [177, 134] width 62 height 12
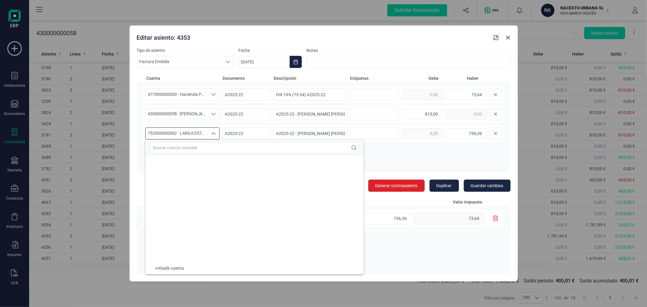
scroll to position [9872, 0]
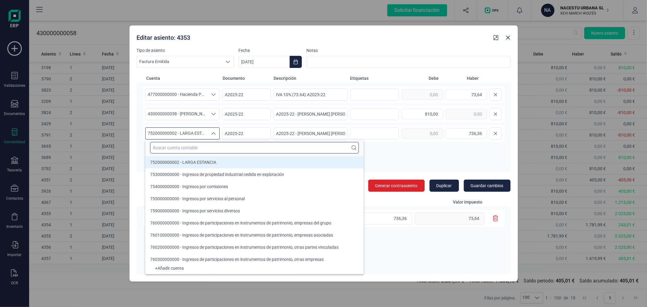
click at [176, 147] on input "text" at bounding box center [254, 148] width 209 height 12
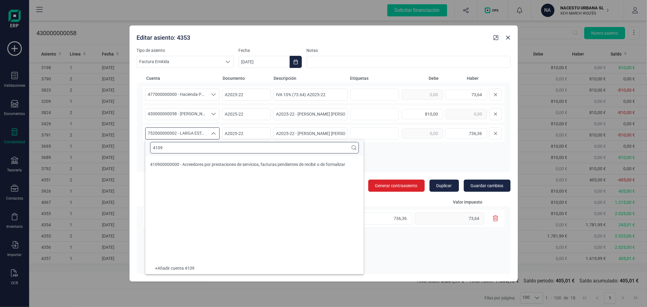
scroll to position [0, 0]
type input "4109"
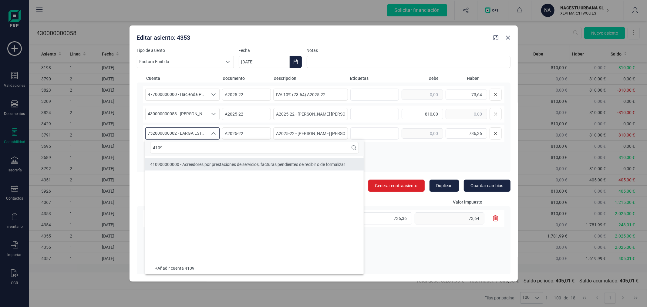
click at [187, 165] on span "410900000000 - Acreedores por prestaciones de servicios, facturas pendientes de…" at bounding box center [247, 164] width 195 height 5
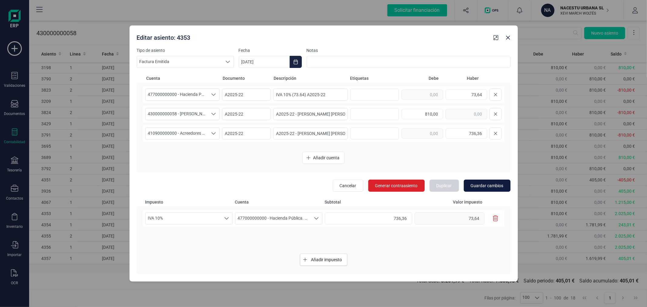
click at [490, 180] on button "Guardar cambios" at bounding box center [486, 185] width 47 height 12
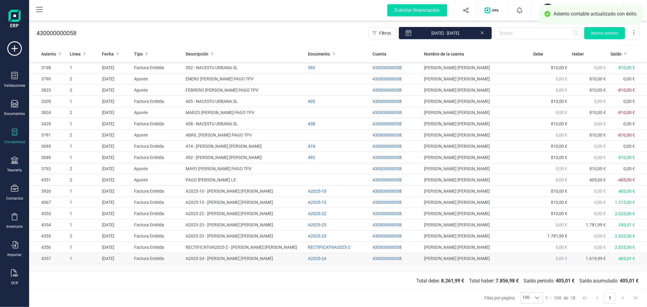
click at [229, 259] on td "A2025-24 - MARIA ZURITA VALENCIA" at bounding box center [244, 258] width 122 height 11
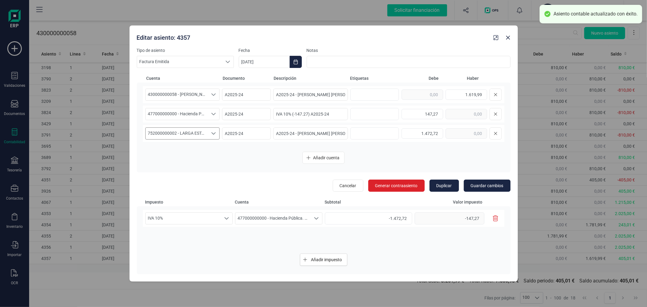
click at [171, 134] on span "752000000002 - LARGA ESTANCIA" at bounding box center [177, 134] width 62 height 12
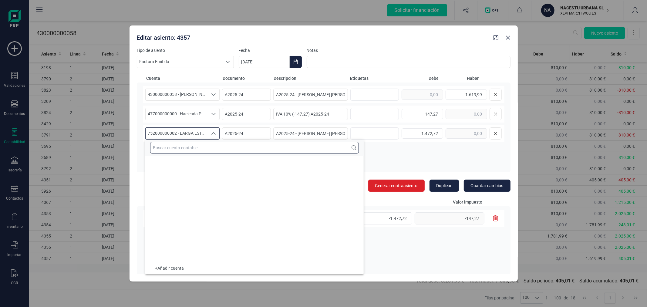
scroll to position [9872, 0]
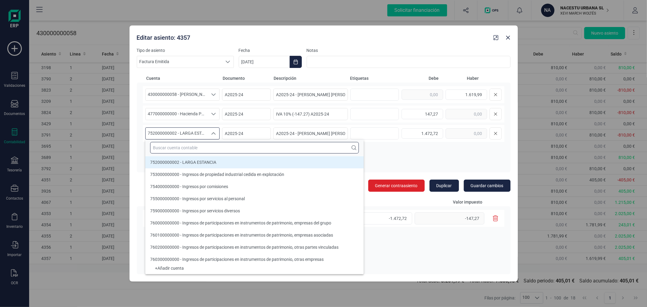
click at [171, 146] on input "text" at bounding box center [254, 148] width 209 height 12
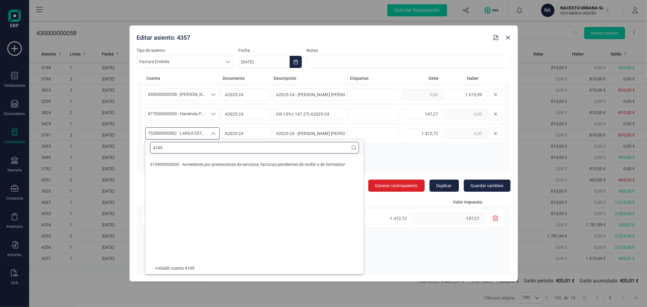
scroll to position [0, 0]
type input "4109"
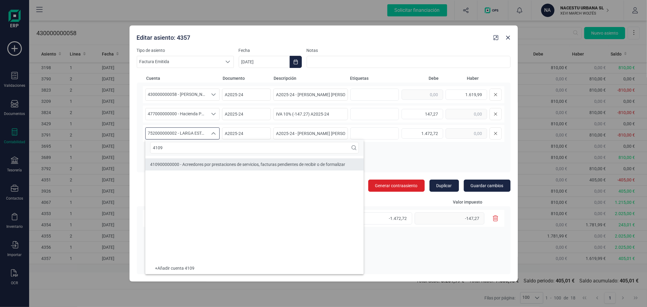
click at [312, 168] on li "410900000000 - Acreedores por prestaciones de servicios, facturas pendientes de…" at bounding box center [254, 164] width 218 height 12
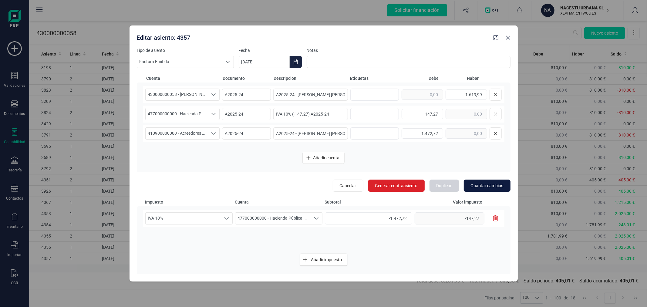
click at [487, 184] on span "Guardar cambios" at bounding box center [486, 185] width 33 height 6
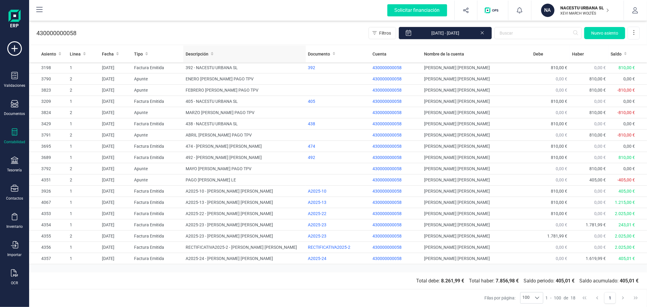
drag, startPoint x: 202, startPoint y: 44, endPoint x: 214, endPoint y: 46, distance: 12.3
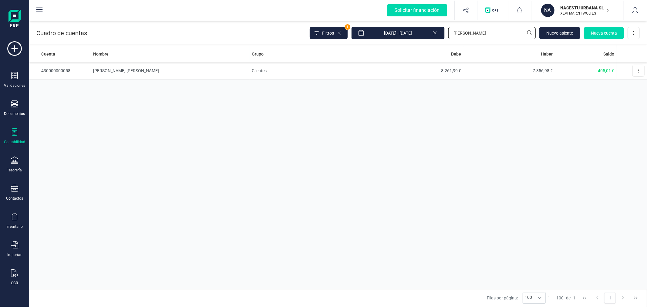
click at [482, 33] on input "[PERSON_NAME]" at bounding box center [491, 33] width 87 height 12
type input "4109"
click at [457, 140] on div "Cuenta Nombre Grupo Debe Haber Saldo 410900000000 Acreedores por prestaciones d…" at bounding box center [337, 166] width 617 height 243
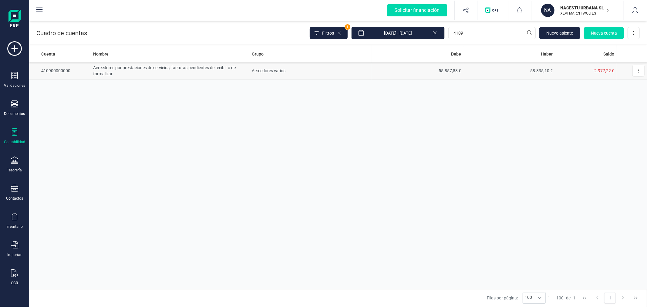
click at [395, 68] on td "55.857,88 €" at bounding box center [417, 70] width 92 height 17
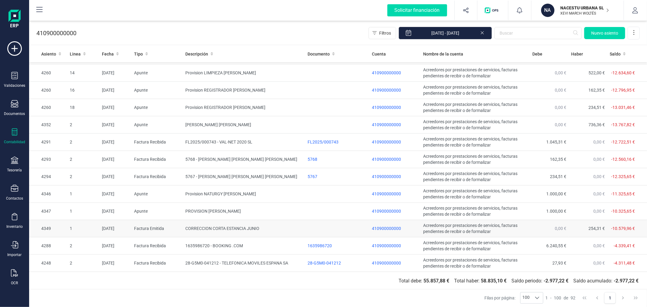
scroll to position [1280, 0]
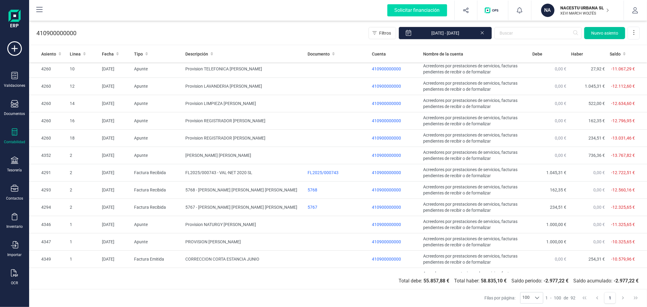
click at [602, 35] on span "Nuevo asiento" at bounding box center [604, 33] width 27 height 6
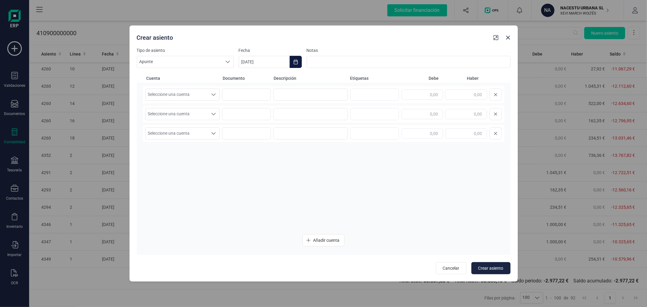
click at [293, 62] on icon "Choose Date" at bounding box center [295, 61] width 4 height 5
click at [251, 79] on icon "Previous Month" at bounding box center [250, 80] width 5 height 5
click at [321, 179] on span "31" at bounding box center [319, 183] width 12 height 12
type input "[DATE]"
click at [192, 92] on span "Seleccione una cuenta" at bounding box center [177, 95] width 62 height 12
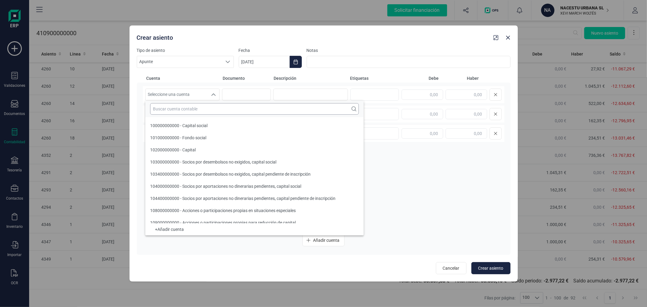
click at [189, 112] on input "text" at bounding box center [254, 109] width 209 height 12
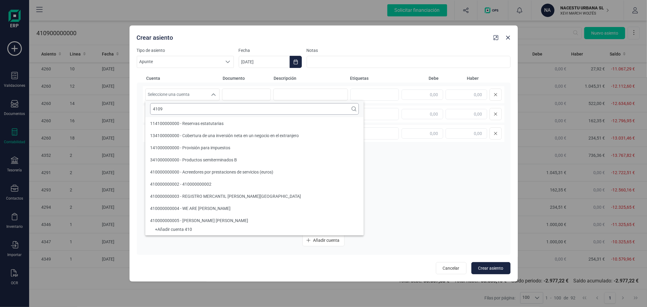
scroll to position [0, 0]
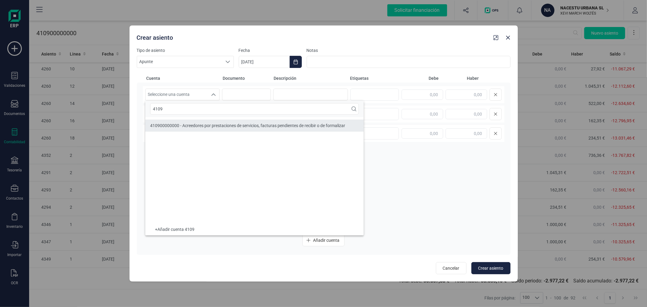
type input "4109"
click at [202, 128] on div "410900000000 - Acreedores por prestaciones de servicios, facturas pendientes de…" at bounding box center [247, 125] width 195 height 6
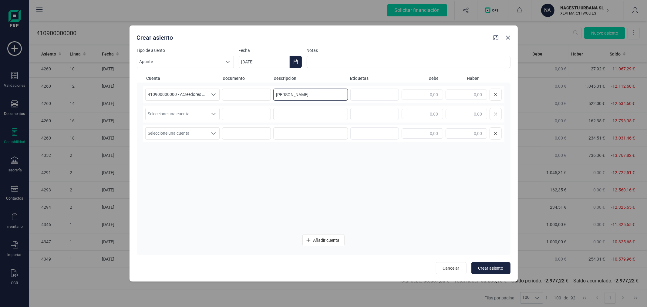
type input "LUCA MARCELO"
type input "58,18"
click at [188, 119] on span "Seleccione una cuenta" at bounding box center [177, 114] width 62 height 12
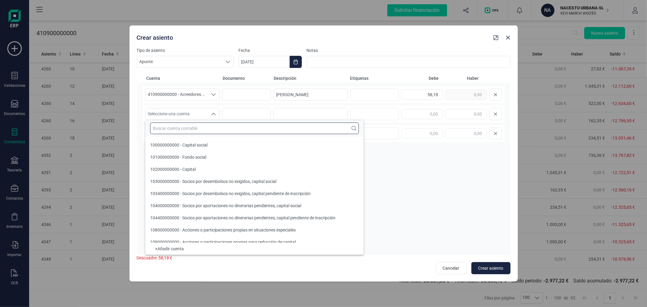
click at [191, 128] on input "text" at bounding box center [254, 128] width 209 height 12
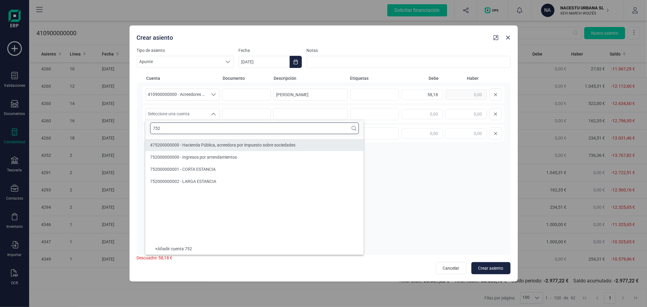
type input "752"
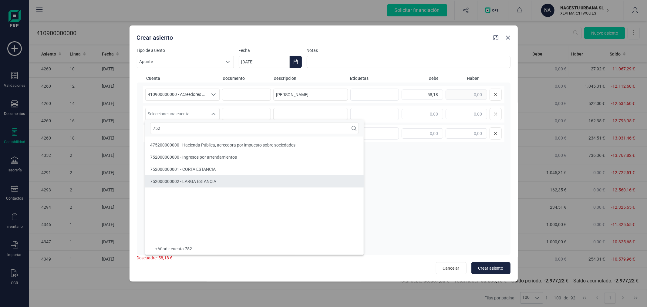
click at [208, 184] on div "752000000002 - LARGA ESTANCIA" at bounding box center [183, 181] width 66 height 6
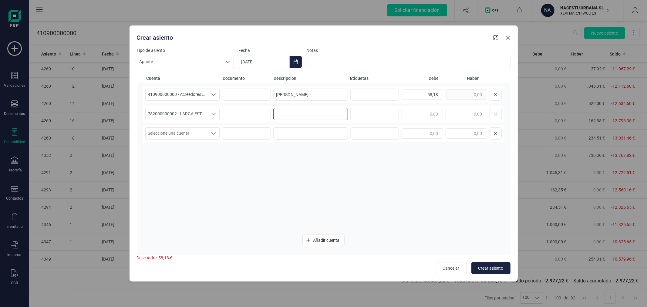
click at [287, 113] on input at bounding box center [310, 114] width 75 height 12
paste input "LUCA MARCELO"
type input "LUCA MARCELO"
click at [462, 113] on input "text" at bounding box center [466, 114] width 42 height 10
type input "58,18"
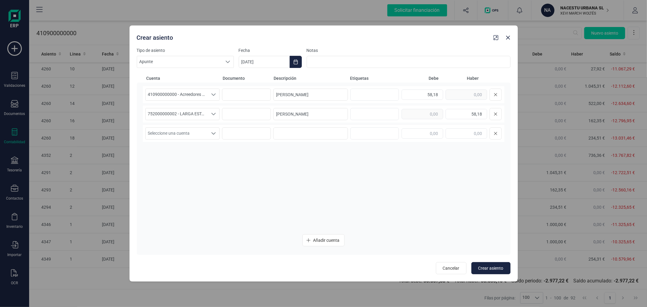
click at [446, 191] on div "410900000000 - Acreedores por prestaciones de servicios, facturas pendientes de…" at bounding box center [323, 157] width 361 height 143
click at [489, 266] on span "Crear asiento" at bounding box center [490, 268] width 25 height 6
type input "[DATE]"
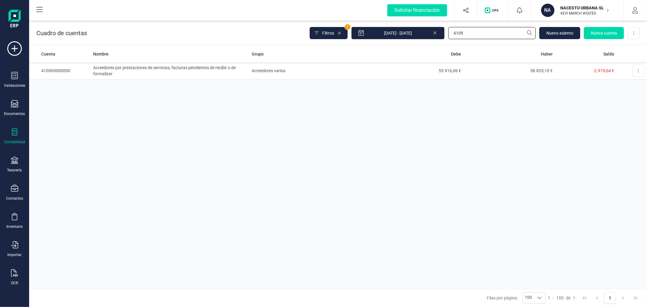
click at [491, 33] on input "4109" at bounding box center [491, 33] width 87 height 12
type input "luc"
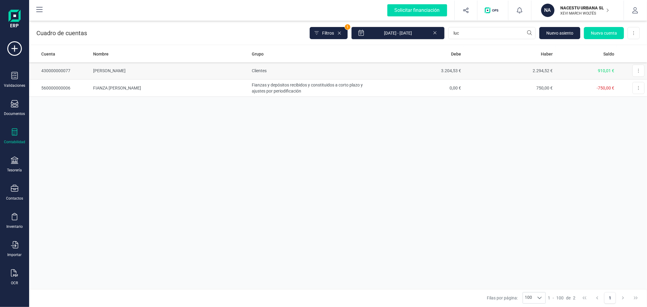
click at [354, 65] on td "Clientes" at bounding box center [310, 70] width 122 height 17
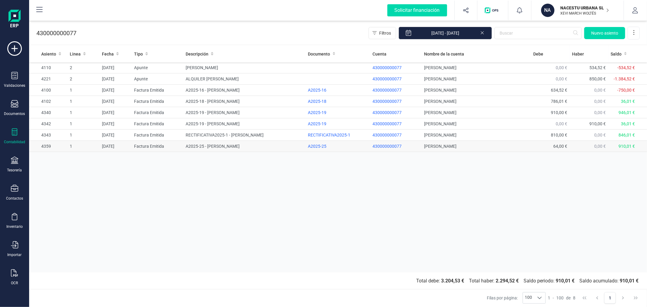
click at [212, 147] on td "A2025-25 - LUCA MARCELO CARLONI" at bounding box center [244, 146] width 122 height 11
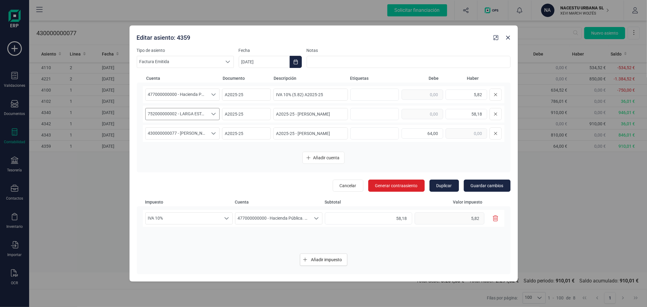
click at [173, 112] on span "752000000002 - LARGA ESTANCIA" at bounding box center [177, 114] width 62 height 12
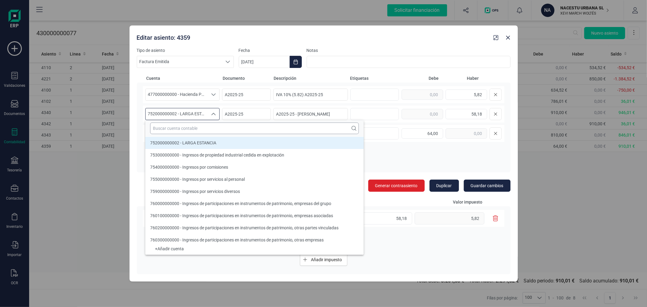
click at [175, 125] on input "text" at bounding box center [254, 128] width 209 height 12
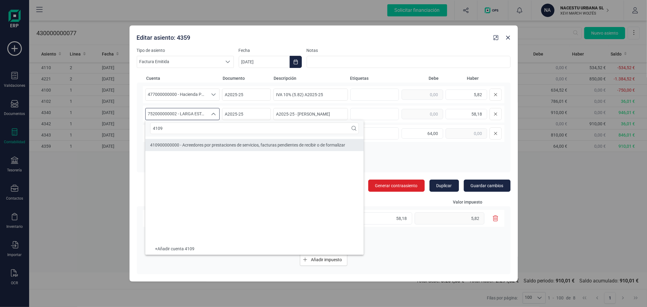
type input "4109"
click at [205, 147] on span "410900000000 - Acreedores por prestaciones de servicios, facturas pendientes de…" at bounding box center [247, 144] width 195 height 5
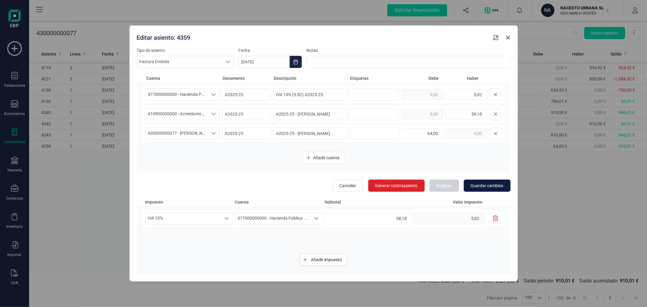
click at [486, 184] on span "Guardar cambios" at bounding box center [486, 185] width 33 height 6
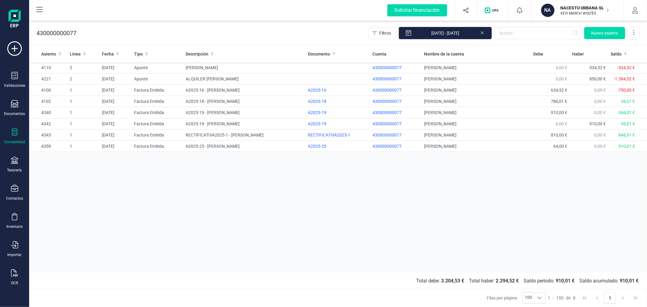
click at [16, 135] on icon at bounding box center [14, 131] width 7 height 7
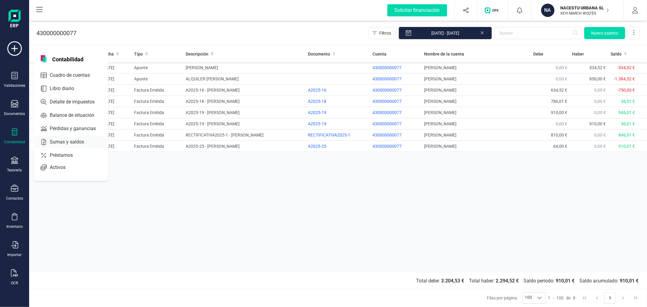
click at [66, 141] on span "Sumas y saldos" at bounding box center [71, 141] width 48 height 7
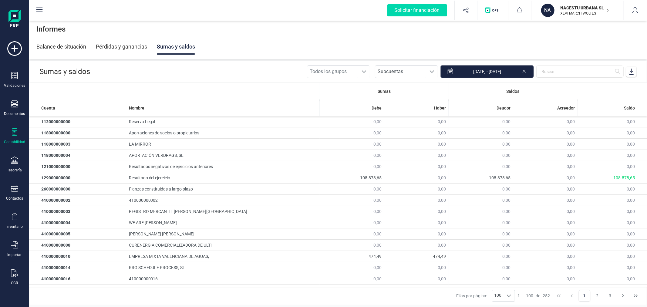
click at [490, 70] on input "01/06/2025 - 30/06/2025" at bounding box center [486, 71] width 93 height 13
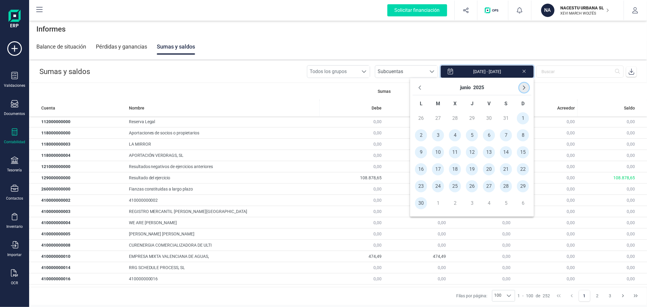
click at [523, 88] on icon "Next Month" at bounding box center [523, 87] width 5 height 5
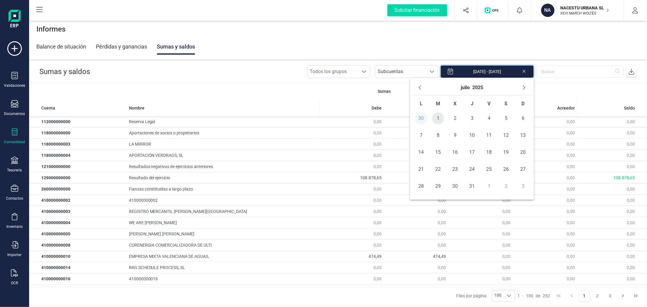
click at [437, 117] on span "1" at bounding box center [438, 118] width 12 height 12
click at [473, 184] on span "31" at bounding box center [472, 186] width 12 height 12
type input "01/07/2025 - 31/07/2025"
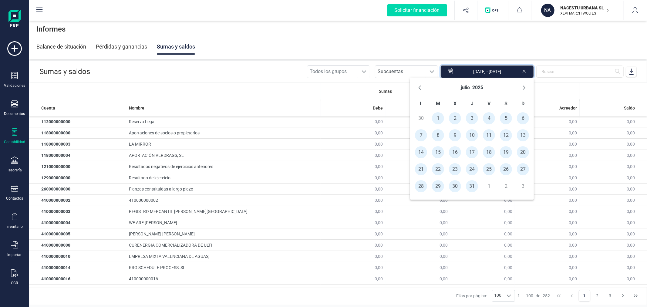
click at [629, 72] on icon at bounding box center [631, 72] width 6 height 6
click at [16, 132] on icon at bounding box center [14, 131] width 5 height 7
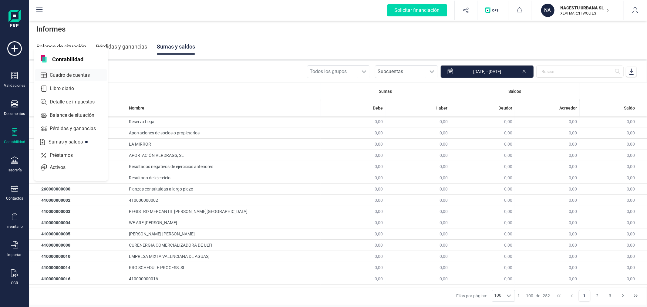
click at [73, 74] on span "Cuadro de cuentas" at bounding box center [73, 75] width 53 height 7
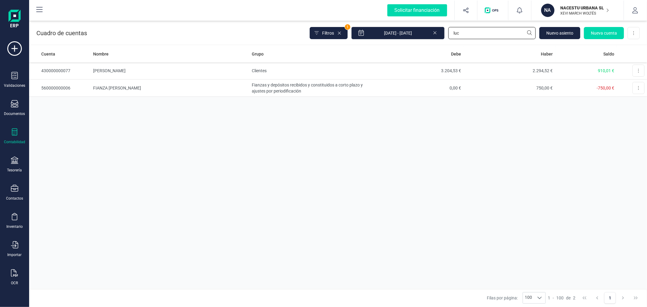
click at [484, 34] on input "luc" at bounding box center [491, 33] width 87 height 12
type input "4109"
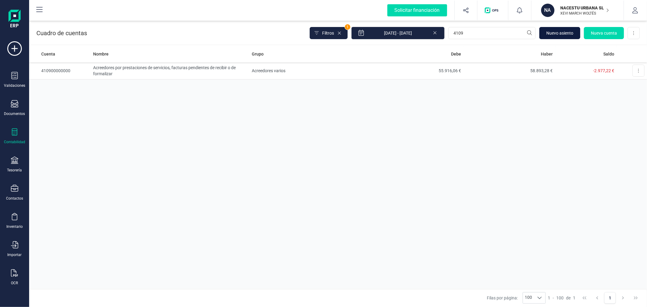
click at [555, 35] on span "Nuevo asiento" at bounding box center [559, 33] width 27 height 6
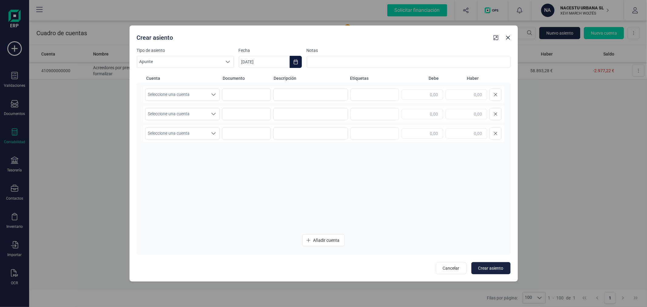
click at [297, 60] on icon "Choose Date" at bounding box center [295, 61] width 5 height 5
click at [253, 78] on icon "Previous Month" at bounding box center [250, 80] width 5 height 5
click at [338, 115] on span "1" at bounding box center [341, 115] width 12 height 12
type input "[DATE]"
click at [199, 93] on span "Seleccione una cuenta" at bounding box center [177, 95] width 62 height 12
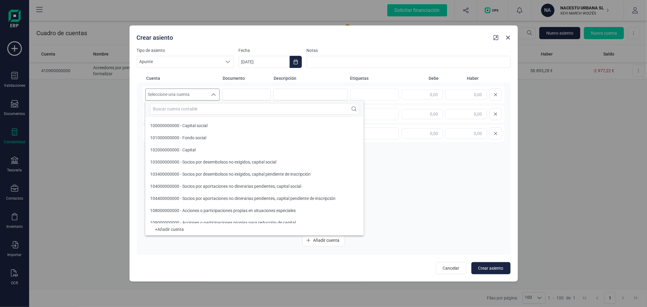
click at [206, 111] on input "text" at bounding box center [254, 109] width 209 height 12
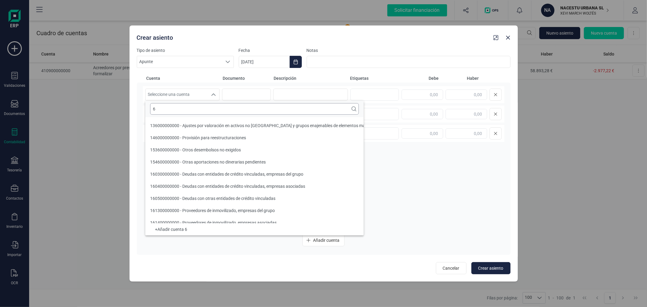
scroll to position [2, 0]
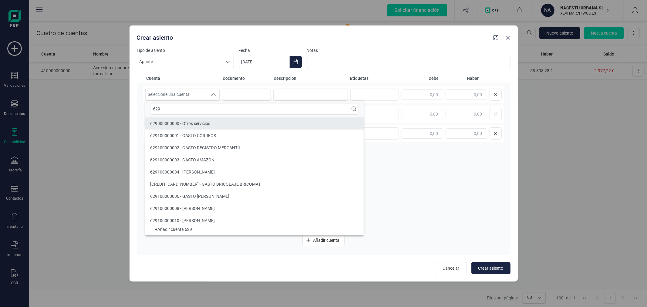
type input "629"
click at [211, 124] on li "629000000000 - Otros servicios" at bounding box center [254, 123] width 218 height 12
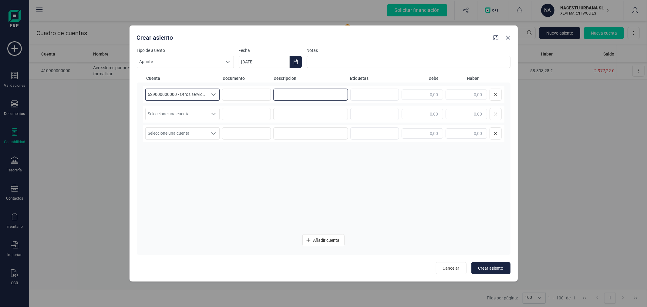
click at [329, 99] on input at bounding box center [310, 95] width 75 height 12
type input "AJUSTE"
type input "791,05"
click at [189, 106] on div "Seleccione una cuenta Seleccione una cuenta" at bounding box center [323, 113] width 361 height 17
click at [192, 117] on span "Seleccione una cuenta" at bounding box center [177, 114] width 62 height 12
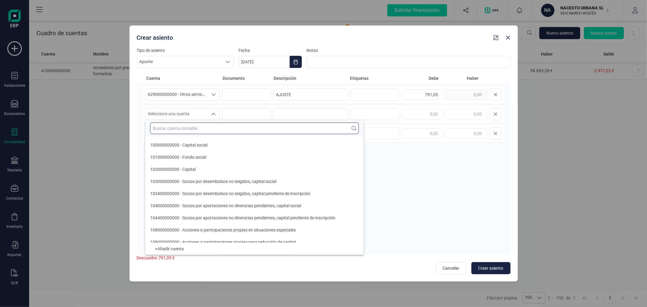
click at [199, 123] on input "text" at bounding box center [254, 128] width 209 height 12
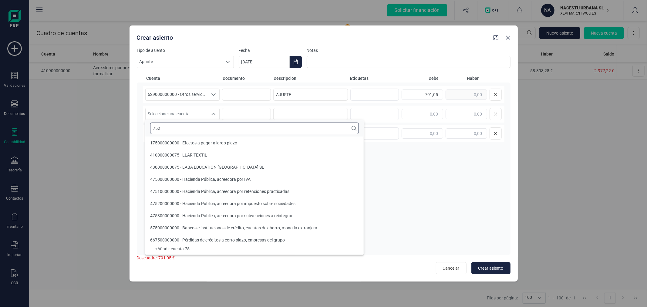
scroll to position [0, 0]
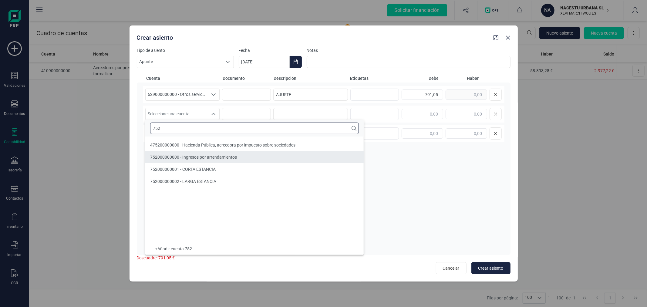
type input "752"
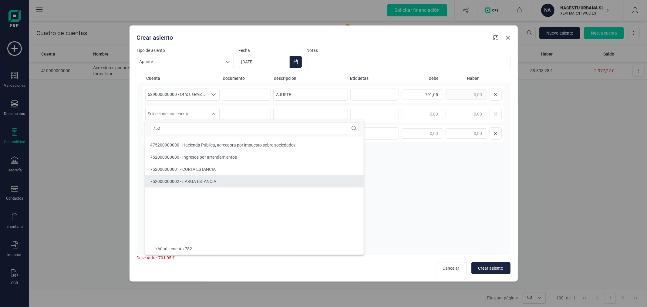
click at [200, 179] on span "752000000002 - LARGA ESTANCIA" at bounding box center [183, 181] width 66 height 5
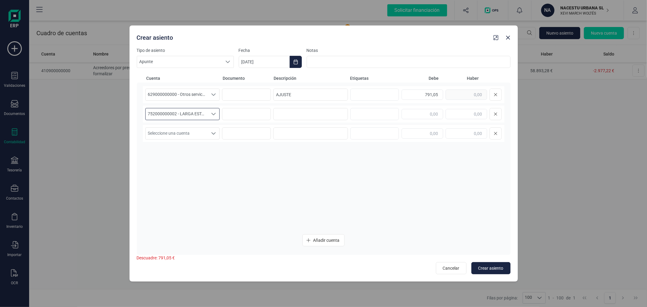
drag, startPoint x: 204, startPoint y: 110, endPoint x: 205, endPoint y: 114, distance: 4.3
click at [204, 110] on span "752000000002 - LARGA ESTANCIA" at bounding box center [177, 114] width 62 height 12
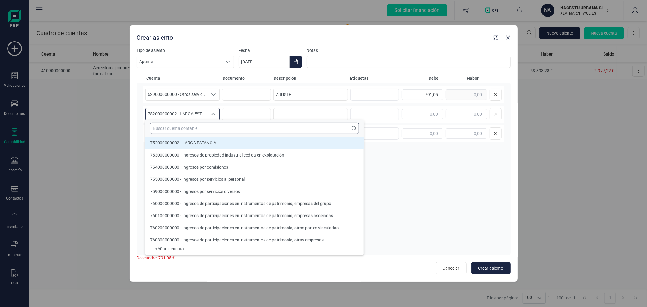
click at [204, 128] on input "text" at bounding box center [254, 128] width 209 height 12
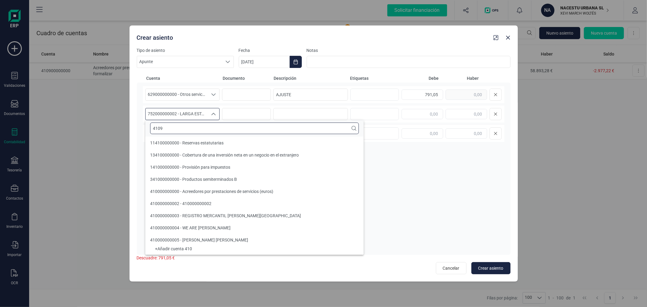
scroll to position [0, 0]
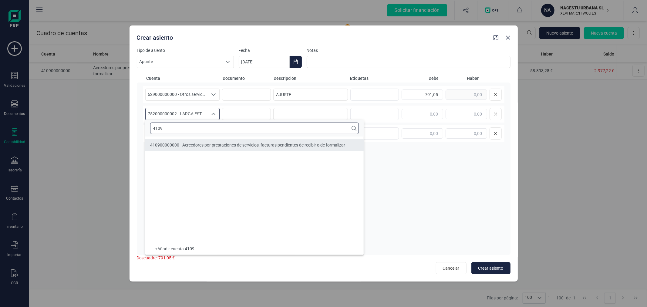
type input "4109"
click at [220, 143] on span "410900000000 - Acreedores por prestaciones de servicios, facturas pendientes de…" at bounding box center [247, 144] width 195 height 5
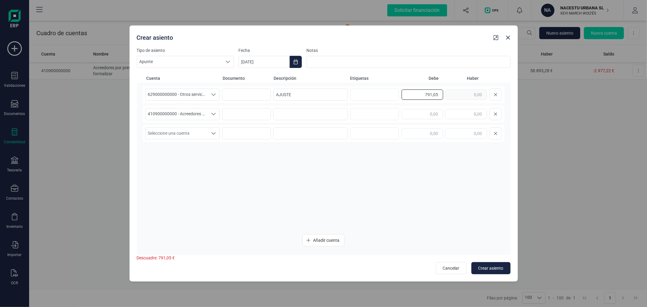
click at [414, 89] on input "791,05" at bounding box center [422, 94] width 42 height 10
click at [459, 92] on input "text" at bounding box center [466, 94] width 42 height 10
paste input "791,05"
type input "791,05"
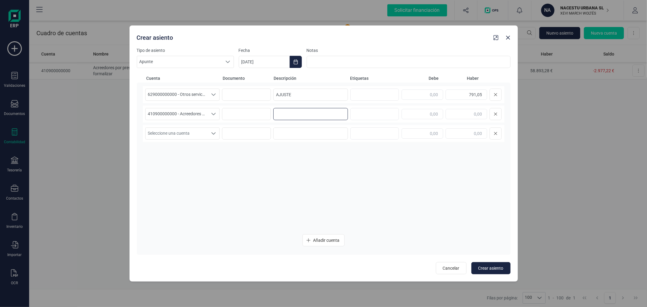
click at [303, 117] on input at bounding box center [310, 114] width 75 height 12
type input "AJUSTE"
paste input "791,05"
type input "791,05"
click at [493, 267] on span "Crear asiento" at bounding box center [490, 268] width 25 height 6
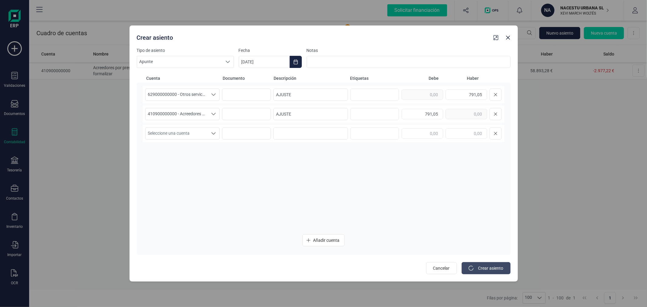
type input "[DATE]"
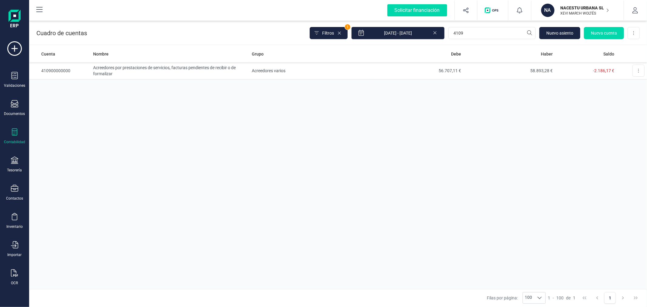
click at [265, 125] on div "Cuenta Nombre Grupo Debe Haber Saldo 410900000000 Acreedores por prestaciones d…" at bounding box center [337, 166] width 617 height 243
drag, startPoint x: 338, startPoint y: 96, endPoint x: 336, endPoint y: 99, distance: 3.8
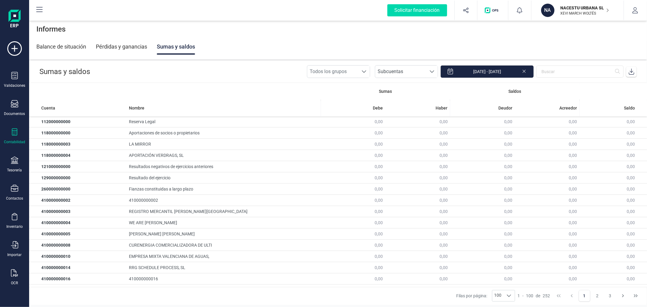
drag, startPoint x: 283, startPoint y: 93, endPoint x: 334, endPoint y: 81, distance: 52.4
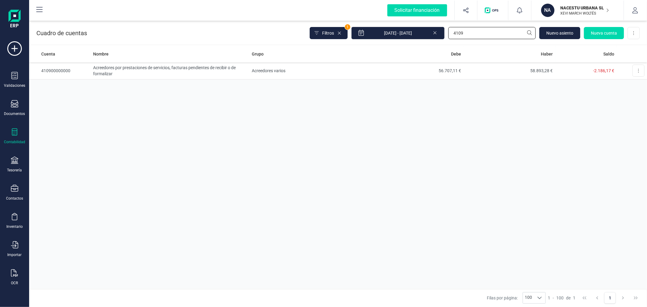
click at [475, 33] on input "4109" at bounding box center [491, 33] width 87 height 12
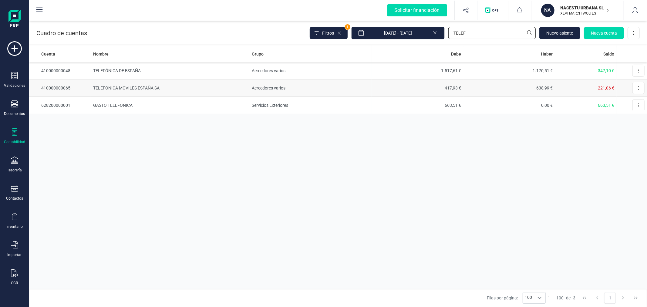
type input "TELEF"
click at [169, 92] on td "TELEFONICA MOVILES ESPAÑA SA" at bounding box center [170, 87] width 159 height 17
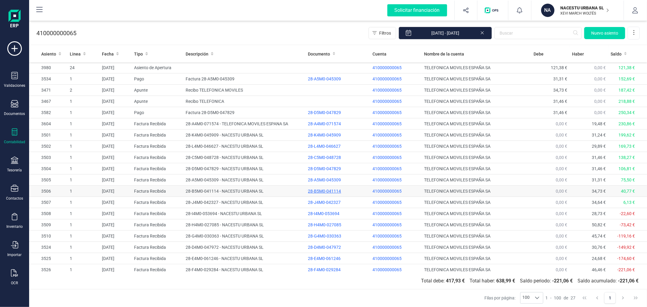
scroll to position [93, 0]
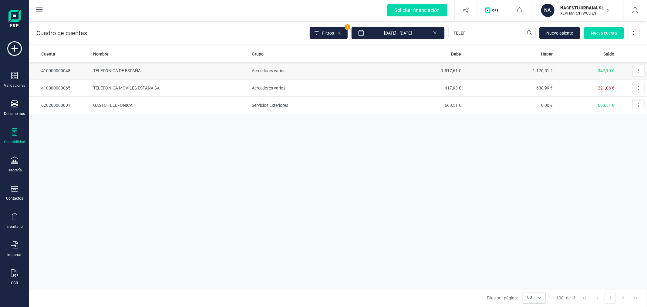
click at [260, 74] on td "Acreedores varios" at bounding box center [310, 70] width 122 height 17
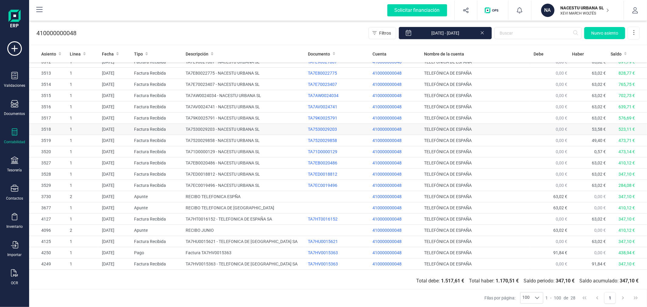
scroll to position [104, 0]
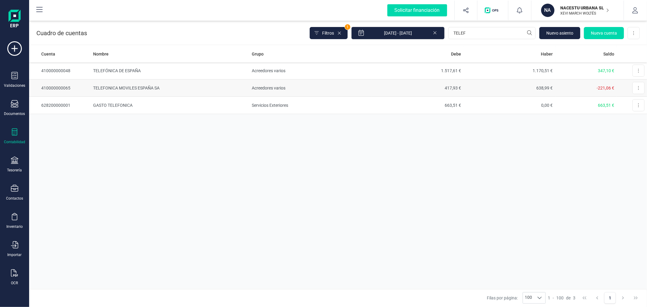
click at [243, 93] on td "TELEFONICA MOVILES ESPAÑA SA" at bounding box center [170, 87] width 159 height 17
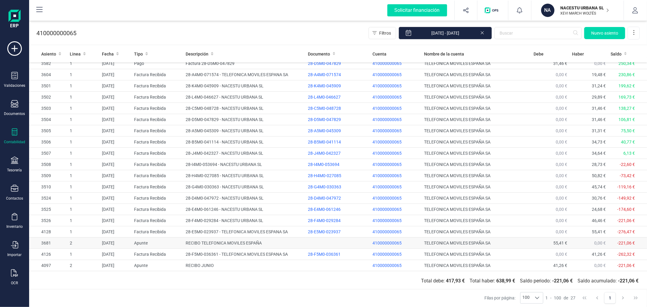
scroll to position [93, 0]
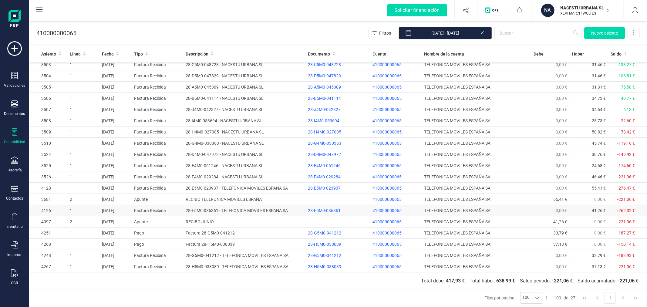
click at [257, 208] on td "28-F5M0-036361 - TELEFONICA MOVILES ESPANA SA" at bounding box center [244, 210] width 122 height 11
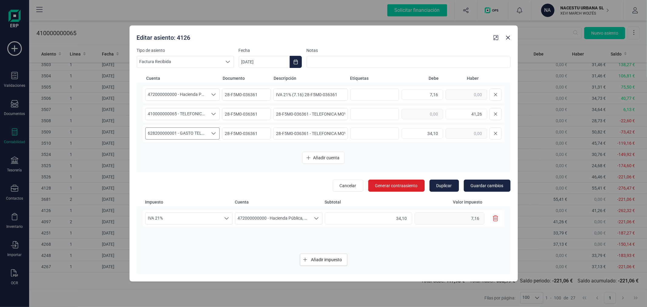
click at [182, 131] on span "628200000001 - GASTO TELEFONICA" at bounding box center [177, 134] width 62 height 12
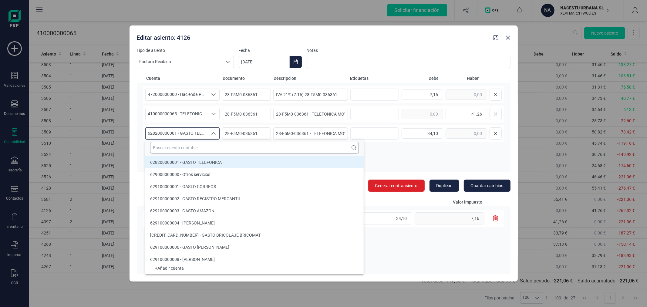
click at [187, 147] on input "text" at bounding box center [254, 148] width 209 height 12
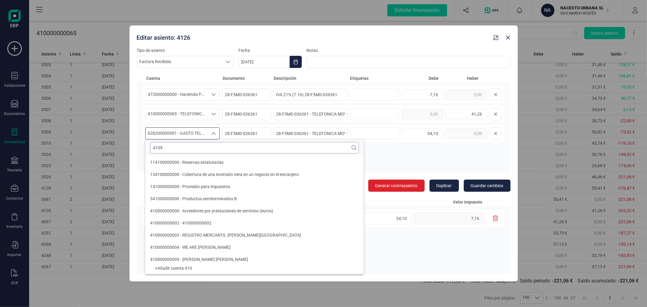
scroll to position [0, 0]
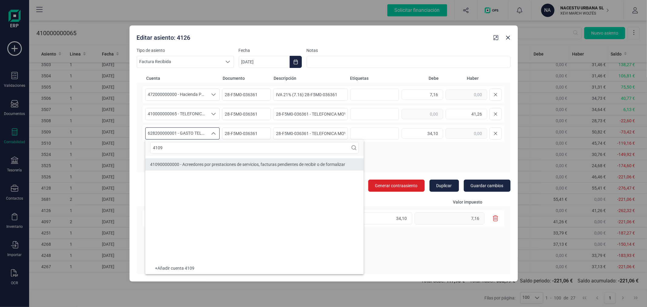
type input "4109"
click at [221, 164] on span "410900000000 - Acreedores por prestaciones de servicios, facturas pendientes de…" at bounding box center [247, 164] width 195 height 5
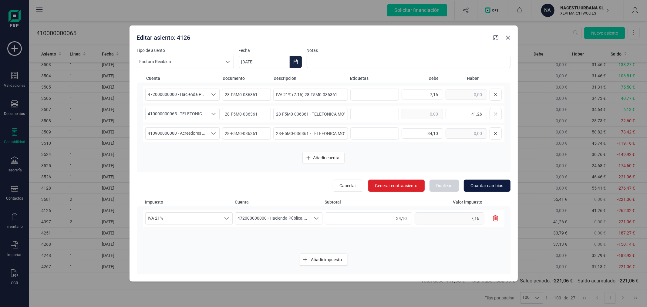
click at [489, 187] on span "Guardar cambios" at bounding box center [486, 185] width 33 height 6
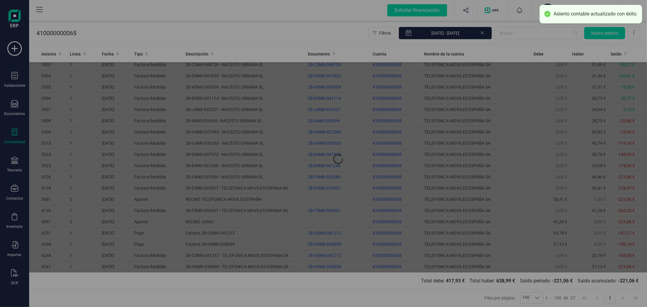
type input "[DATE]"
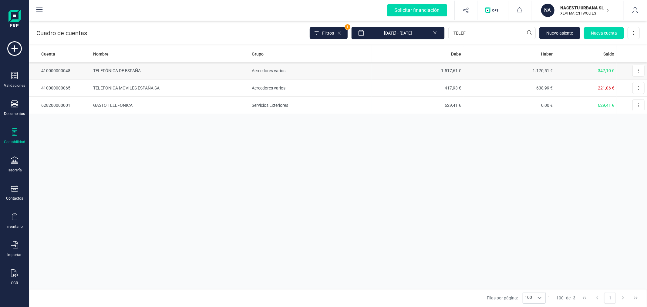
click at [149, 70] on td "TELEFÓNICA DE ESPAÑA" at bounding box center [170, 70] width 159 height 17
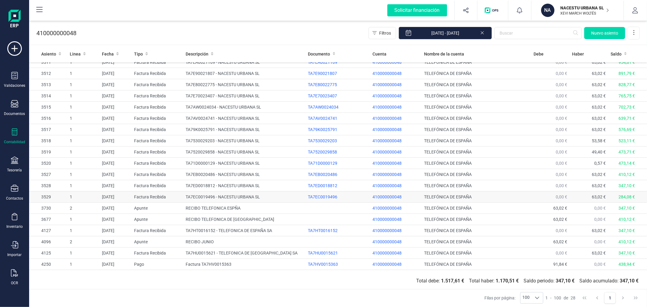
scroll to position [104, 0]
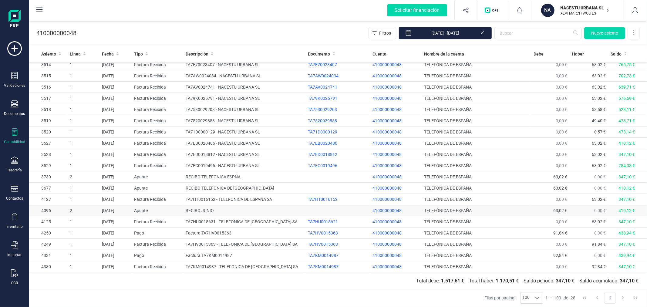
click at [211, 213] on td "RECIBO JUNIO" at bounding box center [244, 210] width 122 height 11
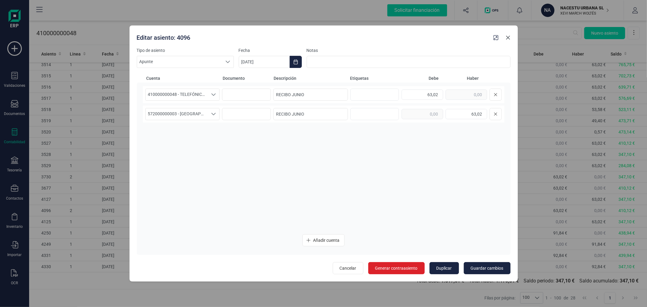
click at [507, 37] on icon "button" at bounding box center [507, 37] width 5 height 5
type input "[DATE]"
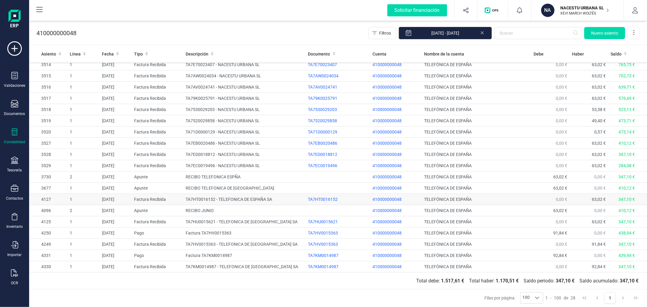
click at [214, 198] on td "TA7HT0016152 - TELEFONICA DE ESPAÑA SA" at bounding box center [244, 199] width 122 height 11
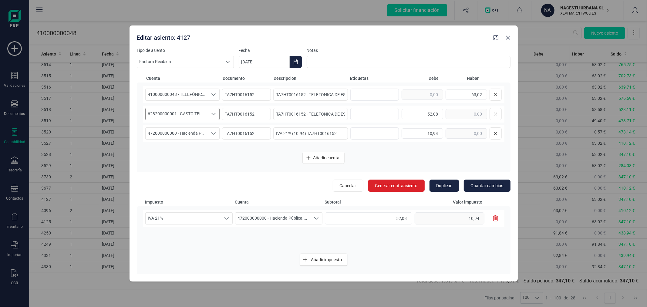
click at [198, 113] on span "628200000001 - GASTO TELEFONICA" at bounding box center [177, 114] width 62 height 12
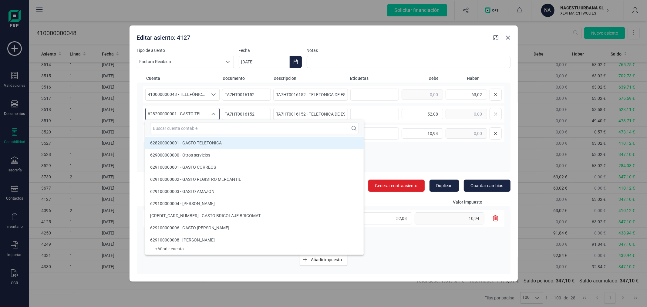
click at [198, 125] on input "text" at bounding box center [254, 128] width 209 height 12
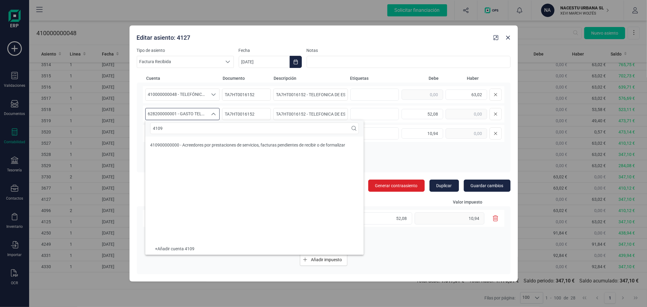
scroll to position [0, 0]
type input "4109"
click at [194, 146] on span "410900000000 - Acreedores por prestaciones de servicios, facturas pendientes de…" at bounding box center [247, 144] width 195 height 5
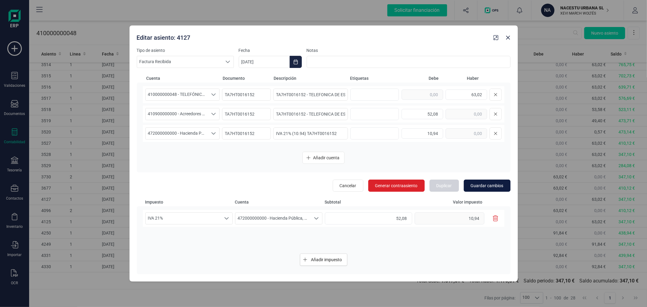
click at [483, 183] on span "Guardar cambios" at bounding box center [486, 185] width 33 height 6
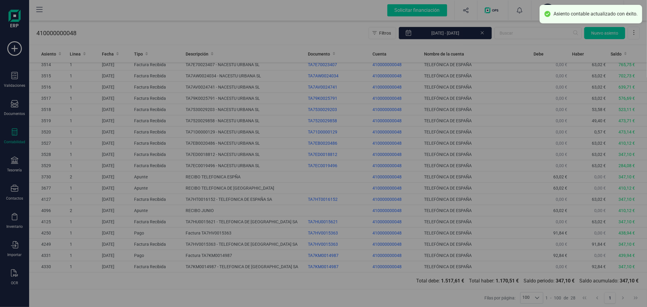
type input "[DATE]"
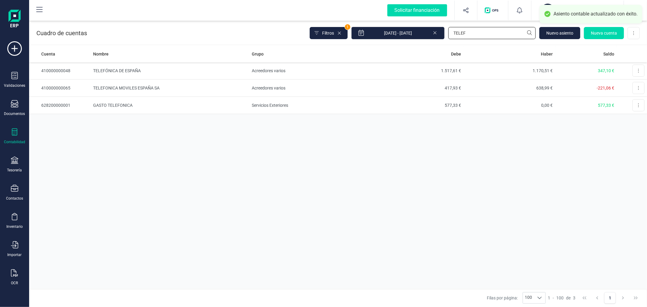
click at [469, 32] on input "TELEF" at bounding box center [491, 33] width 87 height 12
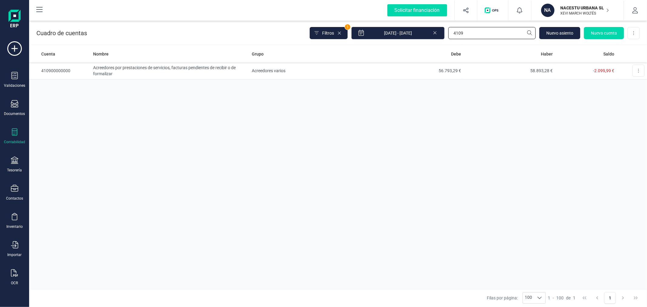
type input "4109"
click at [11, 130] on icon at bounding box center [14, 131] width 7 height 7
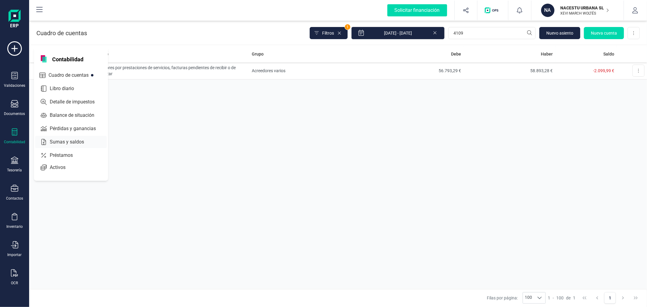
click at [71, 138] on div "Sumas y saldos" at bounding box center [71, 142] width 72 height 12
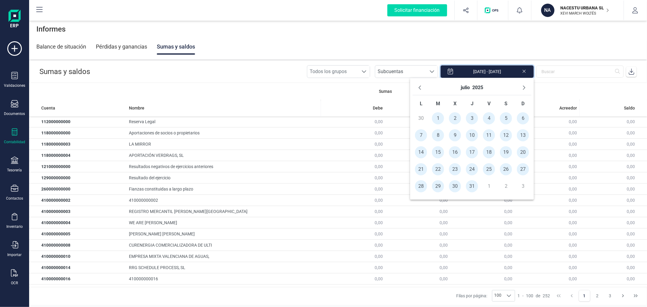
click at [499, 71] on input "01/07/2025 - 31/07/2025" at bounding box center [486, 71] width 93 height 13
click at [420, 89] on icon "Previous Month" at bounding box center [420, 87] width 2 height 4
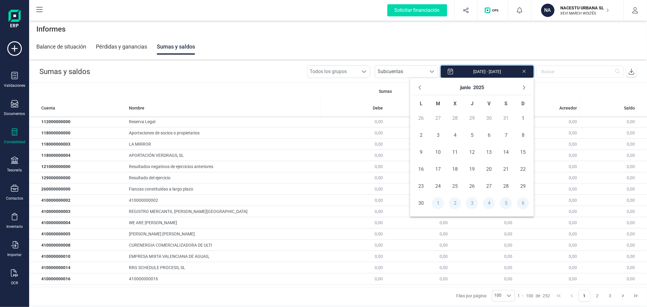
click at [420, 89] on icon "Previous Month" at bounding box center [420, 87] width 2 height 4
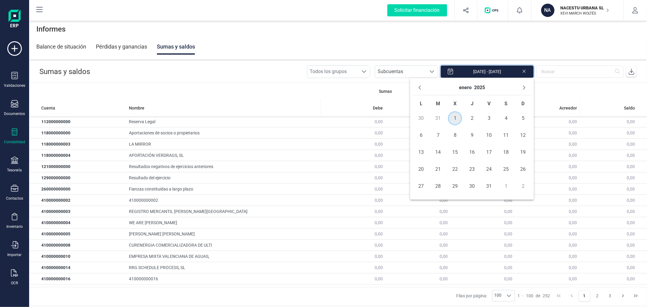
click at [452, 116] on span "1" at bounding box center [455, 118] width 12 height 12
click at [488, 187] on span "31" at bounding box center [489, 186] width 12 height 12
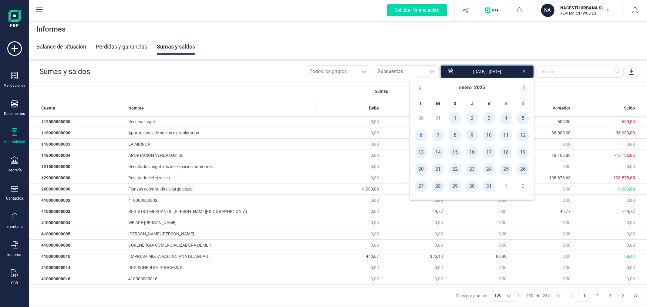
click at [634, 72] on icon at bounding box center [631, 72] width 6 height 6
click at [523, 85] on icon "Next Month" at bounding box center [523, 87] width 5 height 5
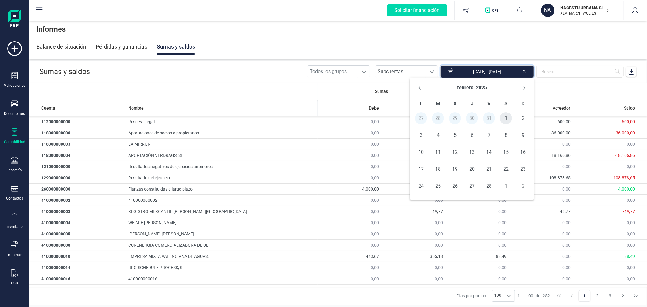
click at [504, 119] on span "1" at bounding box center [506, 118] width 12 height 12
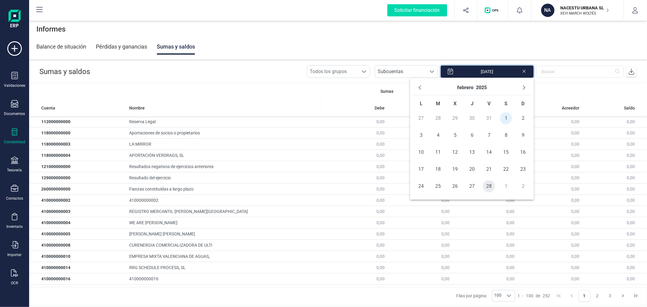
click at [487, 189] on span "28" at bounding box center [489, 186] width 12 height 12
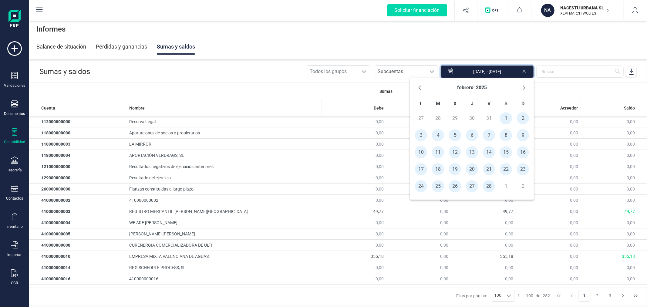
click at [631, 72] on icon at bounding box center [630, 72] width 5 height 6
click at [524, 86] on icon "Next Month" at bounding box center [523, 87] width 5 height 5
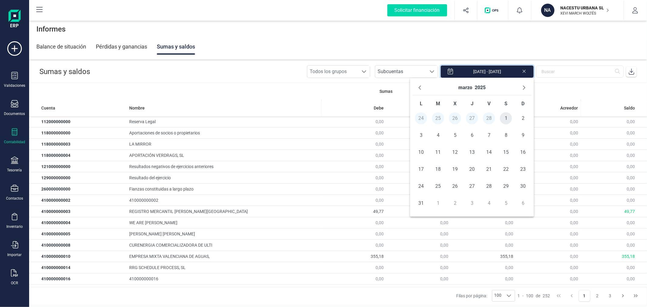
click at [507, 118] on span "1" at bounding box center [506, 118] width 12 height 12
click at [419, 202] on span "31" at bounding box center [421, 203] width 12 height 12
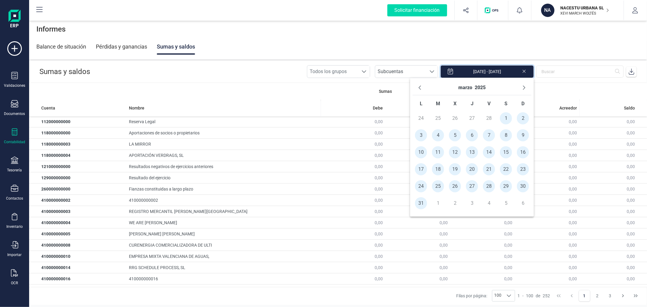
click at [629, 72] on icon at bounding box center [631, 72] width 6 height 6
click at [526, 86] on icon "Next Month" at bounding box center [523, 87] width 5 height 5
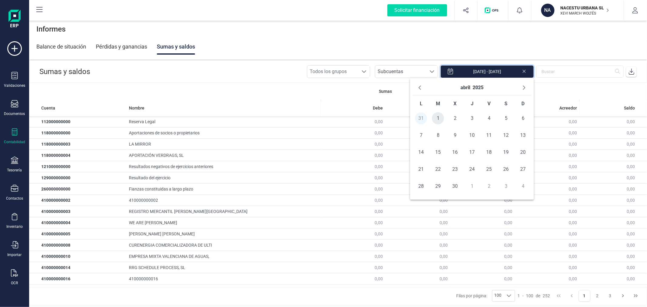
click at [436, 119] on span "1" at bounding box center [438, 118] width 12 height 12
click at [453, 185] on span "30" at bounding box center [455, 186] width 12 height 12
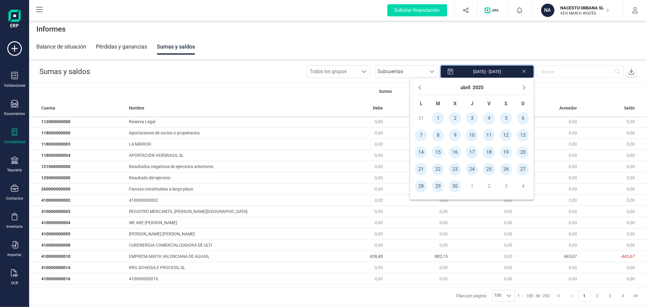
click at [630, 74] on icon at bounding box center [630, 72] width 5 height 6
click at [520, 85] on button "Next Month" at bounding box center [524, 88] width 10 height 10
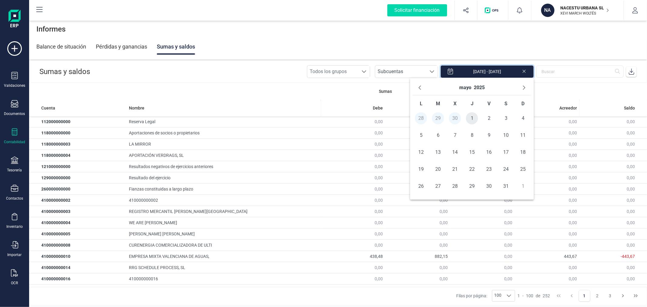
click at [474, 117] on span "1" at bounding box center [472, 118] width 12 height 12
click at [508, 187] on span "31" at bounding box center [506, 186] width 12 height 12
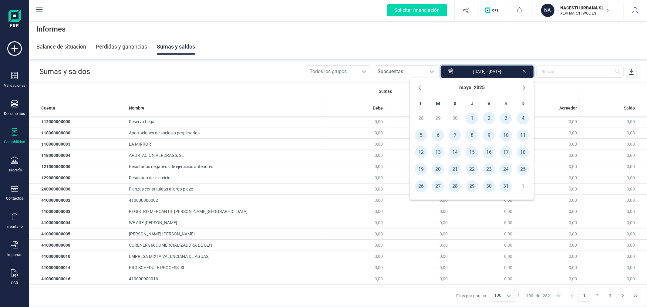
click at [632, 70] on icon at bounding box center [631, 72] width 6 height 6
click at [524, 89] on icon "Next Month" at bounding box center [524, 87] width 2 height 4
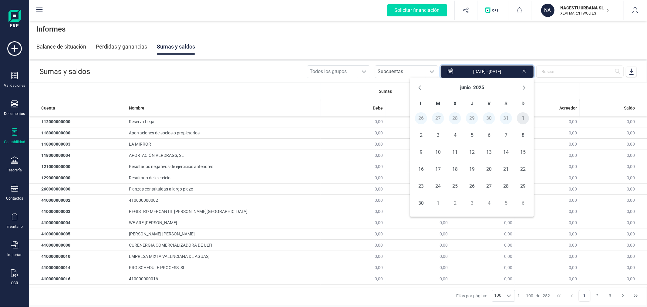
click at [521, 117] on span "1" at bounding box center [523, 118] width 12 height 12
click at [417, 203] on span "30" at bounding box center [421, 203] width 12 height 12
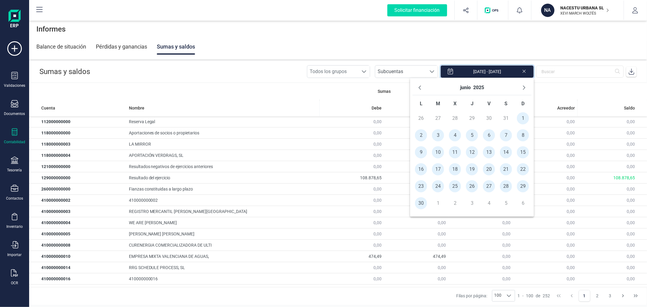
click at [631, 71] on icon at bounding box center [631, 72] width 6 height 6
click at [523, 90] on button "Next Month" at bounding box center [524, 88] width 10 height 10
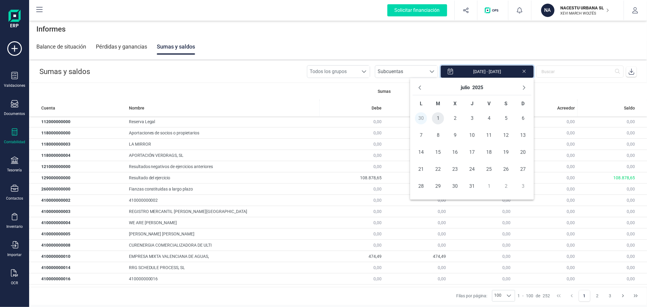
click at [437, 116] on span "1" at bounding box center [438, 118] width 12 height 12
click at [469, 186] on span "31" at bounding box center [472, 186] width 12 height 12
type input "01/07/2025 - 31/07/2025"
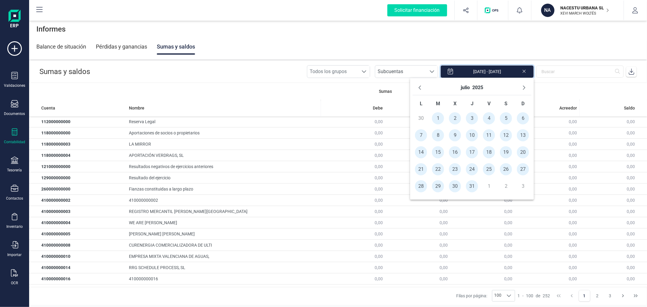
click at [632, 74] on icon at bounding box center [631, 72] width 6 height 6
